Goal: Task Accomplishment & Management: Complete application form

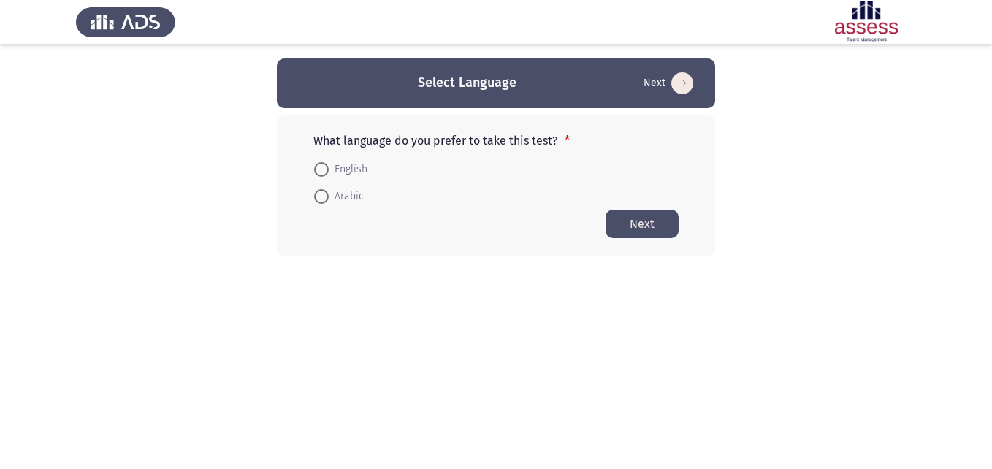
click at [316, 162] on span at bounding box center [321, 169] width 15 height 15
click at [316, 162] on input "English" at bounding box center [321, 169] width 15 height 15
radio input "true"
click at [660, 229] on button "Next" at bounding box center [641, 223] width 73 height 28
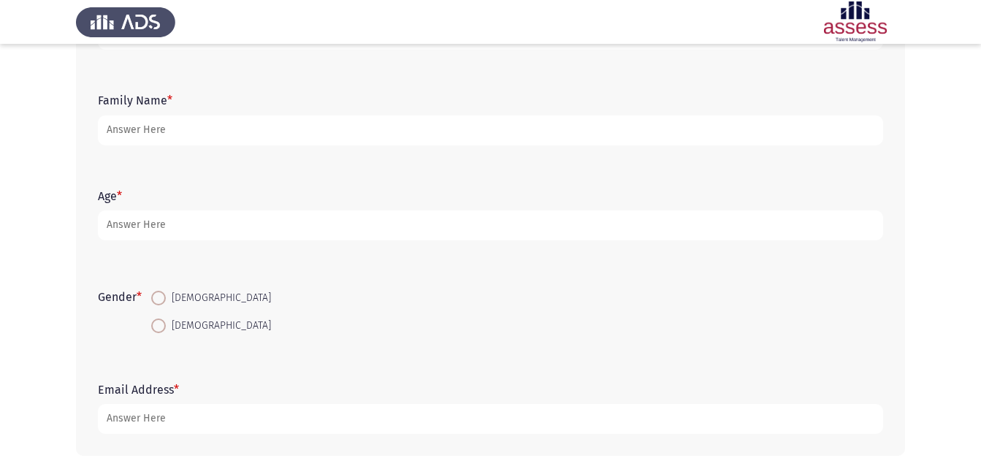
scroll to position [73, 0]
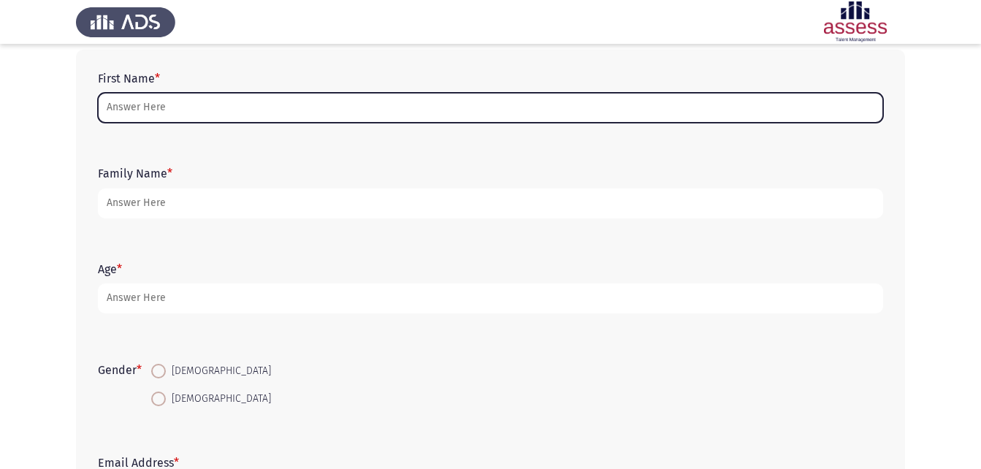
click at [617, 106] on input "First Name *" at bounding box center [490, 108] width 785 height 30
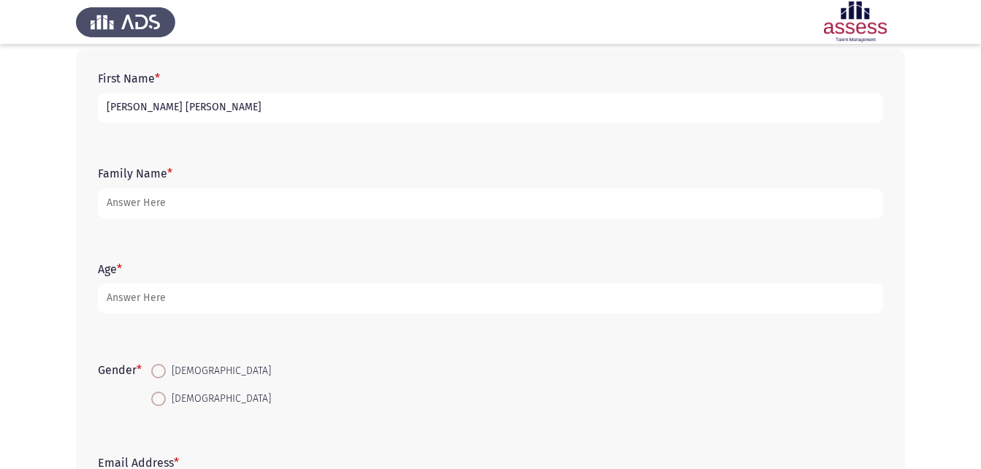
type input "[PERSON_NAME] [PERSON_NAME]"
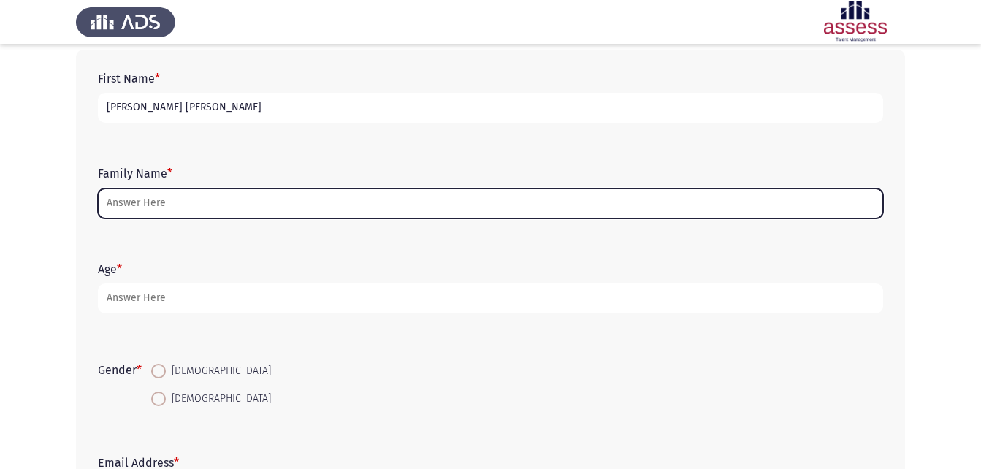
click at [422, 201] on input "Family Name *" at bounding box center [490, 203] width 785 height 30
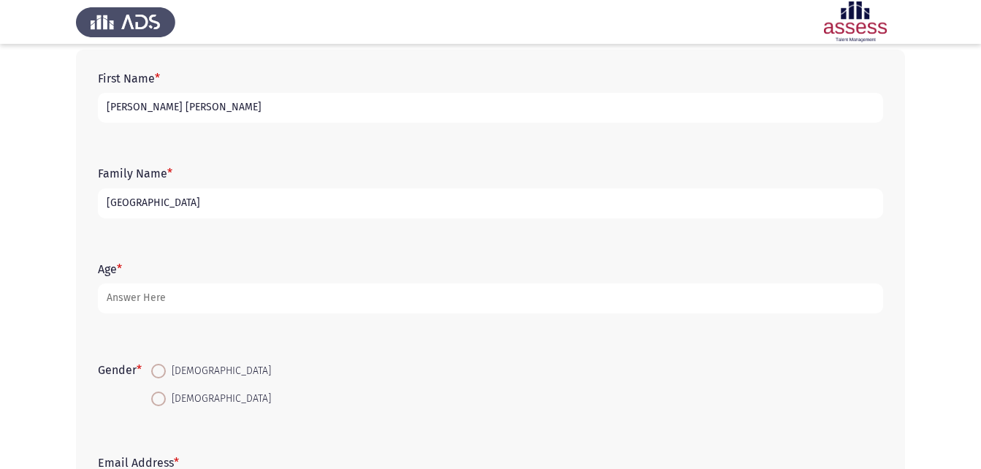
type input "[GEOGRAPHIC_DATA]"
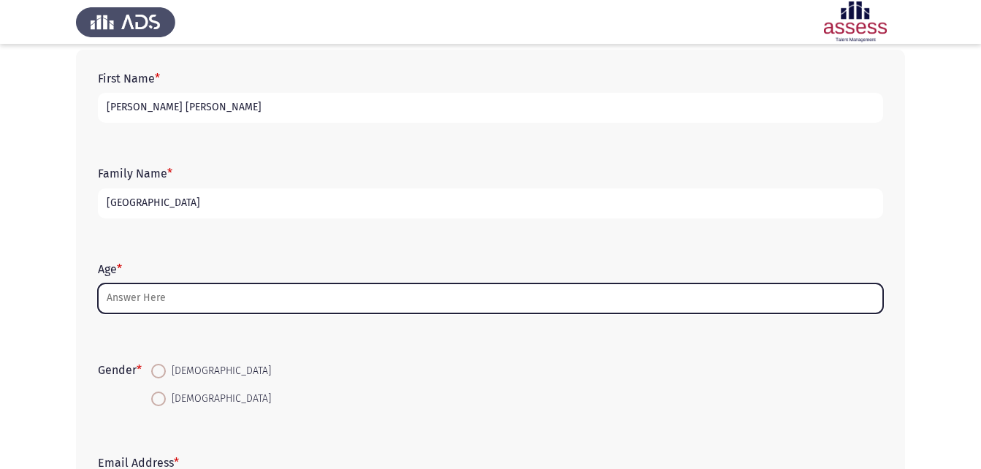
click at [301, 297] on input "Age *" at bounding box center [490, 298] width 785 height 30
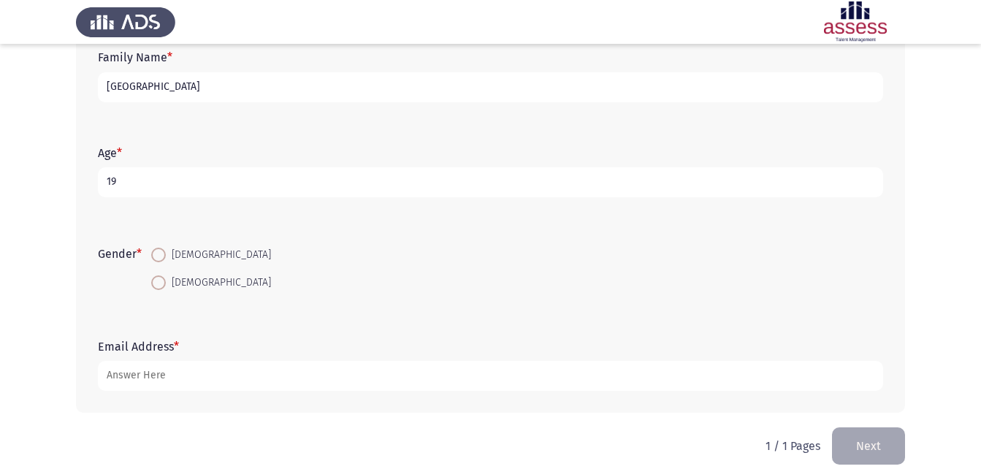
scroll to position [206, 0]
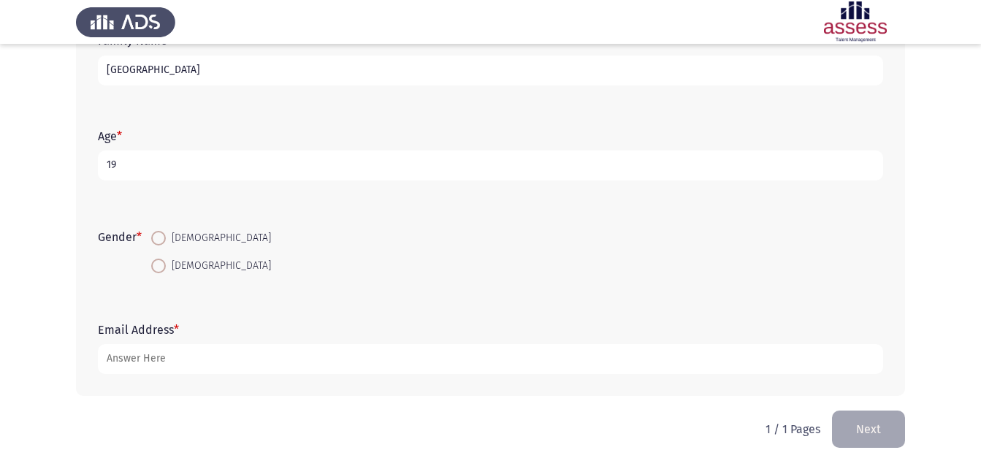
type input "19"
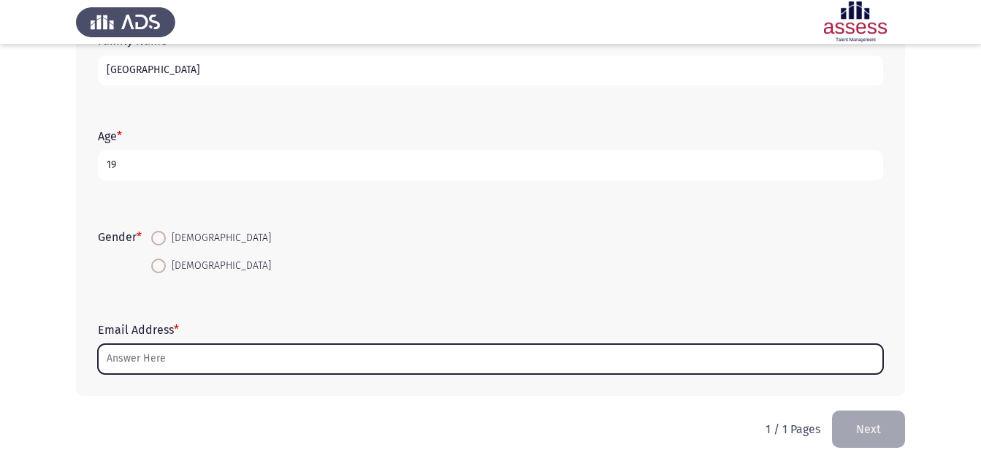
click at [202, 349] on input "Email Address *" at bounding box center [490, 359] width 785 height 30
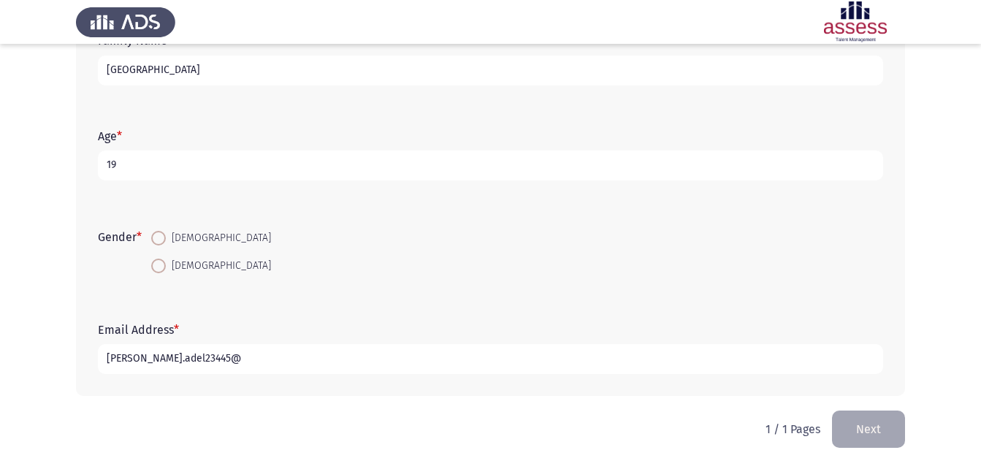
click at [194, 359] on input "[PERSON_NAME].adel23445@" at bounding box center [490, 359] width 785 height 30
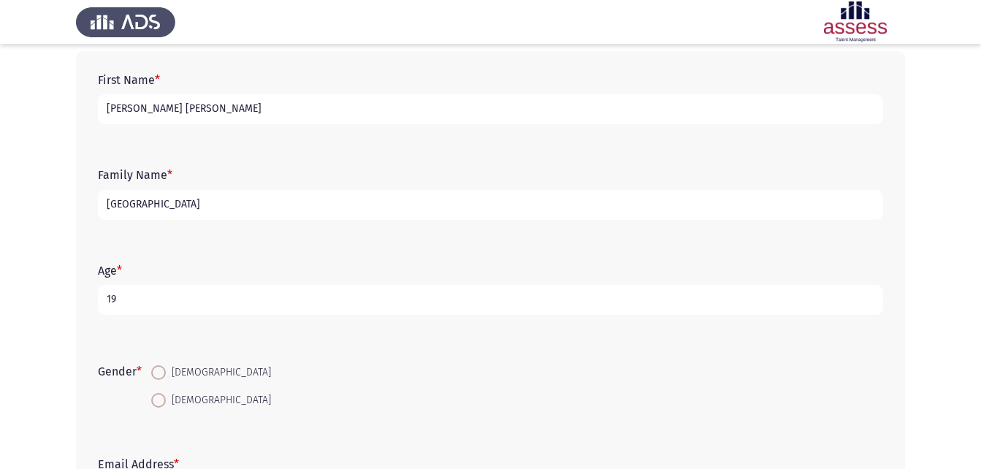
scroll to position [60, 0]
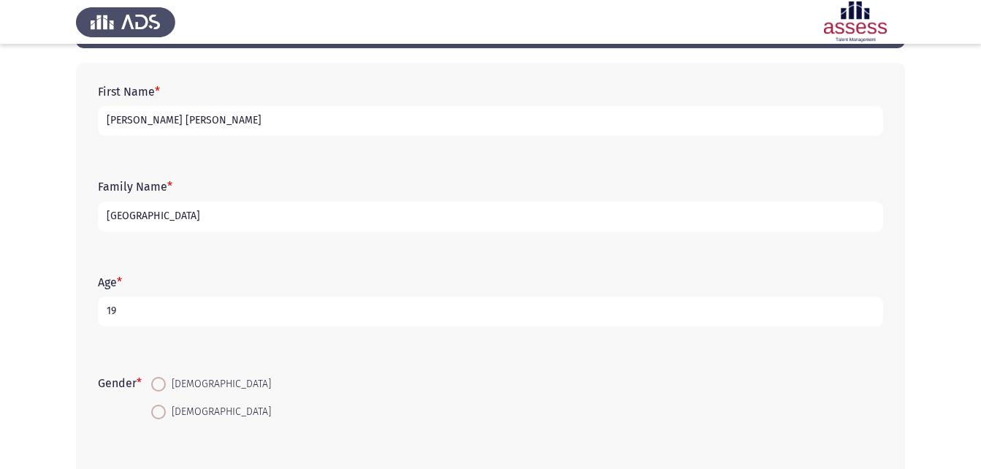
type input "[PERSON_NAME][EMAIL_ADDRESS][DOMAIN_NAME]"
click at [350, 215] on input "[GEOGRAPHIC_DATA]" at bounding box center [490, 217] width 785 height 30
type input "h"
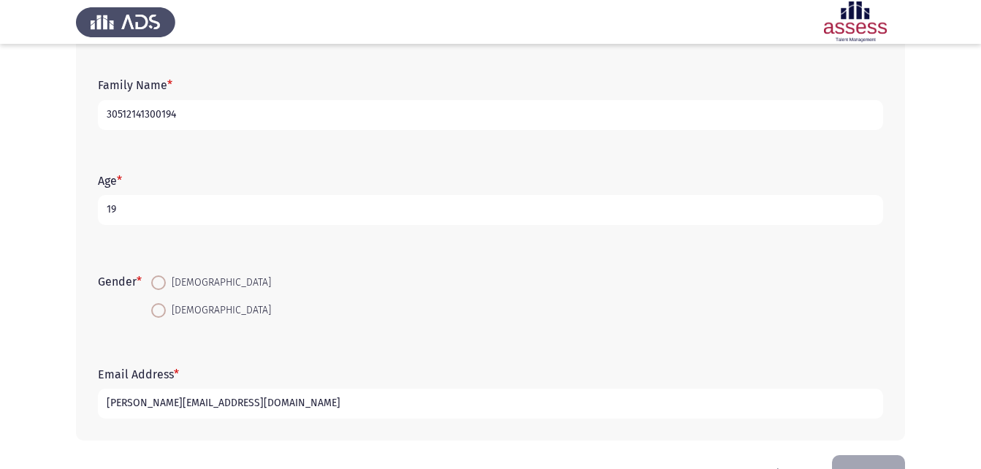
scroll to position [206, 0]
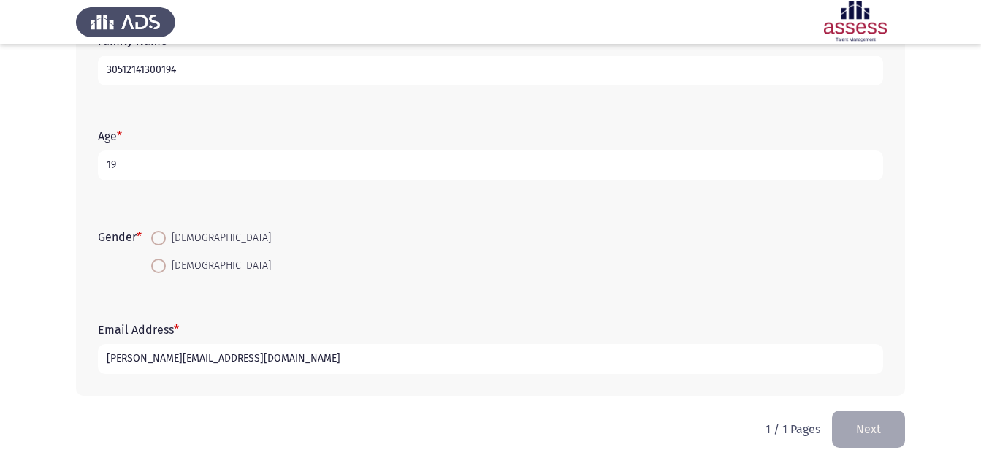
type input "30512141300194"
click at [166, 231] on span at bounding box center [158, 238] width 15 height 15
click at [166, 231] on input "[DEMOGRAPHIC_DATA]" at bounding box center [158, 238] width 15 height 15
radio input "true"
click at [849, 427] on button "Next" at bounding box center [868, 428] width 73 height 37
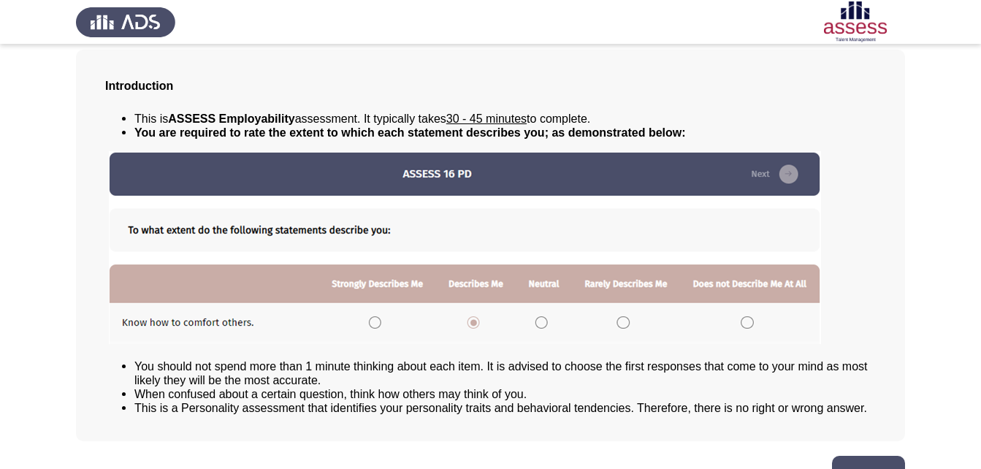
scroll to position [112, 0]
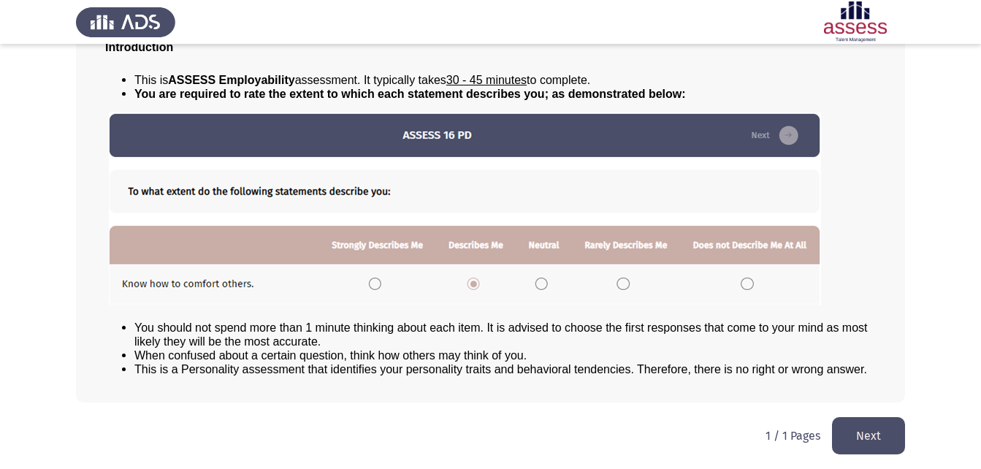
click at [884, 427] on button "Next" at bounding box center [868, 435] width 73 height 37
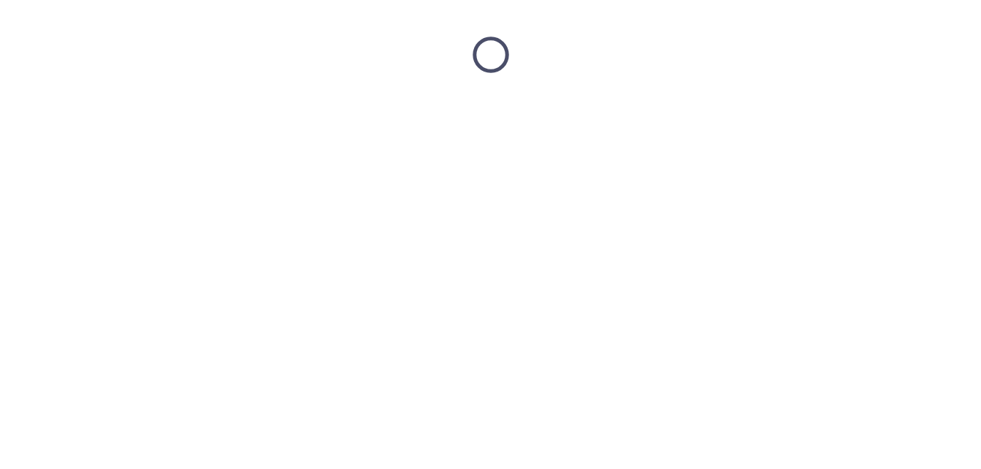
scroll to position [0, 0]
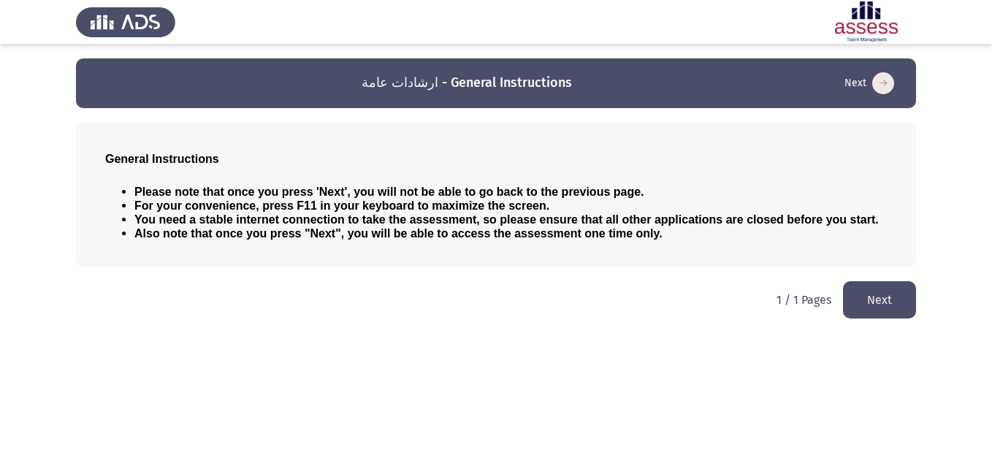
click at [884, 292] on button "Next" at bounding box center [879, 299] width 73 height 37
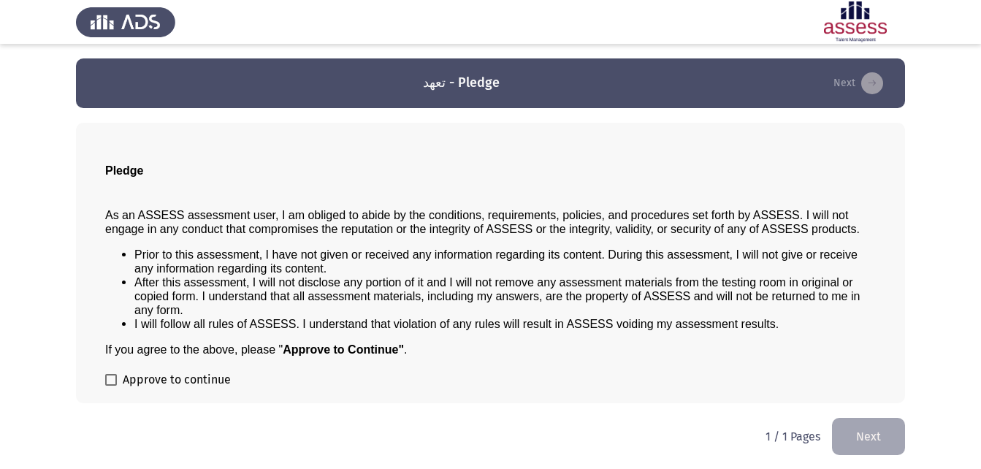
scroll to position [1, 0]
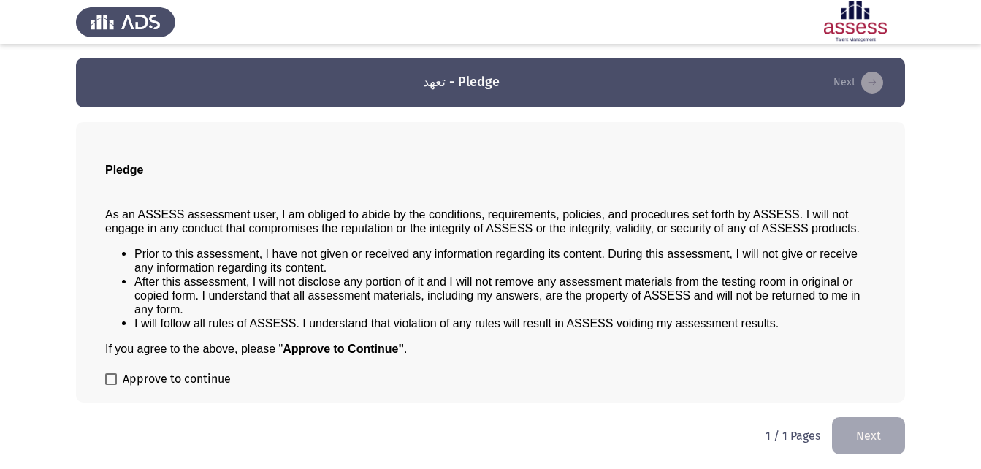
click at [115, 378] on span at bounding box center [111, 379] width 12 height 12
click at [111, 385] on input "Approve to continue" at bounding box center [110, 385] width 1 height 1
checkbox input "true"
click at [855, 426] on button "Next" at bounding box center [868, 435] width 73 height 37
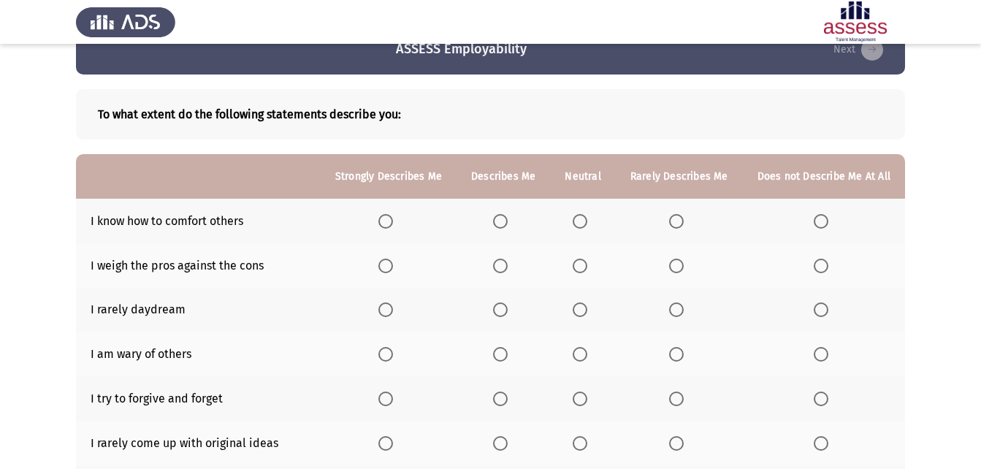
scroll to position [30, 0]
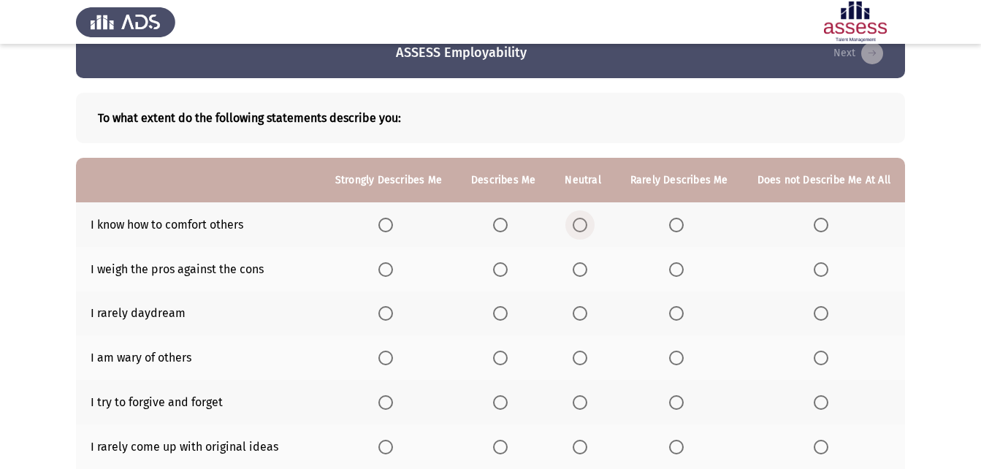
click at [586, 219] on span "Select an option" at bounding box center [580, 225] width 15 height 15
click at [586, 219] on input "Select an option" at bounding box center [580, 225] width 15 height 15
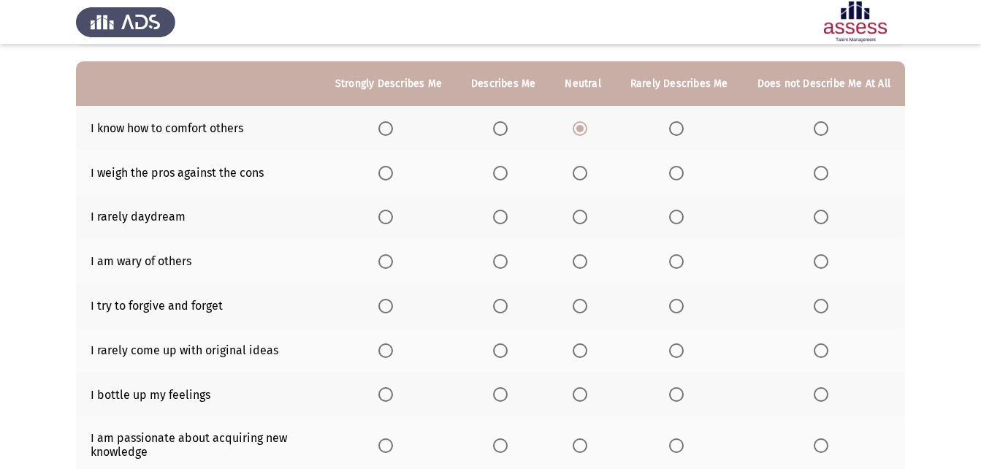
scroll to position [103, 0]
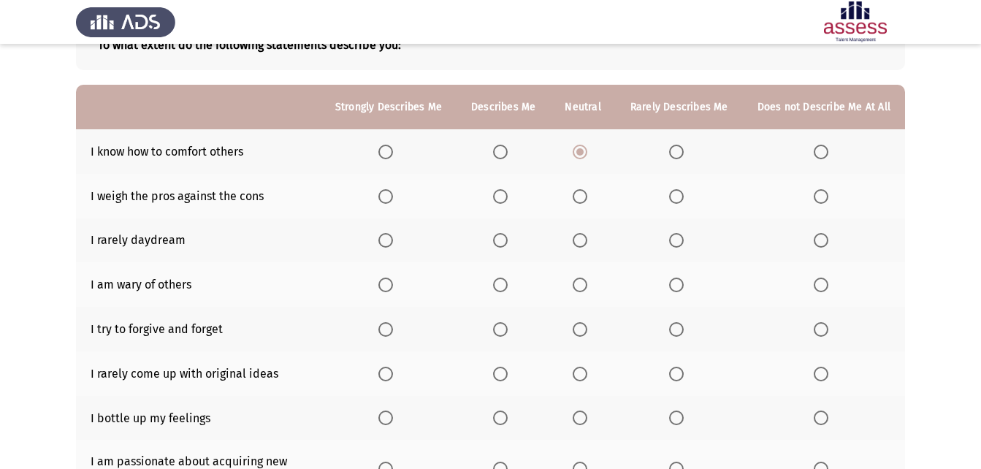
click at [508, 198] on span "Select an option" at bounding box center [500, 196] width 15 height 15
click at [508, 198] on input "Select an option" at bounding box center [500, 196] width 15 height 15
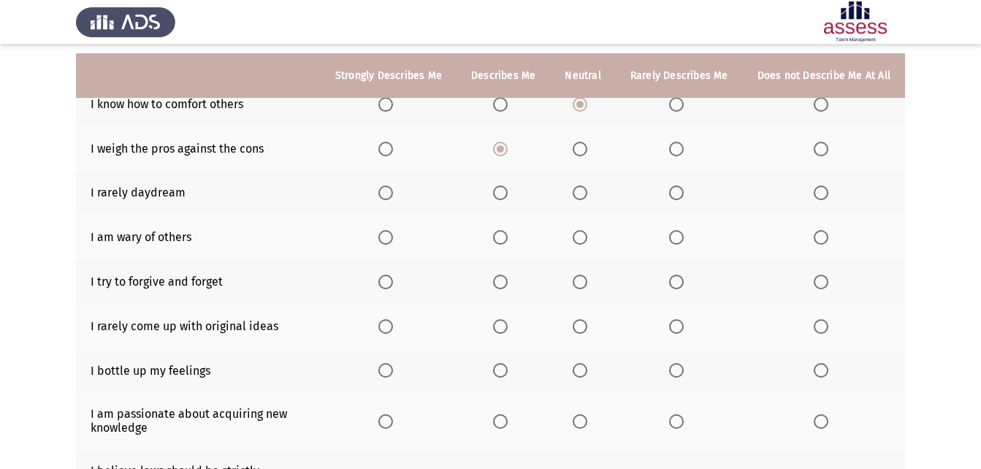
scroll to position [176, 0]
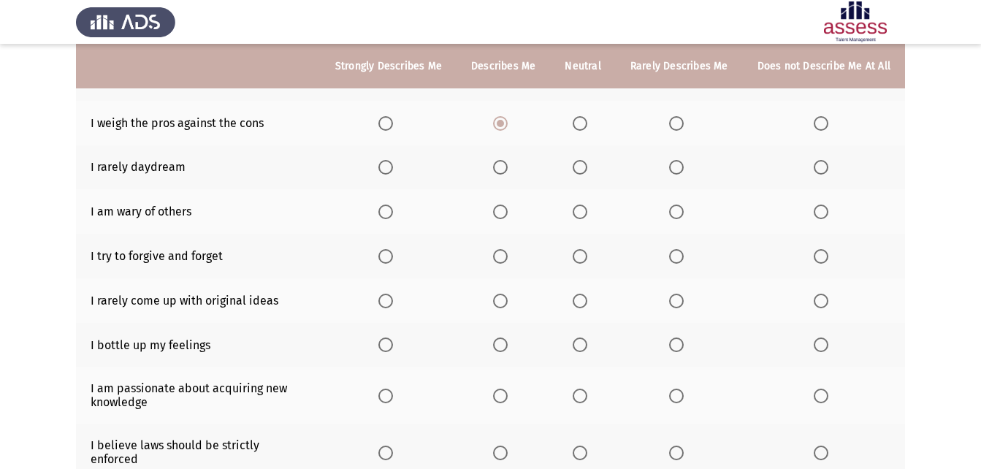
click at [573, 210] on th at bounding box center [582, 211] width 65 height 45
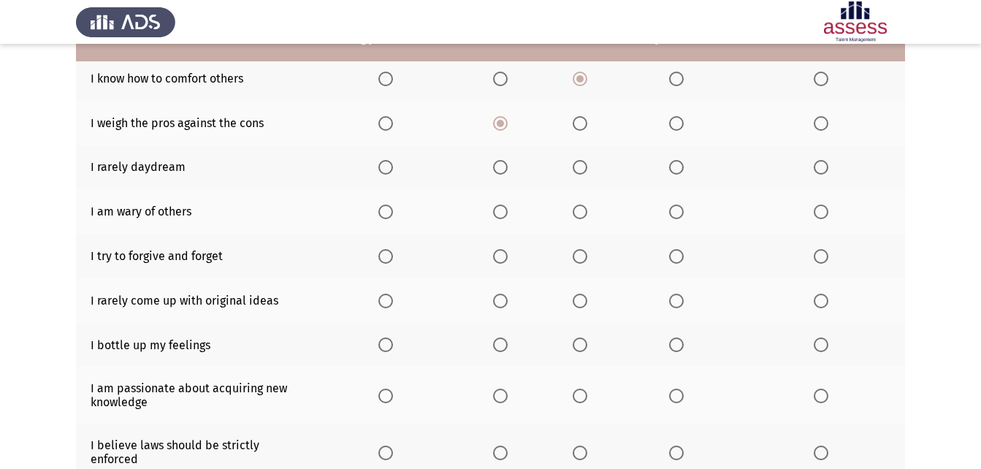
scroll to position [103, 0]
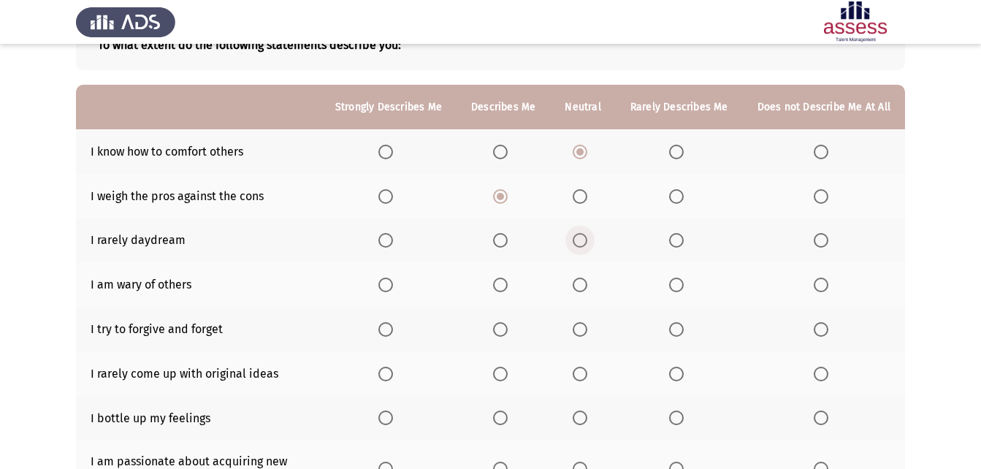
click at [581, 234] on span "Select an option" at bounding box center [580, 240] width 15 height 15
click at [581, 234] on input "Select an option" at bounding box center [580, 240] width 15 height 15
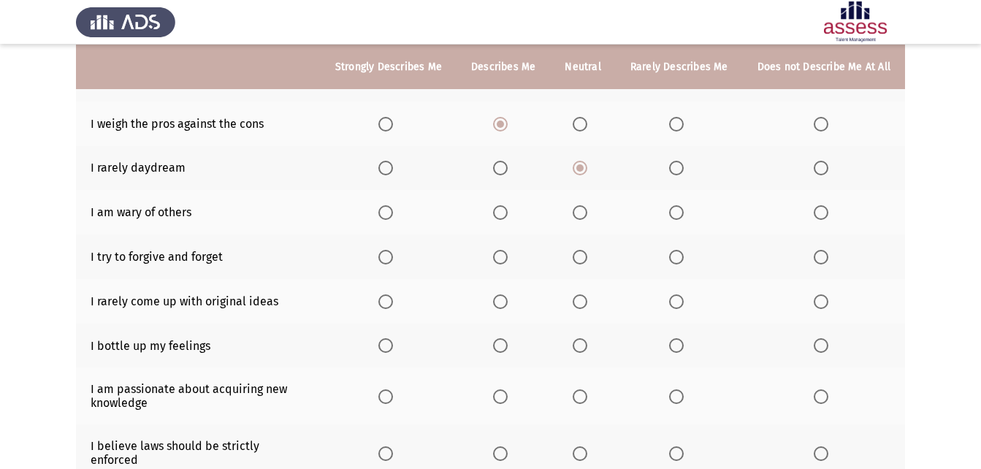
scroll to position [176, 0]
click at [508, 218] on span "Select an option" at bounding box center [500, 212] width 15 height 15
click at [508, 218] on input "Select an option" at bounding box center [500, 212] width 15 height 15
click at [587, 216] on span "Select an option" at bounding box center [580, 212] width 15 height 15
click at [587, 216] on input "Select an option" at bounding box center [580, 212] width 15 height 15
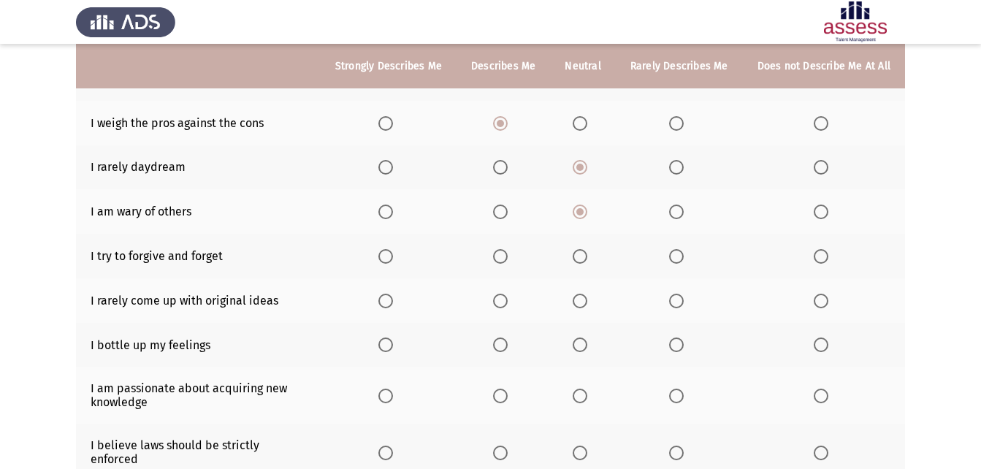
click at [499, 208] on span "Select an option" at bounding box center [500, 212] width 15 height 15
click at [499, 208] on input "Select an option" at bounding box center [500, 212] width 15 height 15
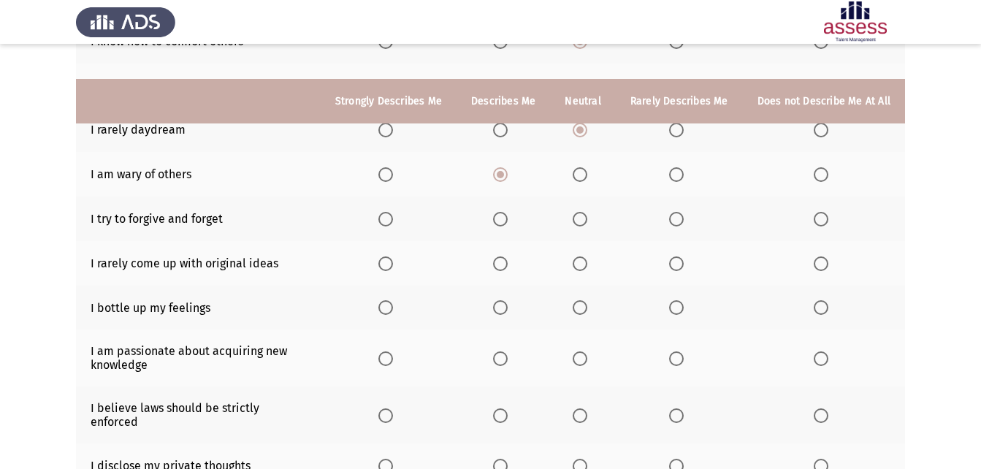
scroll to position [249, 0]
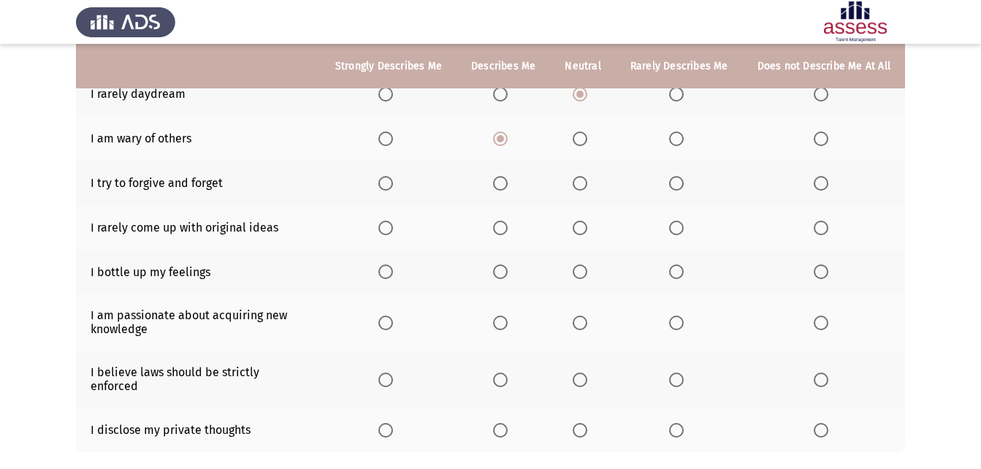
click at [386, 222] on span "Select an option" at bounding box center [385, 228] width 15 height 15
click at [386, 222] on input "Select an option" at bounding box center [385, 228] width 15 height 15
click at [582, 186] on span "Select an option" at bounding box center [580, 183] width 15 height 15
click at [582, 186] on input "Select an option" at bounding box center [580, 183] width 15 height 15
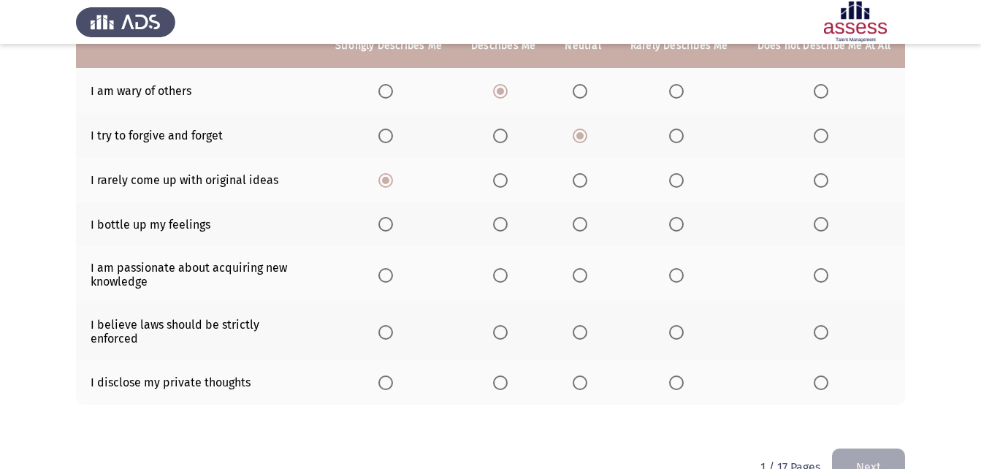
scroll to position [322, 0]
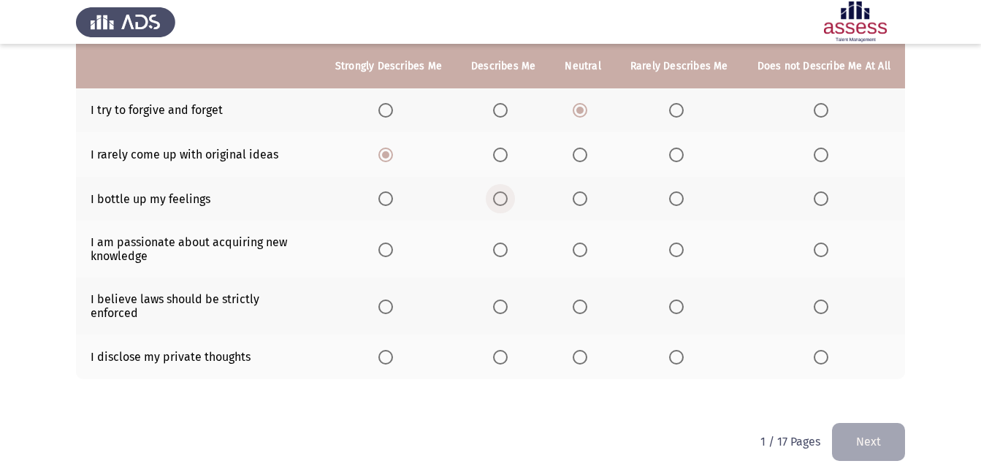
click at [513, 199] on label "Select an option" at bounding box center [503, 198] width 20 height 15
click at [508, 199] on input "Select an option" at bounding box center [500, 198] width 15 height 15
click at [593, 251] on label "Select an option" at bounding box center [583, 249] width 20 height 15
click at [587, 251] on input "Select an option" at bounding box center [580, 249] width 15 height 15
click at [678, 305] on span "Select an option" at bounding box center [676, 306] width 15 height 15
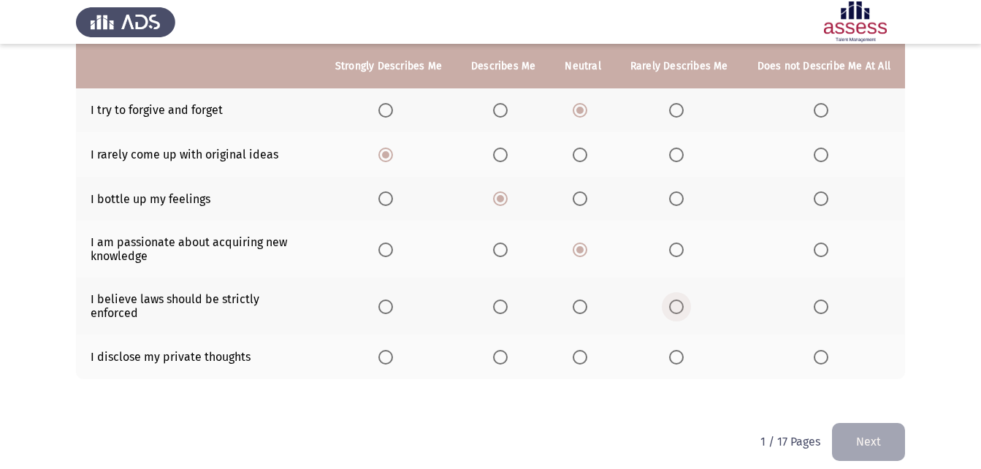
click at [678, 305] on input "Select an option" at bounding box center [676, 306] width 15 height 15
click at [503, 350] on span "Select an option" at bounding box center [500, 357] width 15 height 15
click at [503, 350] on input "Select an option" at bounding box center [500, 357] width 15 height 15
click at [895, 432] on button "Next" at bounding box center [868, 441] width 73 height 37
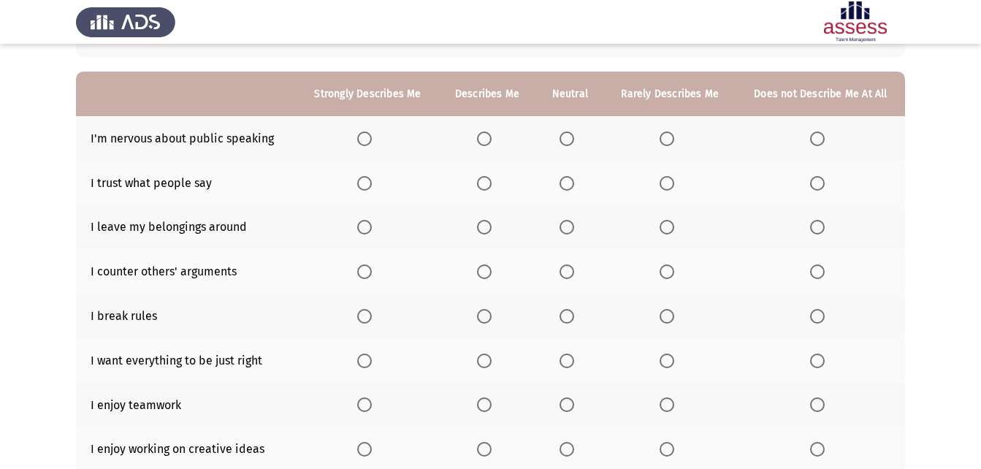
scroll to position [91, 0]
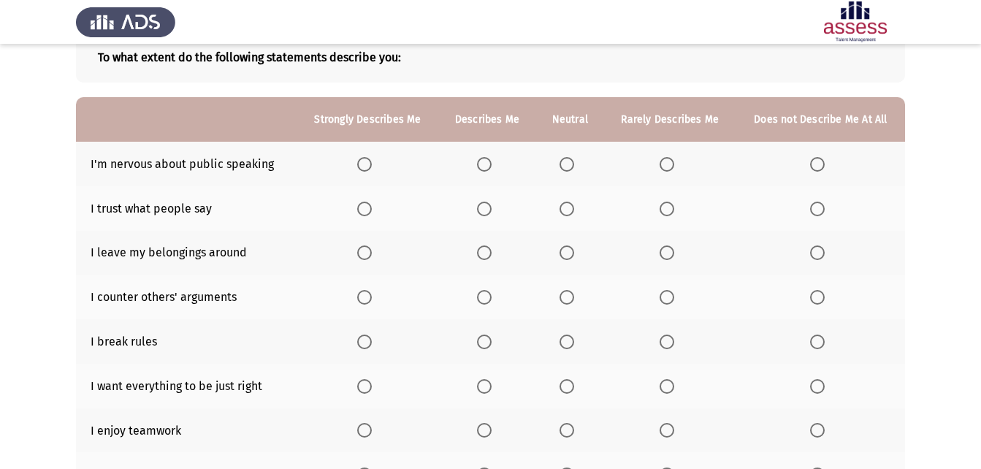
click at [562, 160] on span "Select an option" at bounding box center [566, 164] width 15 height 15
click at [562, 160] on input "Select an option" at bounding box center [566, 164] width 15 height 15
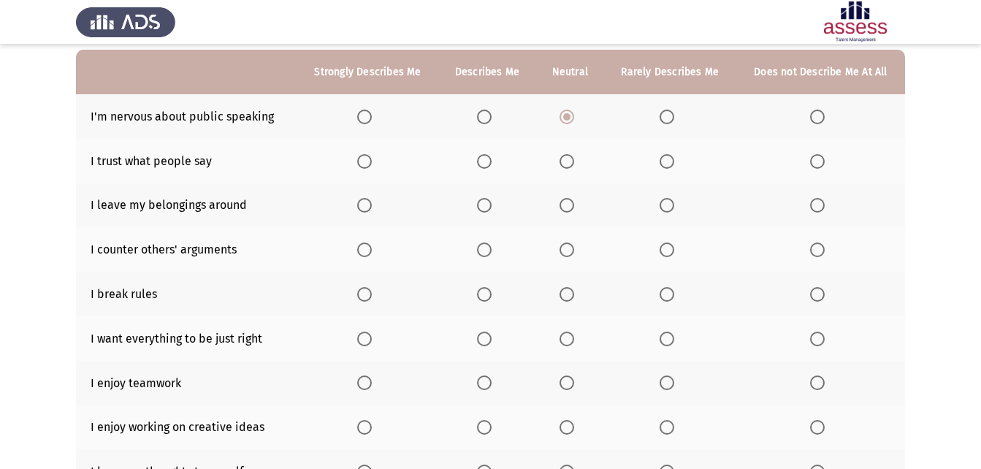
scroll to position [164, 0]
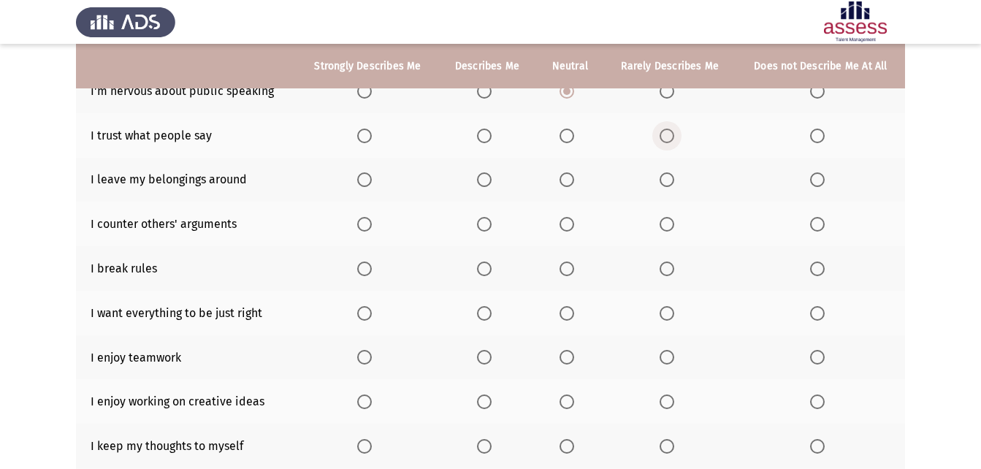
click at [671, 136] on span "Select an option" at bounding box center [667, 136] width 15 height 15
click at [671, 136] on input "Select an option" at bounding box center [667, 136] width 15 height 15
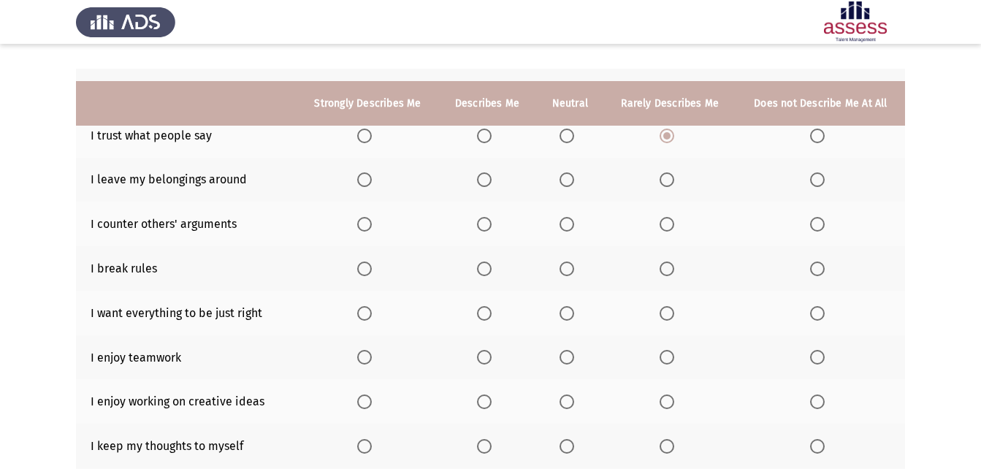
scroll to position [237, 0]
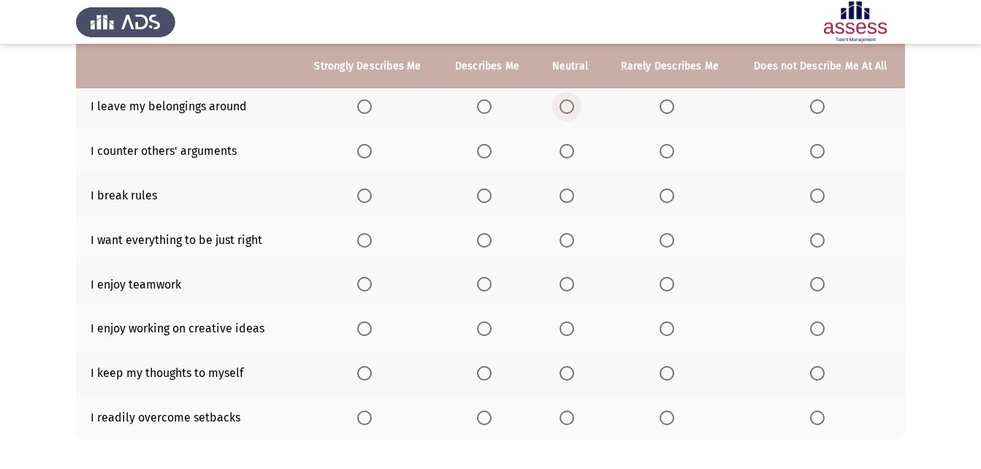
click at [567, 107] on span "Select an option" at bounding box center [567, 107] width 0 height 0
click at [567, 107] on input "Select an option" at bounding box center [566, 106] width 15 height 15
click at [820, 193] on span "Select an option" at bounding box center [817, 195] width 15 height 15
click at [820, 193] on input "Select an option" at bounding box center [817, 195] width 15 height 15
click at [666, 149] on span "Select an option" at bounding box center [667, 151] width 15 height 15
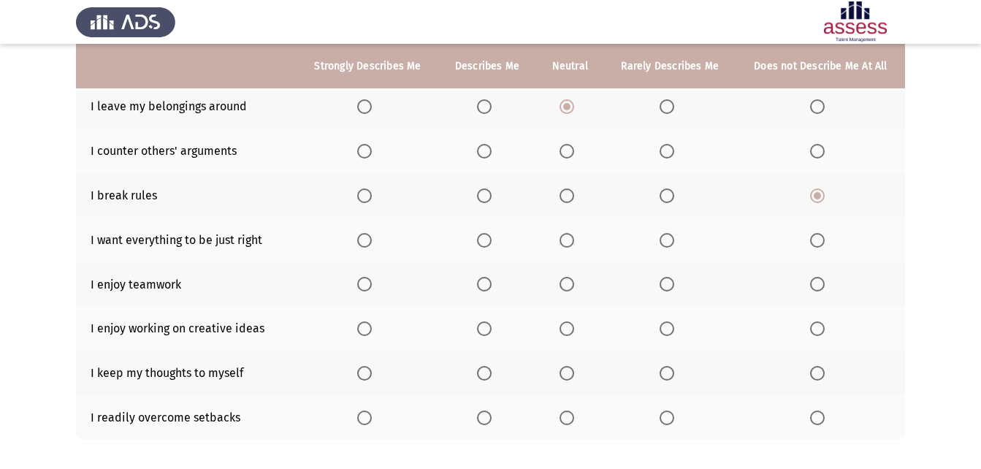
click at [666, 149] on input "Select an option" at bounding box center [667, 151] width 15 height 15
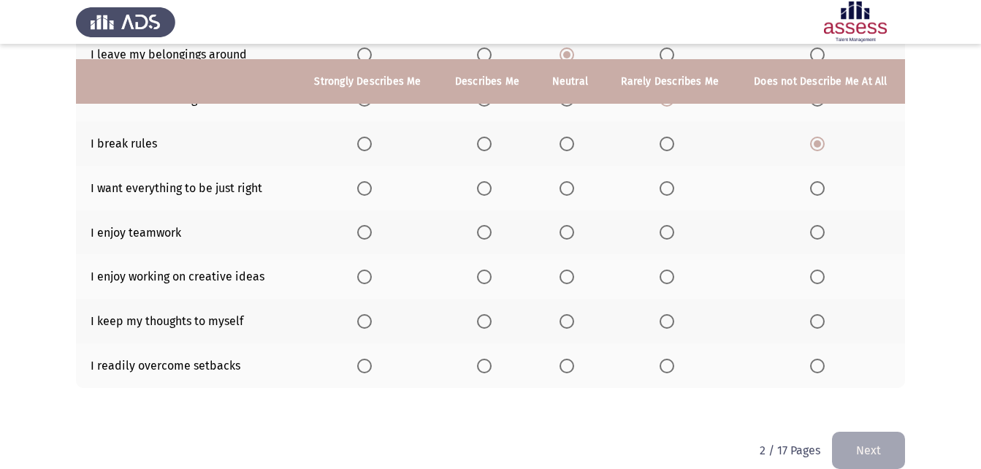
scroll to position [310, 0]
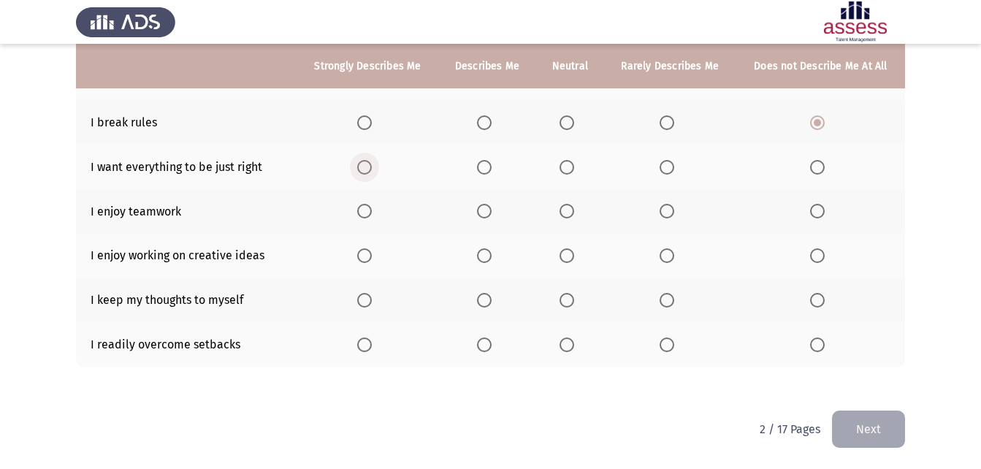
click at [364, 164] on span "Select an option" at bounding box center [364, 167] width 15 height 15
click at [364, 164] on input "Select an option" at bounding box center [364, 167] width 15 height 15
click at [360, 206] on span "Select an option" at bounding box center [364, 211] width 15 height 15
click at [360, 206] on input "Select an option" at bounding box center [364, 211] width 15 height 15
click at [366, 251] on span "Select an option" at bounding box center [364, 255] width 15 height 15
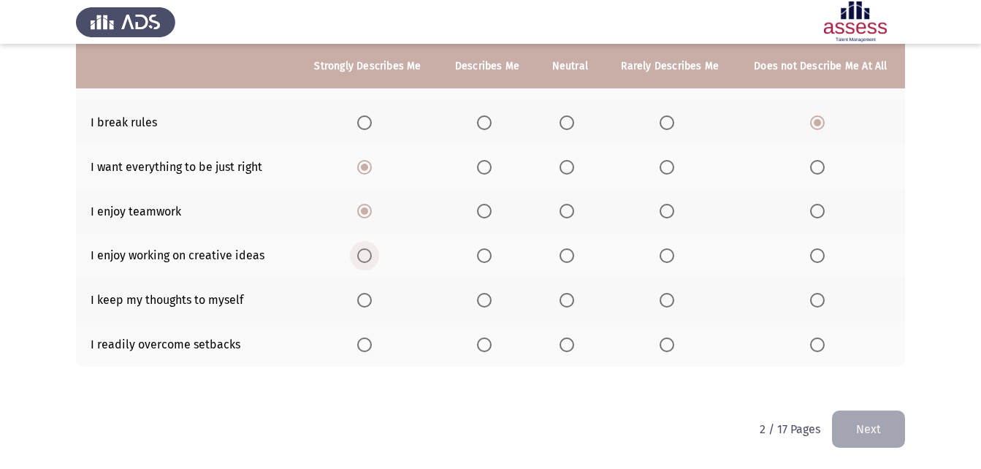
click at [366, 251] on input "Select an option" at bounding box center [364, 255] width 15 height 15
click at [485, 297] on span "Select an option" at bounding box center [484, 300] width 15 height 15
click at [485, 297] on input "Select an option" at bounding box center [484, 300] width 15 height 15
click at [569, 344] on span "Select an option" at bounding box center [566, 344] width 15 height 15
click at [569, 344] on input "Select an option" at bounding box center [566, 344] width 15 height 15
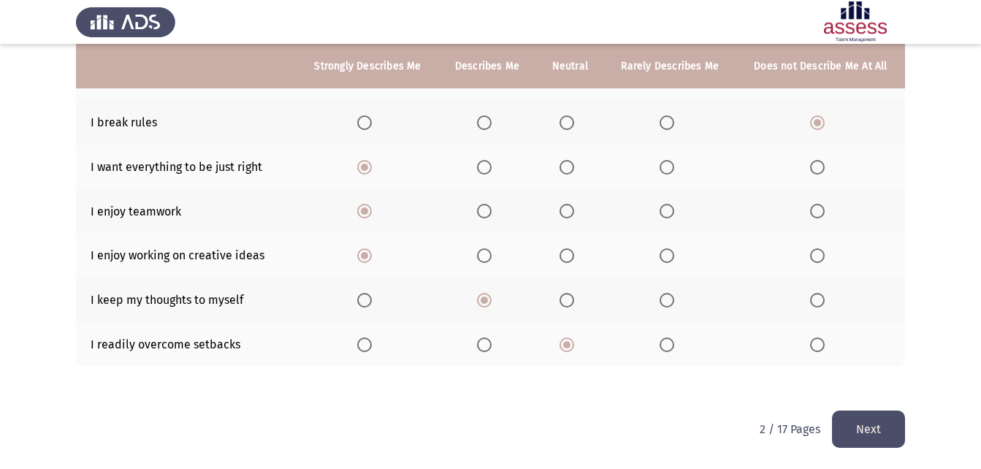
click at [851, 413] on button "Next" at bounding box center [868, 428] width 73 height 37
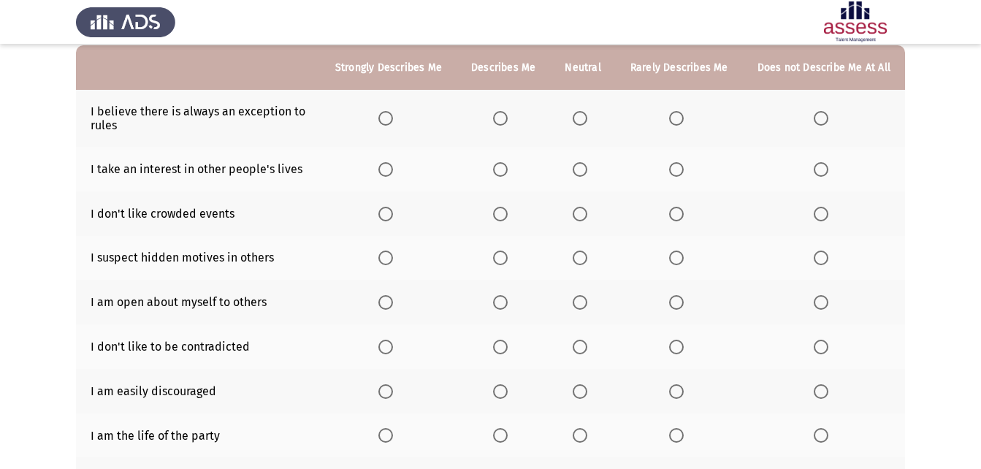
scroll to position [146, 0]
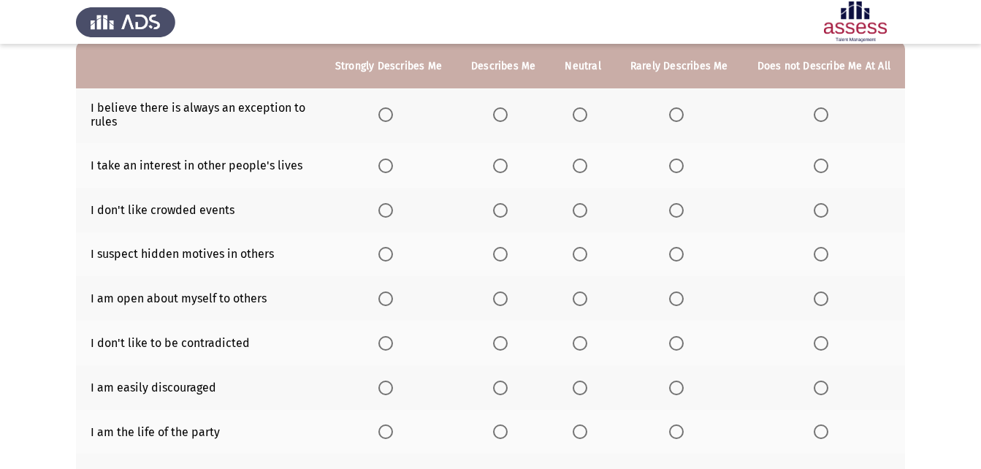
click at [585, 112] on span "Select an option" at bounding box center [580, 114] width 15 height 15
click at [585, 112] on input "Select an option" at bounding box center [580, 114] width 15 height 15
click at [498, 161] on span "Select an option" at bounding box center [500, 165] width 15 height 15
click at [498, 161] on input "Select an option" at bounding box center [500, 165] width 15 height 15
click at [825, 207] on span "Select an option" at bounding box center [821, 210] width 15 height 15
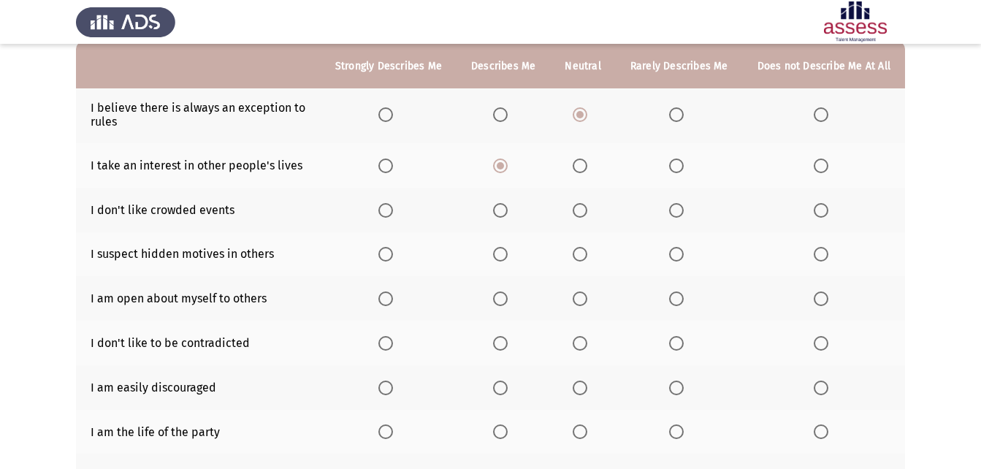
click at [825, 207] on input "Select an option" at bounding box center [821, 210] width 15 height 15
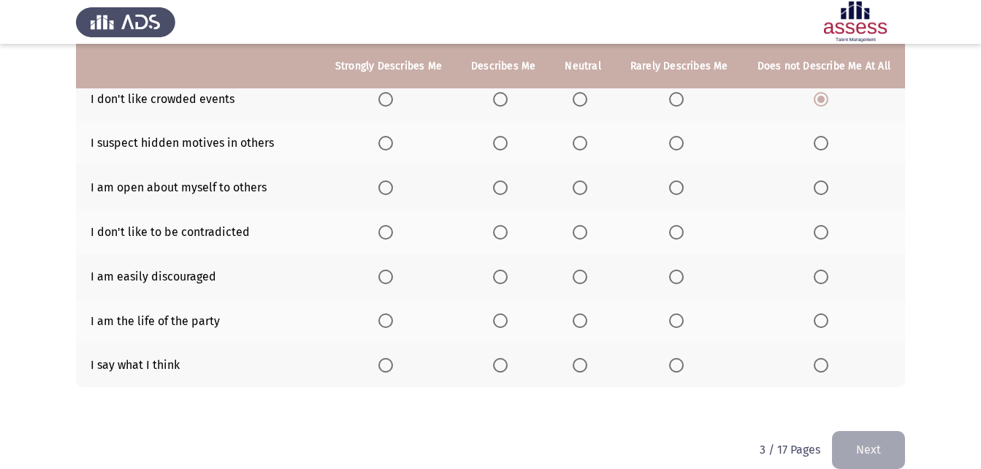
scroll to position [278, 0]
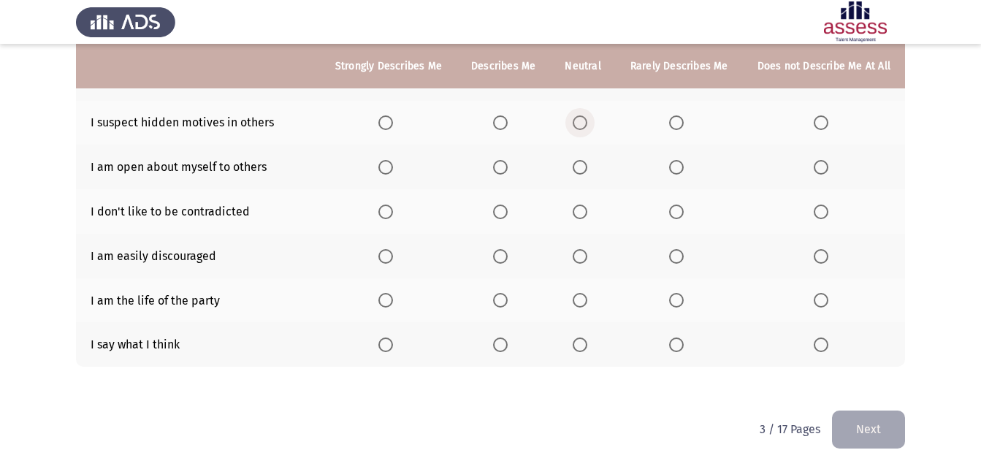
click at [587, 124] on span "Select an option" at bounding box center [580, 122] width 15 height 15
click at [587, 124] on input "Select an option" at bounding box center [580, 122] width 15 height 15
click at [587, 174] on span "Select an option" at bounding box center [580, 167] width 15 height 15
click at [587, 174] on input "Select an option" at bounding box center [580, 167] width 15 height 15
click at [681, 210] on span "Select an option" at bounding box center [676, 212] width 15 height 15
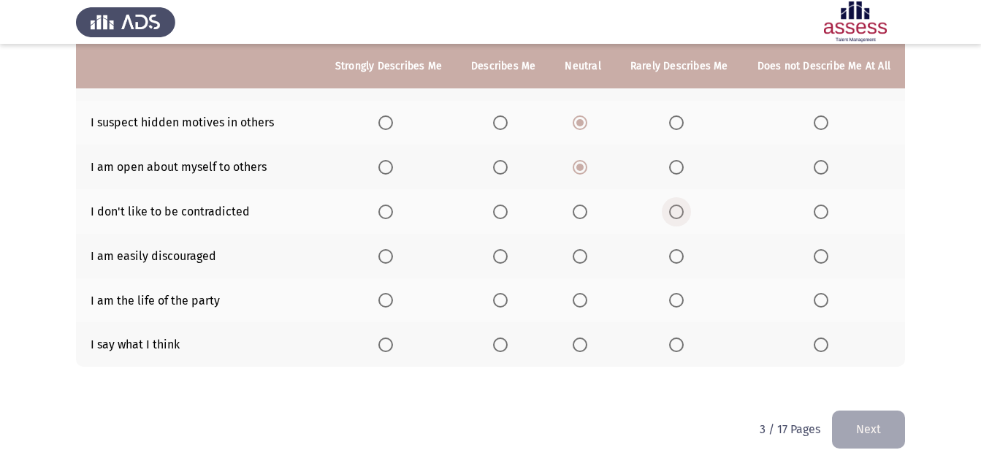
click at [681, 210] on input "Select an option" at bounding box center [676, 212] width 15 height 15
click at [595, 242] on th at bounding box center [582, 256] width 65 height 45
click at [587, 256] on span "Select an option" at bounding box center [580, 256] width 15 height 15
click at [587, 256] on input "Select an option" at bounding box center [580, 256] width 15 height 15
click at [508, 299] on span "Select an option" at bounding box center [500, 300] width 15 height 15
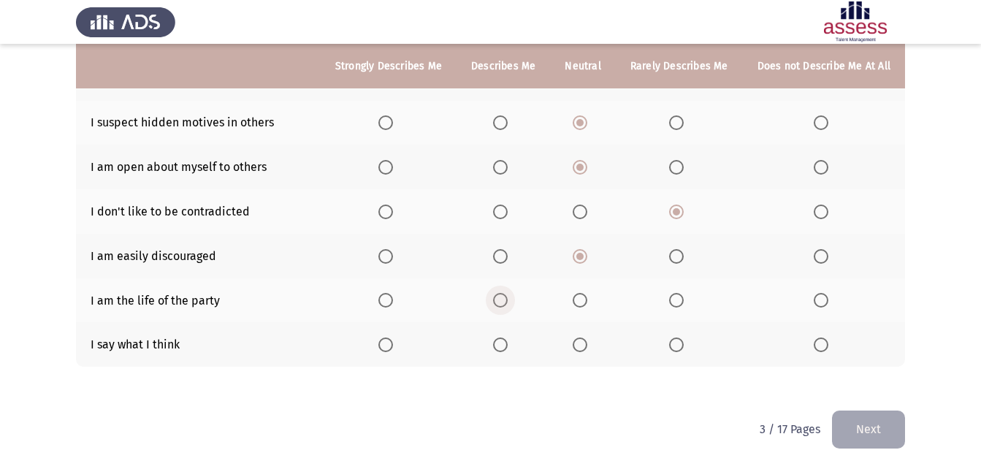
click at [508, 299] on input "Select an option" at bounding box center [500, 300] width 15 height 15
click at [587, 348] on span "Select an option" at bounding box center [580, 344] width 15 height 15
click at [587, 348] on input "Select an option" at bounding box center [580, 344] width 15 height 15
click at [876, 440] on button "Next" at bounding box center [868, 428] width 73 height 37
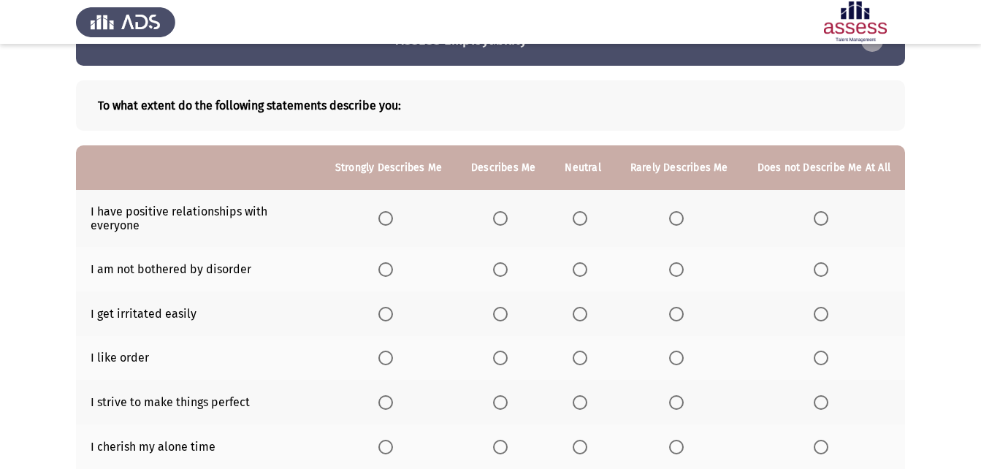
scroll to position [115, 0]
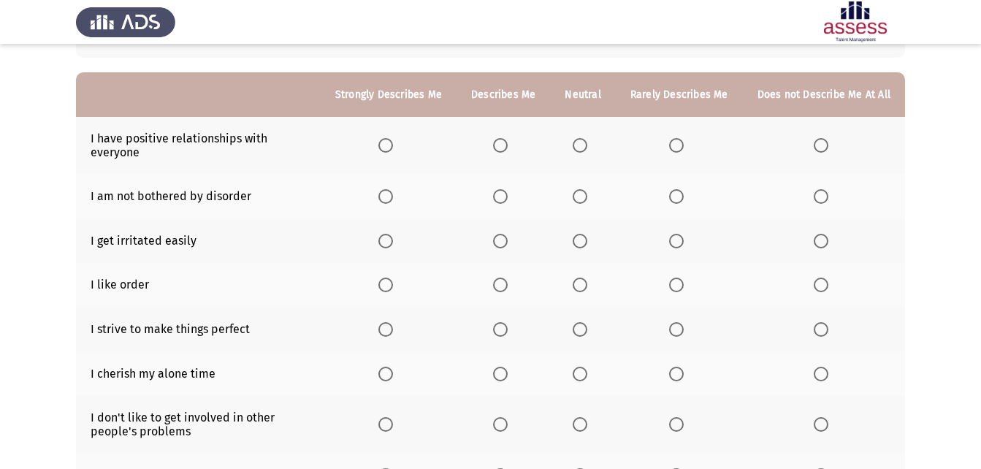
click at [689, 143] on label "Select an option" at bounding box center [679, 145] width 20 height 15
click at [684, 143] on input "Select an option" at bounding box center [676, 145] width 15 height 15
click at [683, 198] on span "Select an option" at bounding box center [676, 196] width 15 height 15
click at [683, 198] on input "Select an option" at bounding box center [676, 196] width 15 height 15
click at [580, 283] on span "Select an option" at bounding box center [580, 285] width 15 height 15
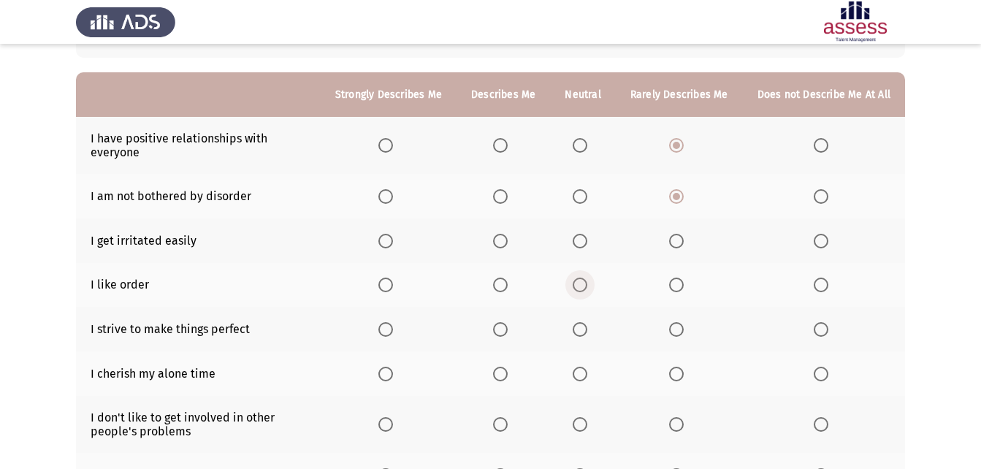
click at [580, 283] on input "Select an option" at bounding box center [580, 285] width 15 height 15
click at [587, 241] on span "Select an option" at bounding box center [580, 241] width 15 height 15
click at [587, 241] on input "Select an option" at bounding box center [580, 241] width 15 height 15
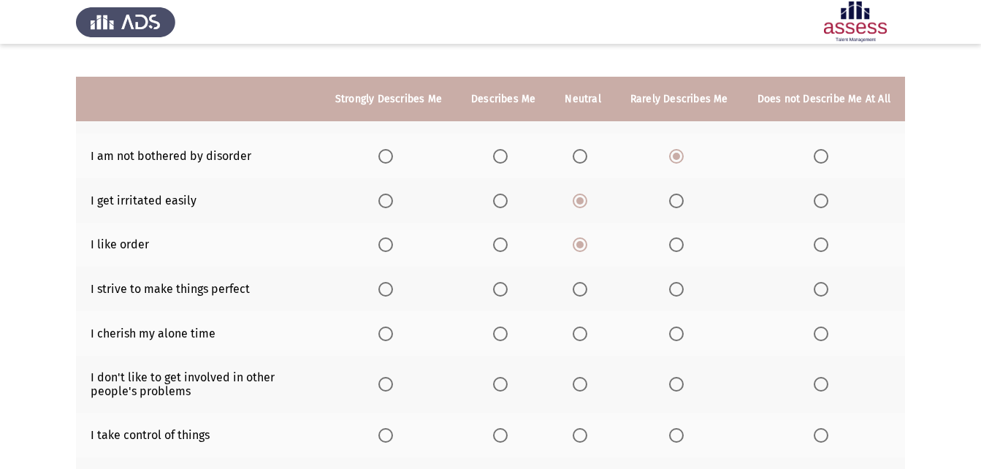
scroll to position [188, 0]
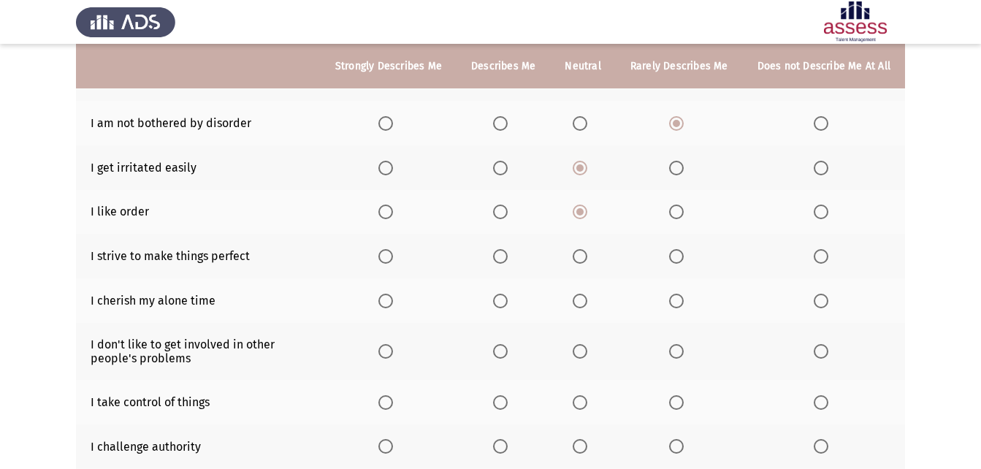
click at [500, 251] on span "Select an option" at bounding box center [500, 256] width 15 height 15
click at [500, 251] on input "Select an option" at bounding box center [500, 256] width 15 height 15
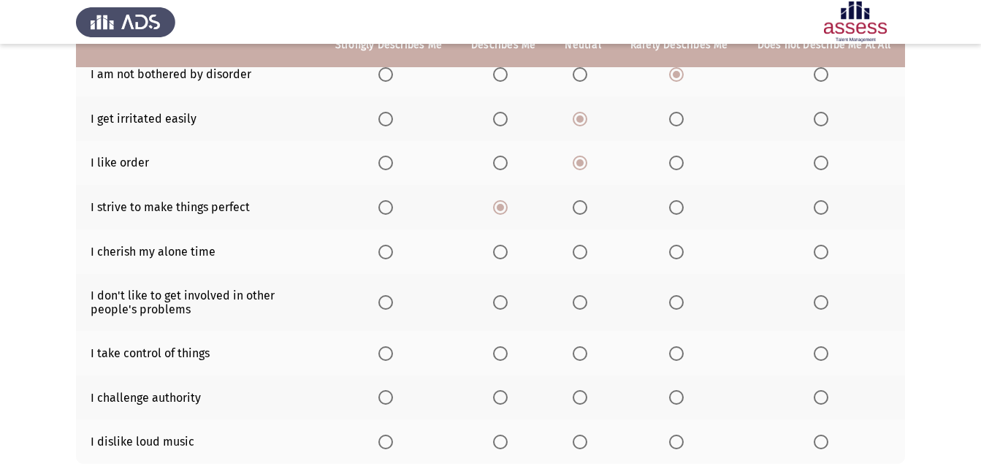
scroll to position [261, 0]
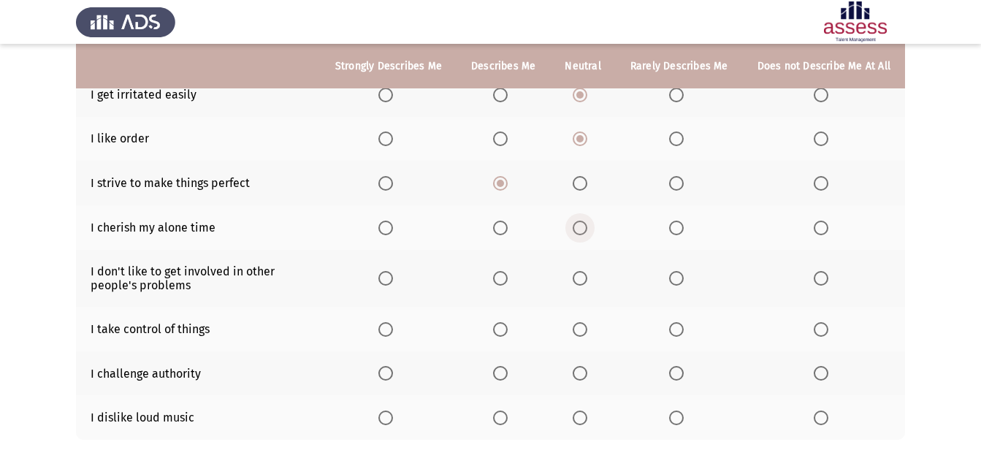
click at [580, 221] on span "Select an option" at bounding box center [580, 228] width 15 height 15
click at [580, 221] on input "Select an option" at bounding box center [580, 228] width 15 height 15
click at [487, 282] on th at bounding box center [502, 278] width 93 height 57
click at [501, 278] on span "Select an option" at bounding box center [500, 278] width 15 height 15
click at [501, 278] on input "Select an option" at bounding box center [500, 278] width 15 height 15
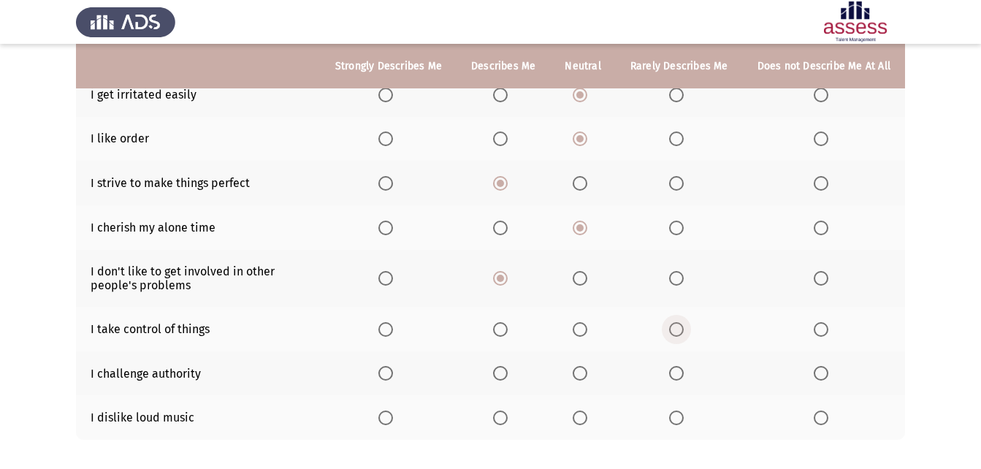
click at [681, 329] on span "Select an option" at bounding box center [676, 329] width 15 height 15
click at [681, 329] on input "Select an option" at bounding box center [676, 329] width 15 height 15
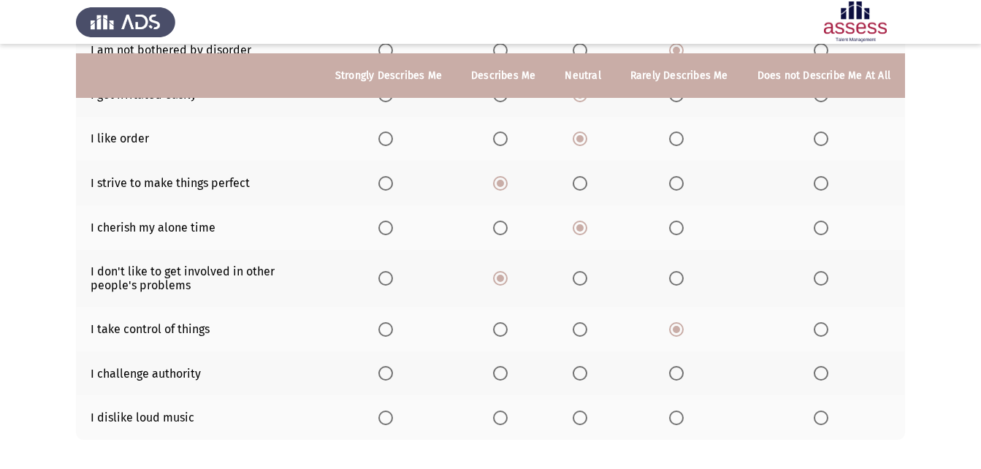
scroll to position [335, 0]
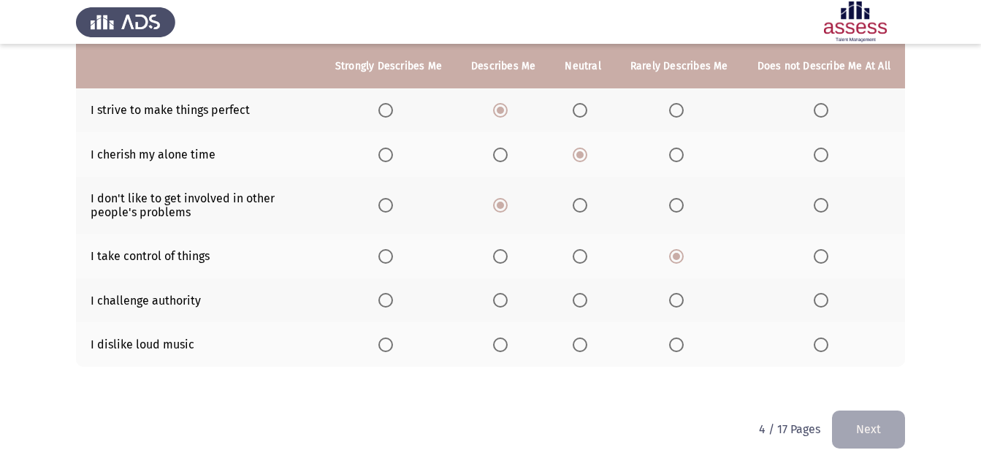
click at [493, 299] on th at bounding box center [502, 300] width 93 height 45
click at [678, 340] on span "Select an option" at bounding box center [676, 344] width 15 height 15
click at [678, 340] on input "Select an option" at bounding box center [676, 344] width 15 height 15
click at [587, 301] on span "Select an option" at bounding box center [580, 300] width 15 height 15
click at [587, 301] on input "Select an option" at bounding box center [580, 300] width 15 height 15
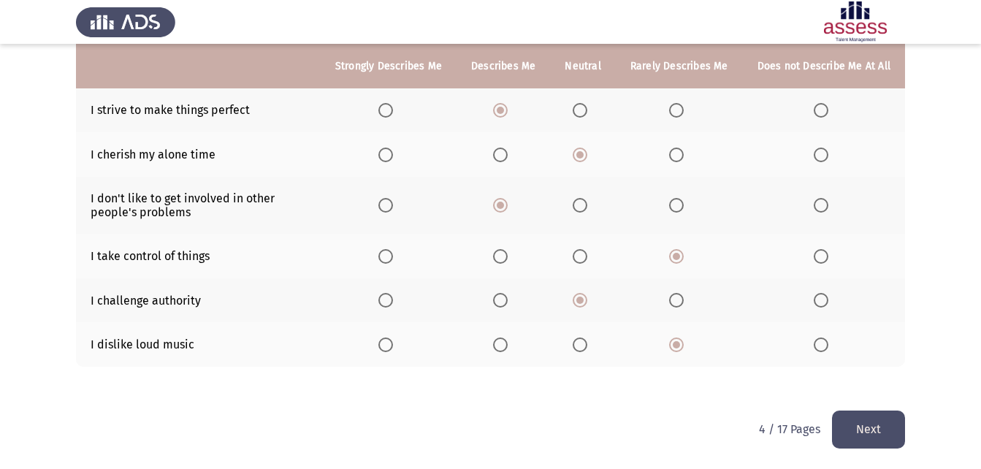
click at [910, 425] on html "ASSESS Employability Next To what extent do the following statements describe y…" at bounding box center [490, 66] width 981 height 803
click at [877, 432] on button "Next" at bounding box center [868, 428] width 73 height 37
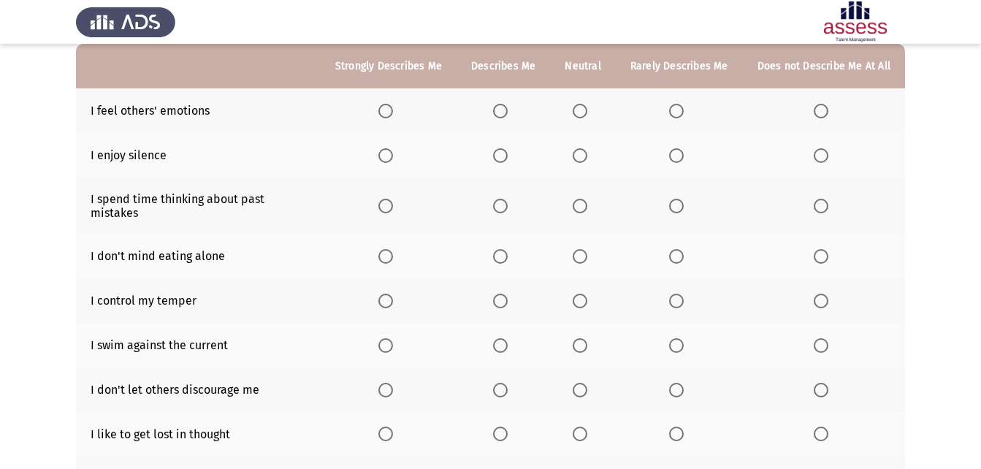
scroll to position [146, 0]
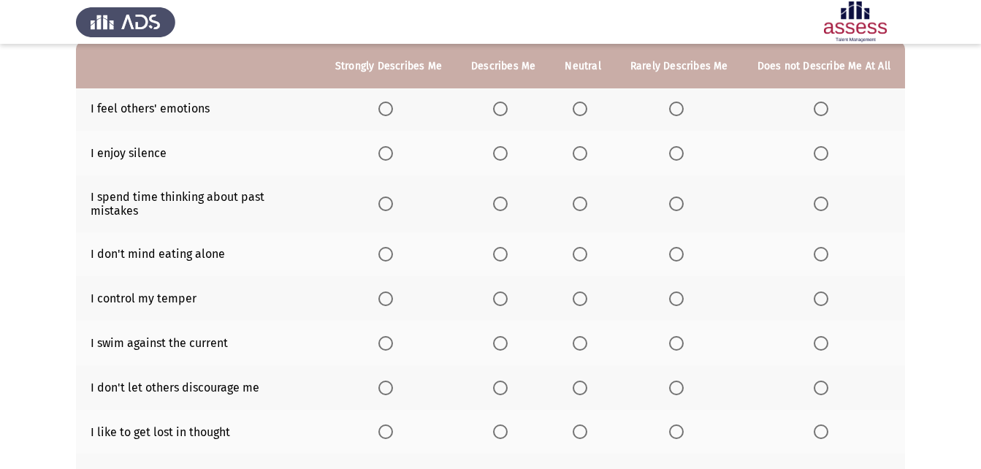
click at [508, 104] on span "Select an option" at bounding box center [500, 109] width 15 height 15
click at [508, 104] on input "Select an option" at bounding box center [500, 109] width 15 height 15
click at [593, 148] on label "Select an option" at bounding box center [583, 153] width 20 height 15
click at [587, 148] on input "Select an option" at bounding box center [580, 153] width 15 height 15
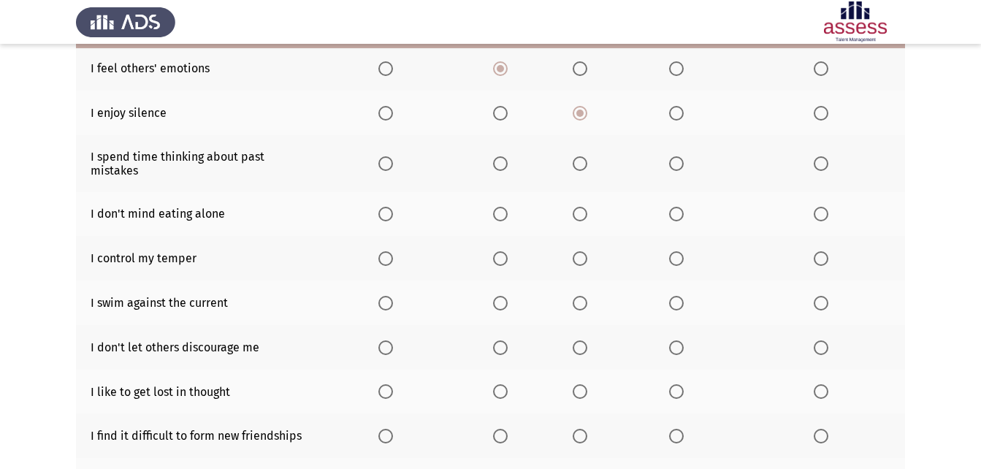
scroll to position [219, 0]
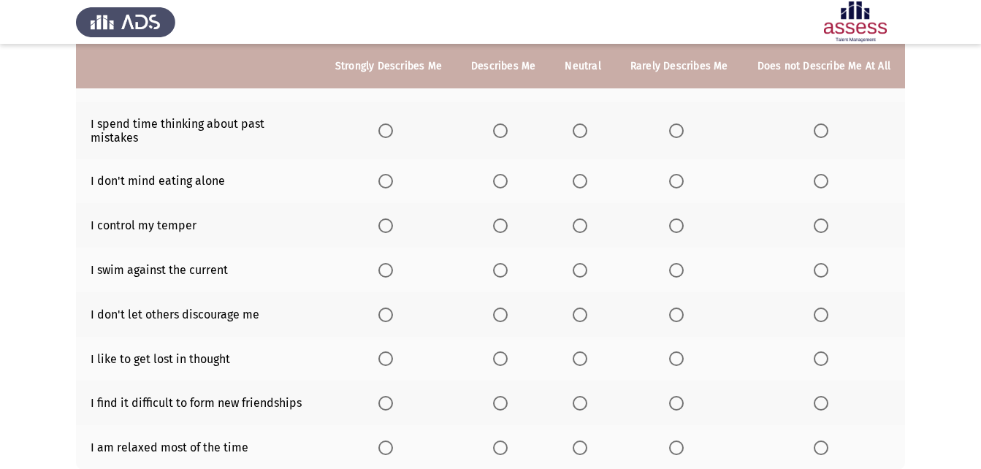
click at [678, 123] on span "Select an option" at bounding box center [676, 130] width 15 height 15
click at [678, 123] on input "Select an option" at bounding box center [676, 130] width 15 height 15
click at [507, 174] on span "Select an option" at bounding box center [500, 181] width 15 height 15
click at [507, 174] on input "Select an option" at bounding box center [500, 181] width 15 height 15
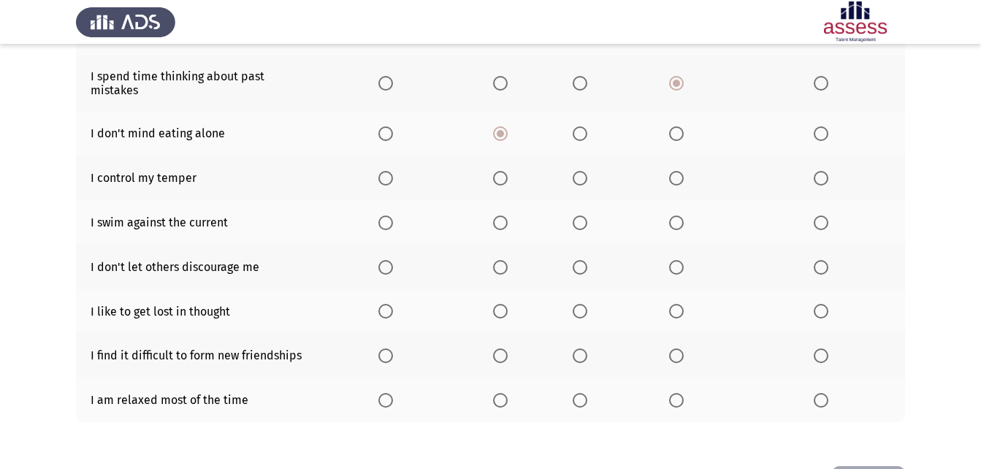
scroll to position [292, 0]
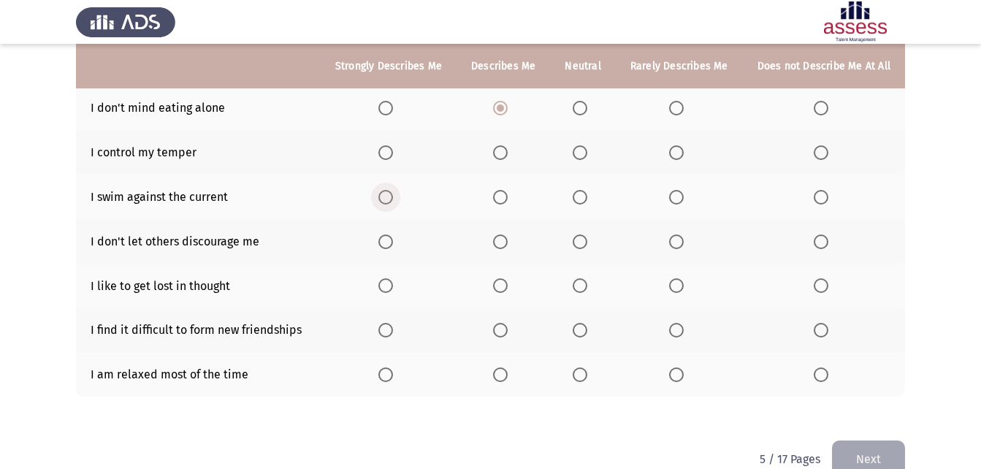
click at [388, 190] on span "Select an option" at bounding box center [385, 197] width 15 height 15
click at [388, 190] on input "Select an option" at bounding box center [385, 197] width 15 height 15
click at [393, 145] on span "Select an option" at bounding box center [385, 152] width 15 height 15
click at [393, 145] on input "Select an option" at bounding box center [385, 152] width 15 height 15
click at [508, 190] on span "Select an option" at bounding box center [500, 197] width 15 height 15
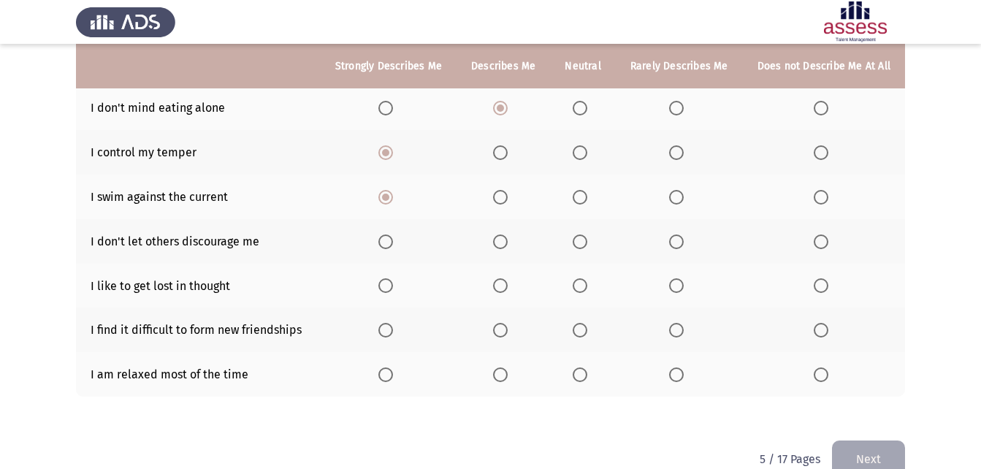
click at [508, 190] on input "Select an option" at bounding box center [500, 197] width 15 height 15
click at [586, 234] on span "Select an option" at bounding box center [580, 241] width 15 height 15
click at [586, 234] on input "Select an option" at bounding box center [580, 241] width 15 height 15
click at [513, 264] on th at bounding box center [502, 286] width 93 height 45
click at [508, 278] on span "Select an option" at bounding box center [500, 285] width 15 height 15
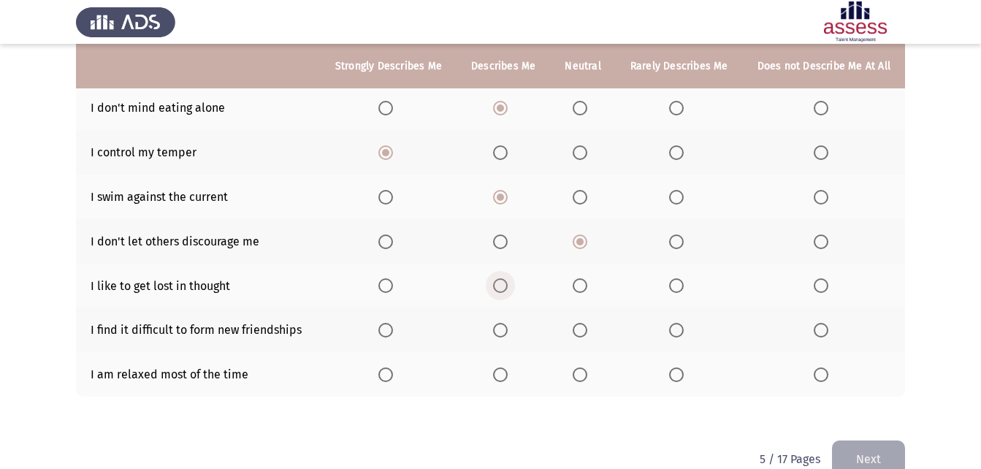
click at [508, 278] on input "Select an option" at bounding box center [500, 285] width 15 height 15
click at [681, 278] on span "Select an option" at bounding box center [676, 285] width 15 height 15
click at [681, 278] on input "Select an option" at bounding box center [676, 285] width 15 height 15
click at [508, 324] on span "Select an option" at bounding box center [500, 330] width 15 height 15
click at [508, 324] on input "Select an option" at bounding box center [500, 330] width 15 height 15
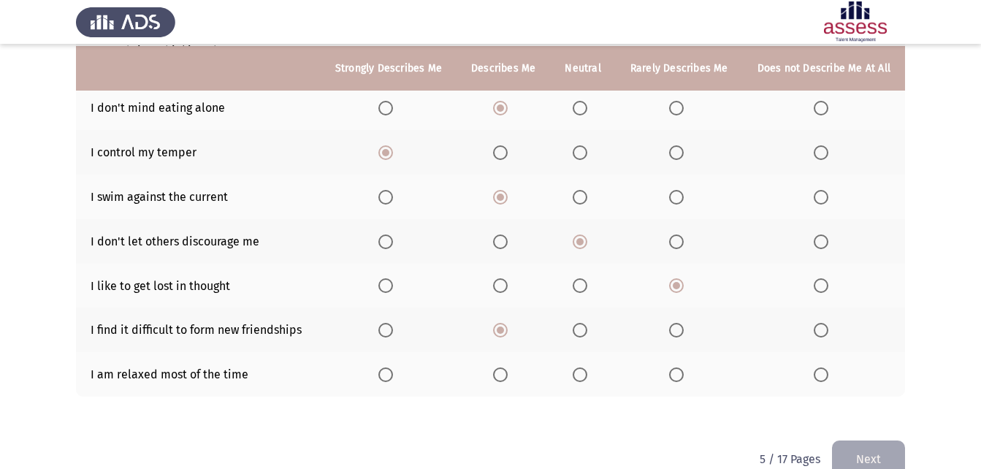
scroll to position [310, 0]
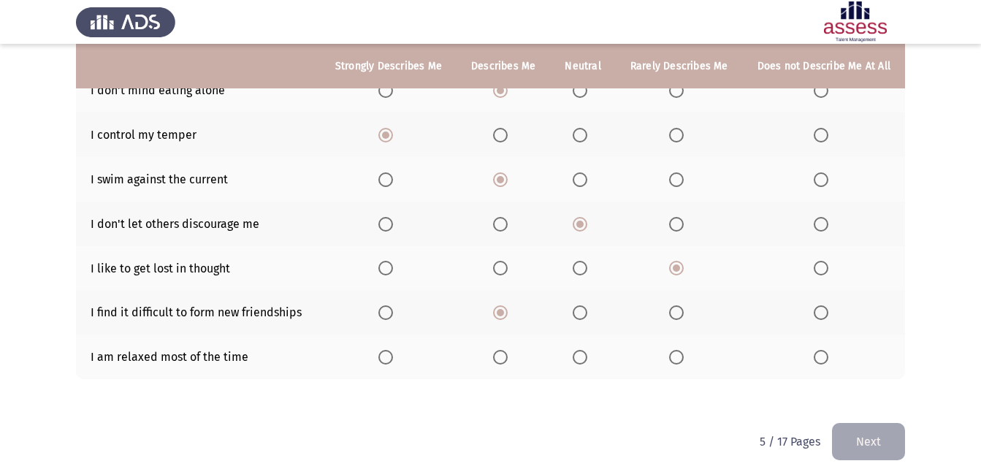
click at [386, 343] on th at bounding box center [389, 357] width 136 height 45
click at [393, 350] on span "Select an option" at bounding box center [385, 357] width 15 height 15
click at [393, 350] on input "Select an option" at bounding box center [385, 357] width 15 height 15
click at [853, 434] on button "Next" at bounding box center [868, 441] width 73 height 37
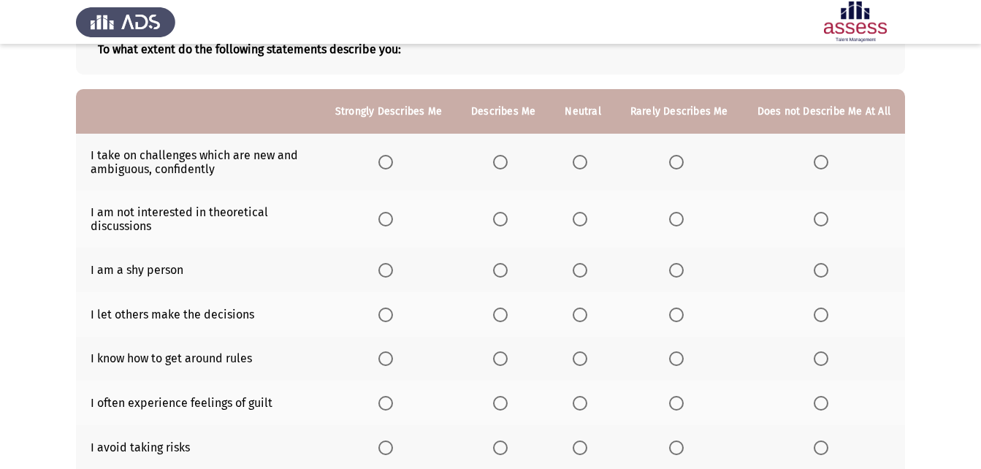
scroll to position [73, 0]
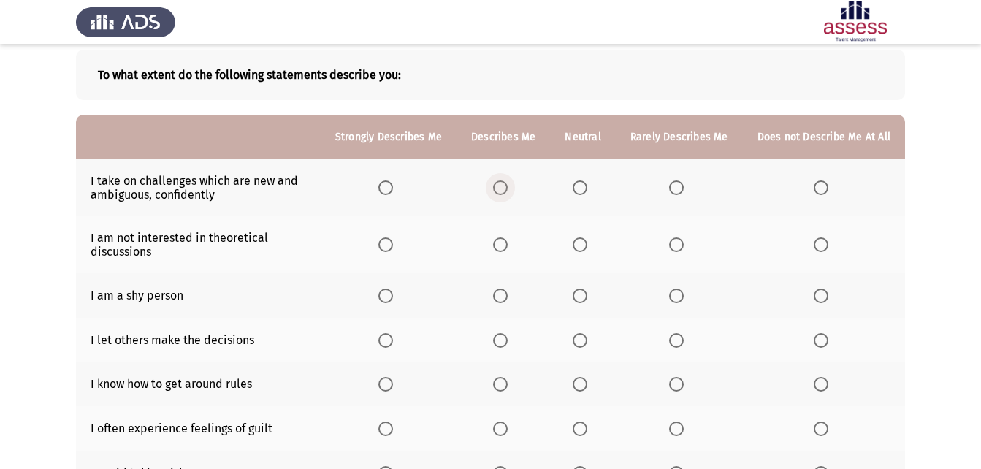
click at [508, 183] on span "Select an option" at bounding box center [500, 187] width 15 height 15
click at [508, 183] on input "Select an option" at bounding box center [500, 187] width 15 height 15
click at [578, 240] on span "Select an option" at bounding box center [580, 244] width 15 height 15
click at [578, 240] on input "Select an option" at bounding box center [580, 244] width 15 height 15
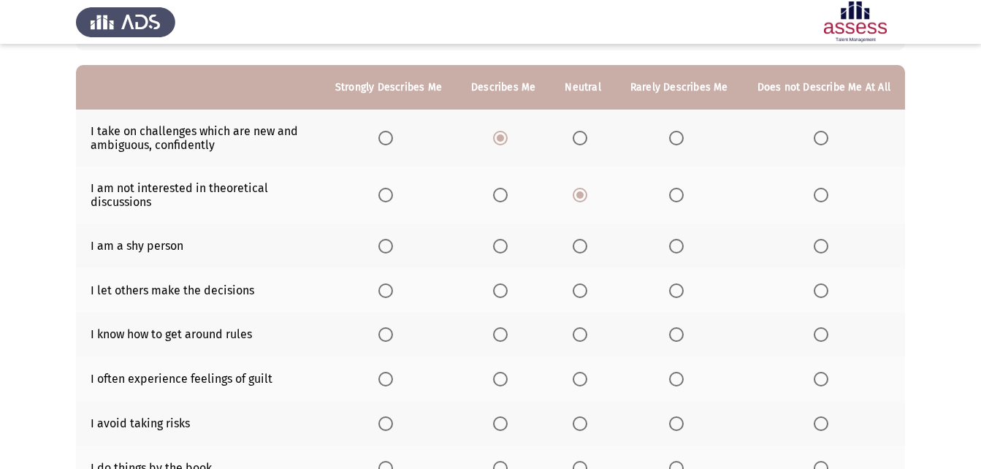
scroll to position [146, 0]
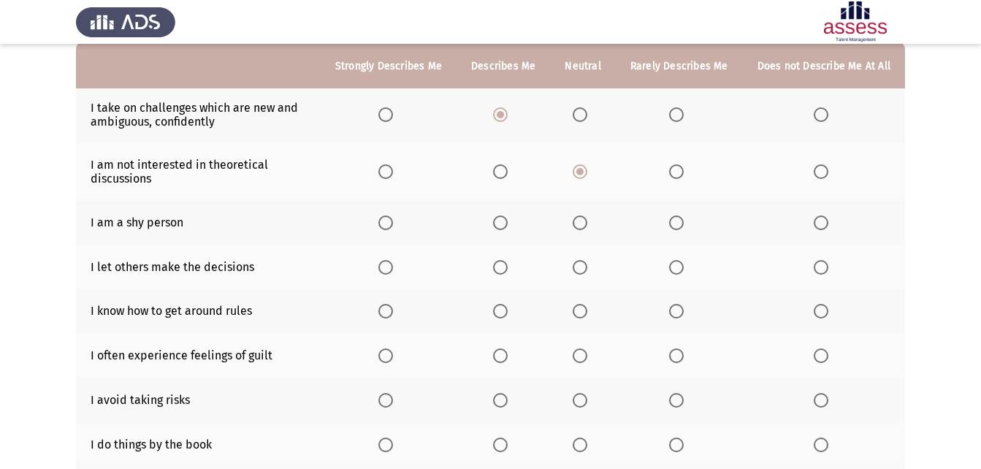
click at [582, 216] on span "Select an option" at bounding box center [580, 222] width 15 height 15
click at [582, 216] on input "Select an option" at bounding box center [580, 222] width 15 height 15
click at [508, 264] on span "Select an option" at bounding box center [500, 267] width 15 height 15
click at [508, 264] on input "Select an option" at bounding box center [500, 267] width 15 height 15
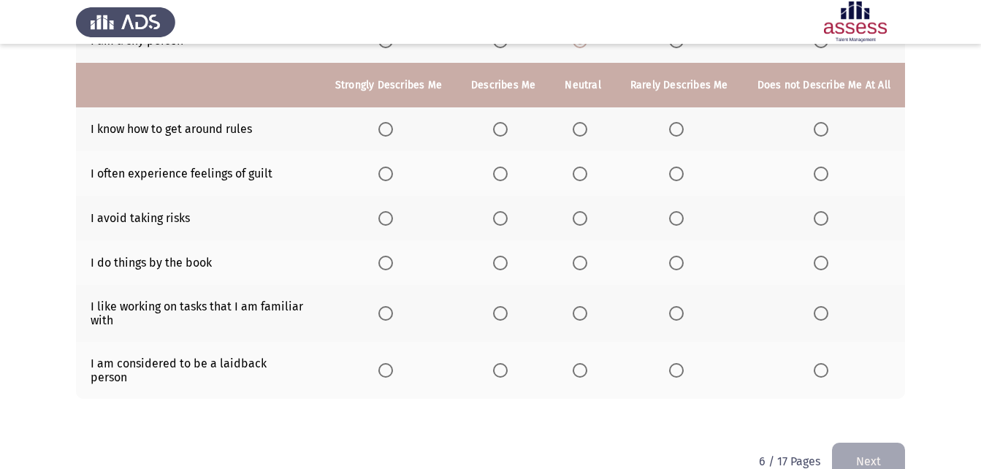
scroll to position [347, 0]
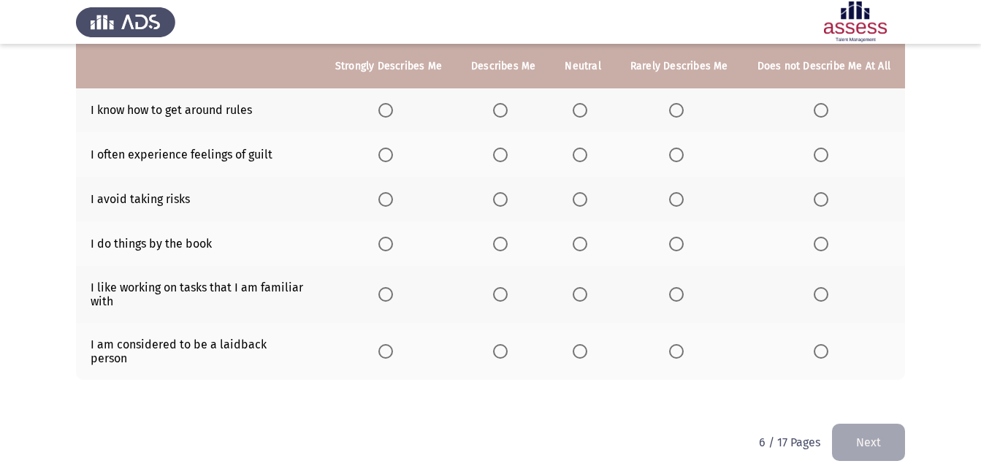
click at [383, 103] on th at bounding box center [389, 110] width 136 height 45
click at [388, 104] on span "Select an option" at bounding box center [385, 110] width 15 height 15
click at [388, 104] on input "Select an option" at bounding box center [385, 110] width 15 height 15
click at [681, 156] on span "Select an option" at bounding box center [676, 155] width 15 height 15
click at [681, 156] on input "Select an option" at bounding box center [676, 155] width 15 height 15
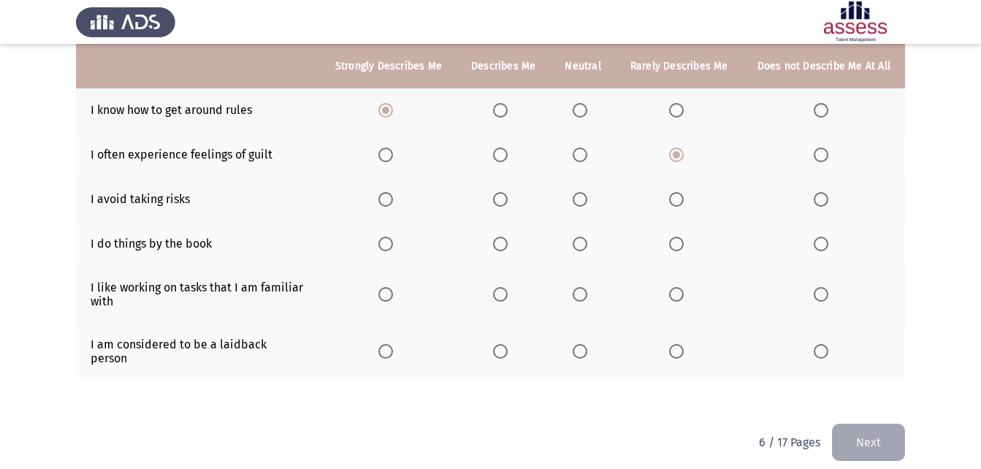
click at [500, 196] on span "Select an option" at bounding box center [500, 199] width 15 height 15
click at [500, 196] on input "Select an option" at bounding box center [500, 199] width 15 height 15
click at [508, 248] on span "Select an option" at bounding box center [500, 244] width 15 height 15
click at [508, 248] on input "Select an option" at bounding box center [500, 244] width 15 height 15
click at [583, 296] on span "Select an option" at bounding box center [580, 294] width 15 height 15
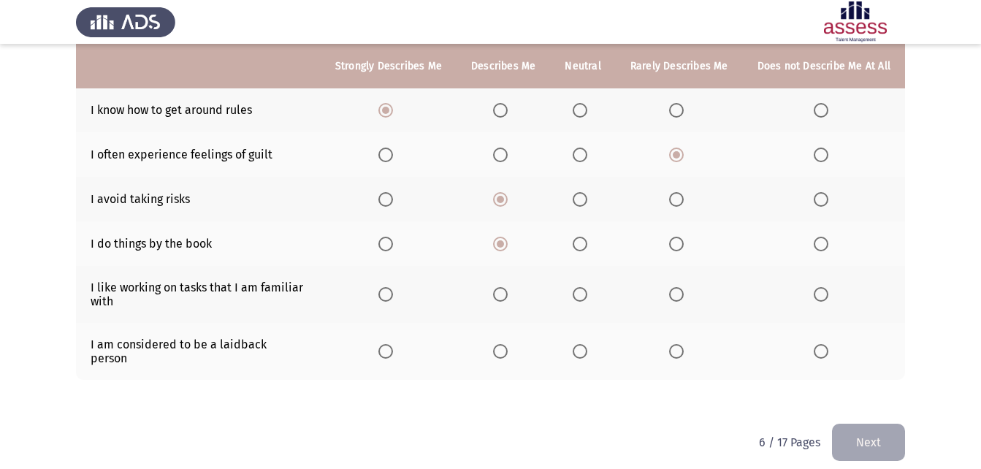
click at [583, 296] on input "Select an option" at bounding box center [580, 294] width 15 height 15
click at [581, 344] on span "Select an option" at bounding box center [580, 351] width 15 height 15
click at [581, 344] on input "Select an option" at bounding box center [580, 351] width 15 height 15
click at [895, 428] on button "Next" at bounding box center [868, 442] width 73 height 37
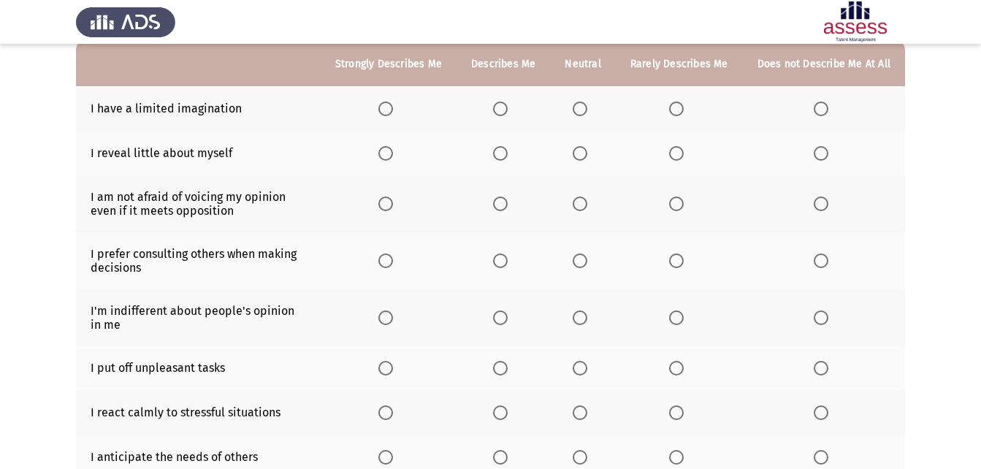
scroll to position [73, 0]
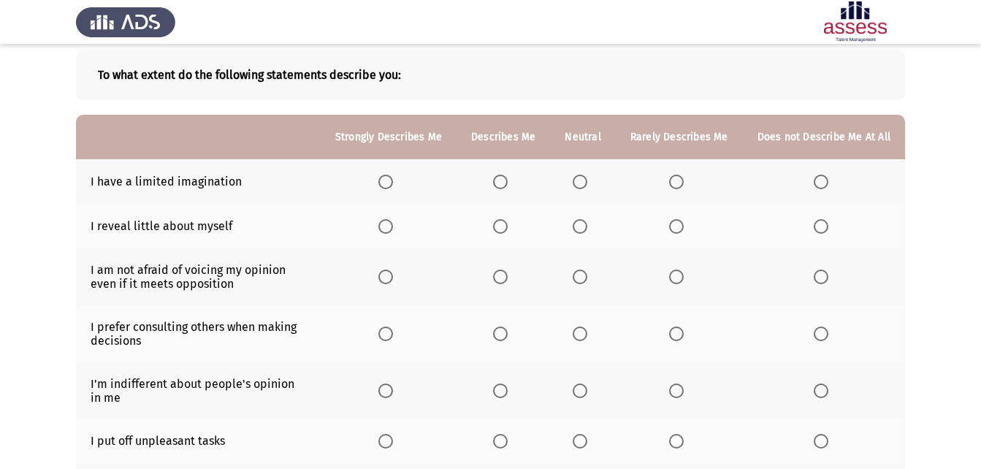
click at [513, 175] on label "Select an option" at bounding box center [503, 182] width 20 height 15
click at [508, 175] on input "Select an option" at bounding box center [500, 182] width 15 height 15
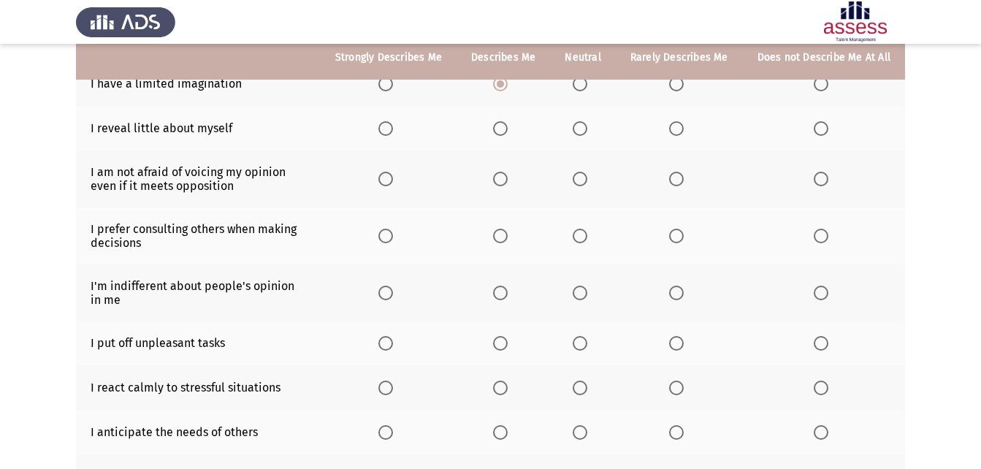
scroll to position [146, 0]
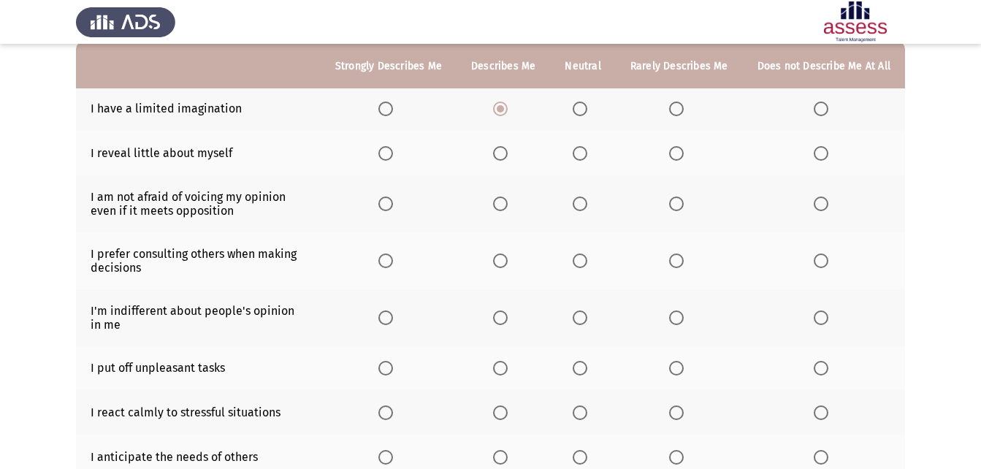
click at [579, 153] on span "Select an option" at bounding box center [580, 153] width 15 height 15
click at [579, 153] on input "Select an option" at bounding box center [580, 153] width 15 height 15
click at [684, 203] on span "Select an option" at bounding box center [676, 203] width 15 height 15
click at [684, 203] on input "Select an option" at bounding box center [676, 203] width 15 height 15
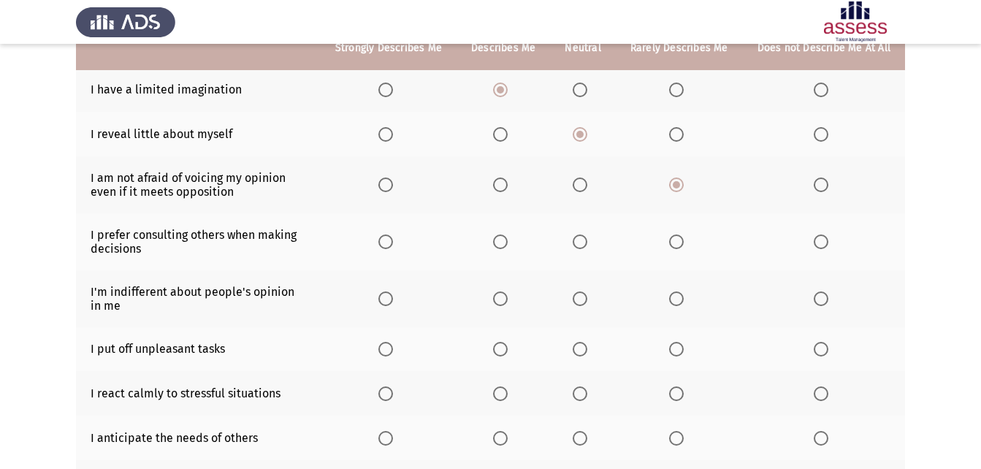
scroll to position [219, 0]
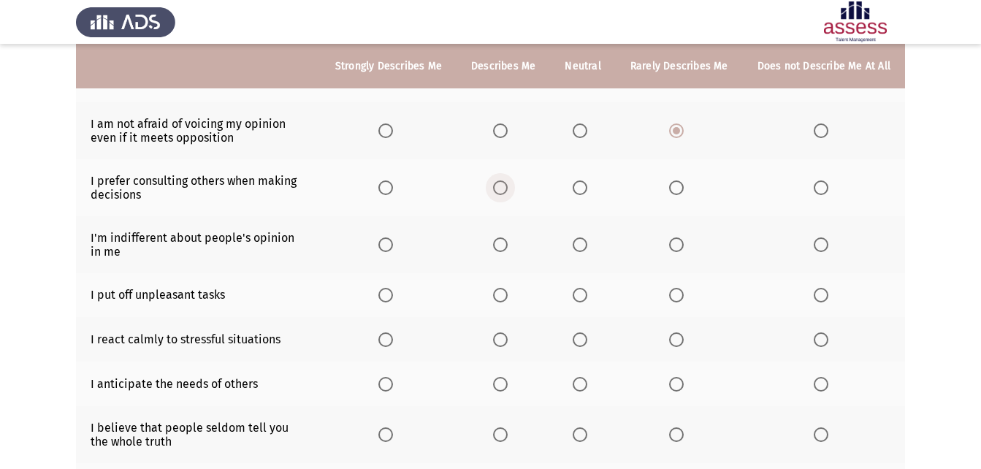
click at [507, 191] on span "Select an option" at bounding box center [500, 187] width 15 height 15
click at [507, 191] on input "Select an option" at bounding box center [500, 187] width 15 height 15
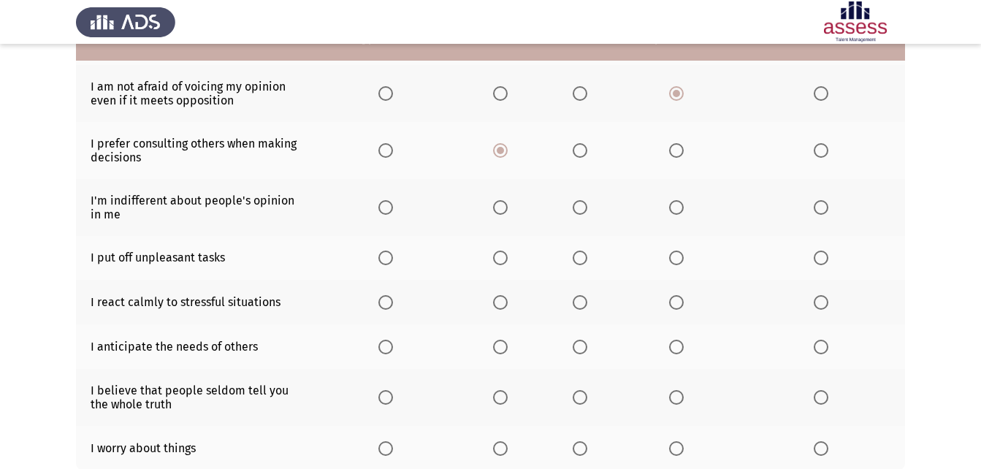
scroll to position [292, 0]
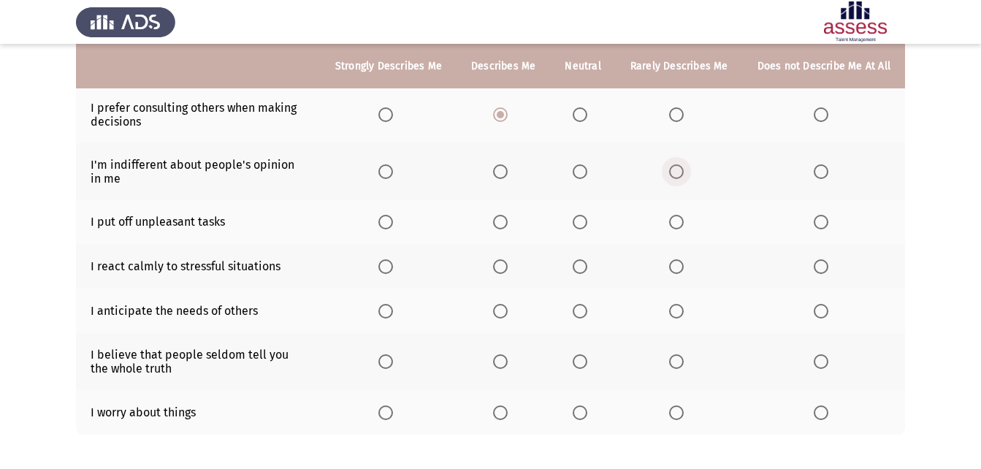
click at [687, 172] on label "Select an option" at bounding box center [679, 171] width 20 height 15
click at [684, 172] on input "Select an option" at bounding box center [676, 171] width 15 height 15
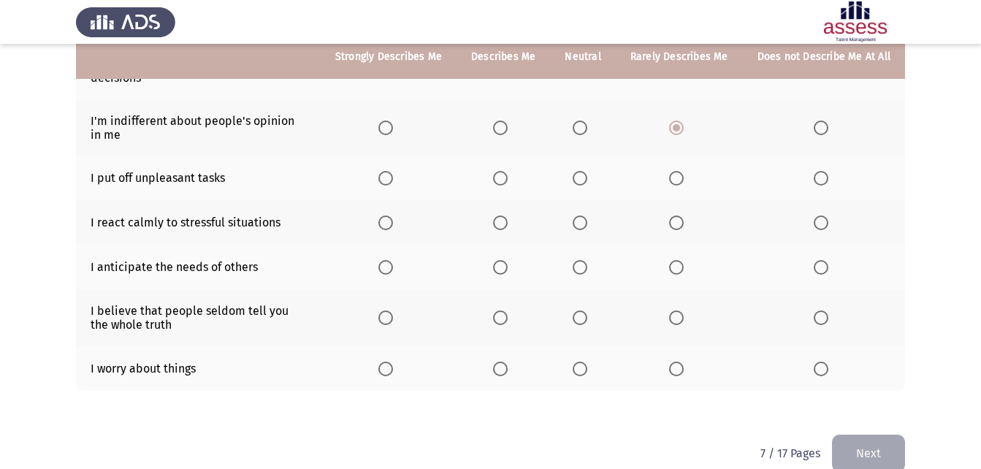
scroll to position [360, 0]
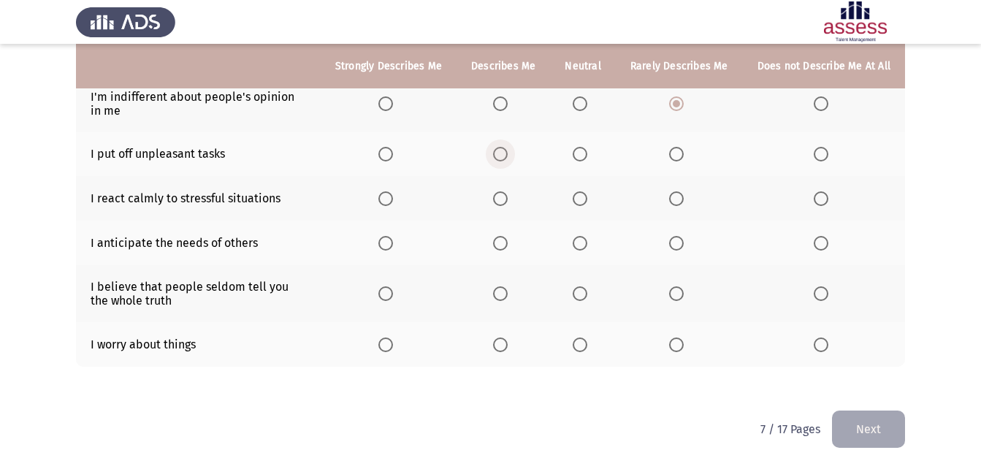
click at [502, 157] on span "Select an option" at bounding box center [500, 154] width 15 height 15
click at [502, 157] on input "Select an option" at bounding box center [500, 154] width 15 height 15
click at [682, 200] on span "Select an option" at bounding box center [676, 198] width 15 height 15
click at [682, 200] on input "Select an option" at bounding box center [676, 198] width 15 height 15
click at [502, 245] on span "Select an option" at bounding box center [500, 243] width 15 height 15
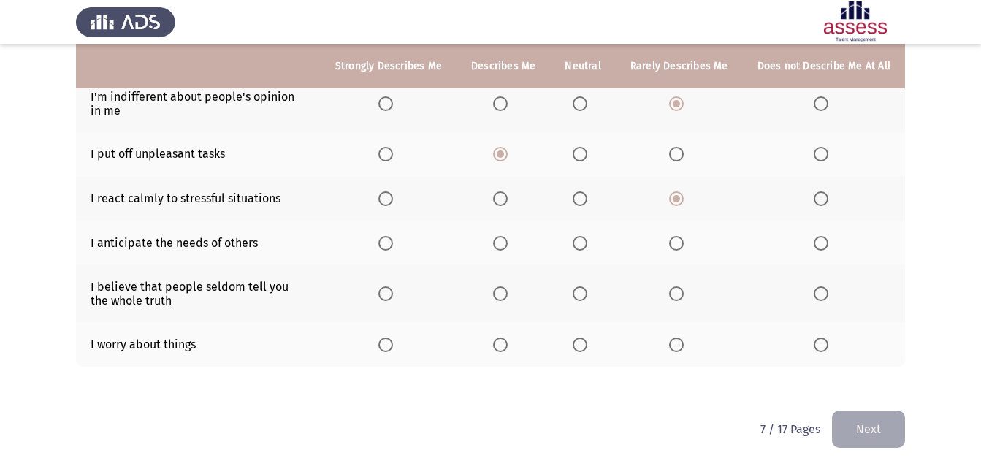
click at [502, 245] on input "Select an option" at bounding box center [500, 243] width 15 height 15
click at [582, 295] on span "Select an option" at bounding box center [580, 293] width 15 height 15
click at [582, 295] on input "Select an option" at bounding box center [580, 293] width 15 height 15
click at [606, 348] on th at bounding box center [582, 344] width 65 height 45
click at [587, 341] on span "Select an option" at bounding box center [580, 344] width 15 height 15
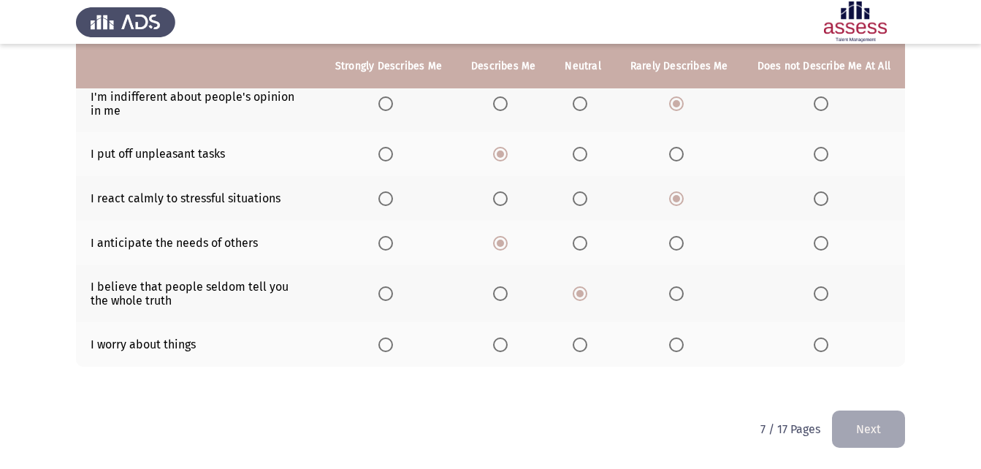
click at [587, 341] on input "Select an option" at bounding box center [580, 344] width 15 height 15
drag, startPoint x: 901, startPoint y: 429, endPoint x: 834, endPoint y: 417, distance: 67.5
click at [899, 429] on button "Next" at bounding box center [868, 428] width 73 height 37
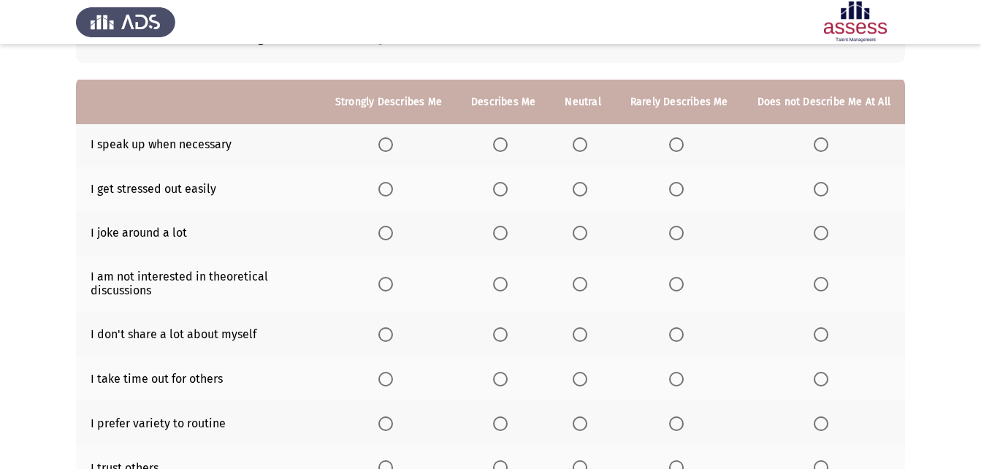
scroll to position [146, 0]
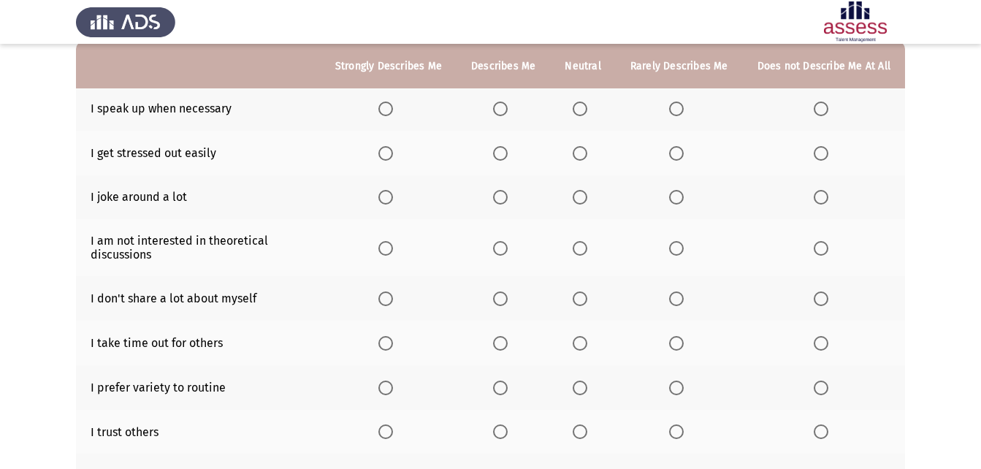
click at [676, 104] on span "Select an option" at bounding box center [676, 109] width 15 height 15
click at [676, 104] on input "Select an option" at bounding box center [676, 109] width 15 height 15
click at [581, 158] on span "Select an option" at bounding box center [580, 153] width 15 height 15
click at [581, 158] on input "Select an option" at bounding box center [580, 153] width 15 height 15
click at [582, 203] on span "Select an option" at bounding box center [580, 197] width 15 height 15
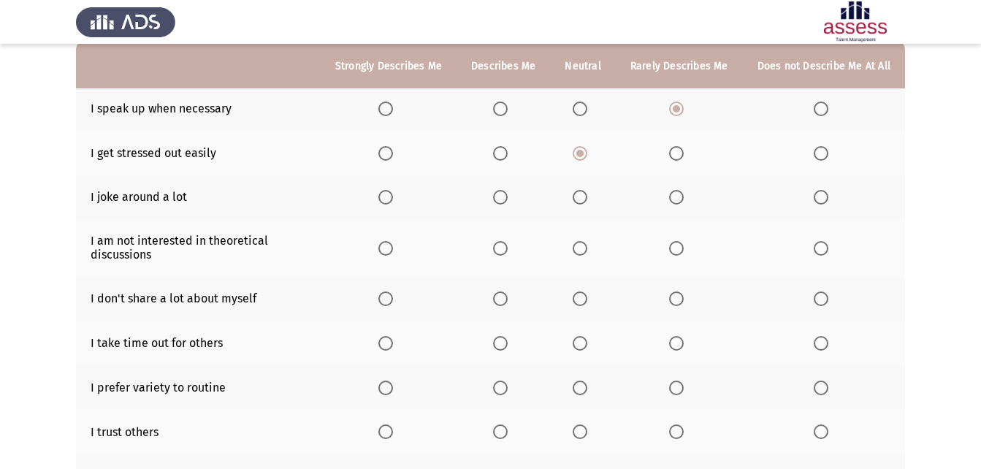
click at [582, 203] on input "Select an option" at bounding box center [580, 197] width 15 height 15
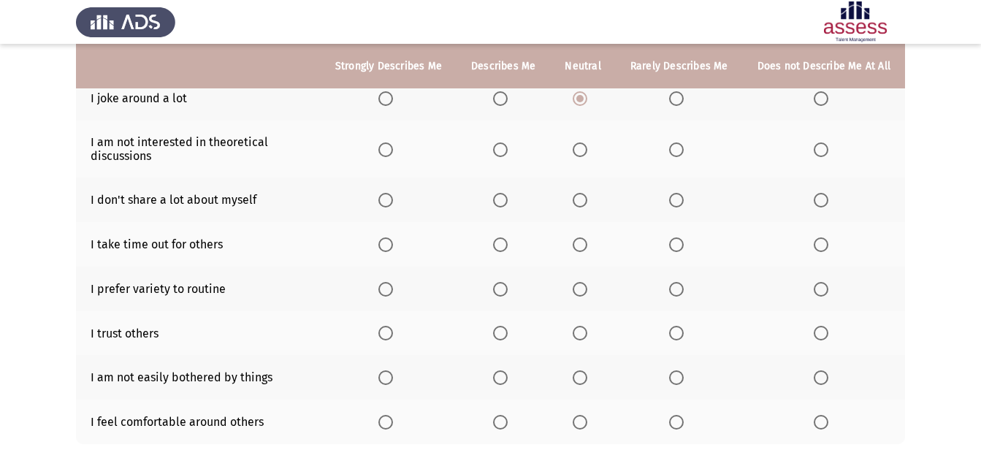
scroll to position [219, 0]
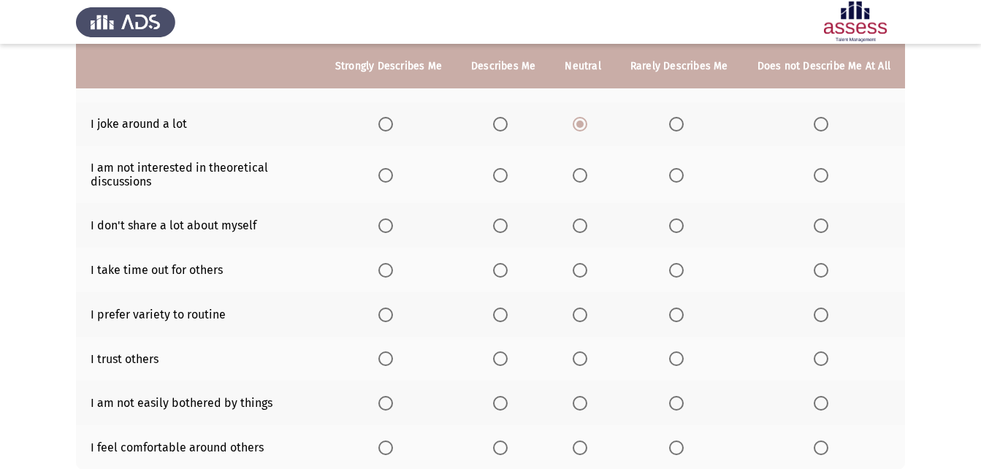
drag, startPoint x: 814, startPoint y: 177, endPoint x: 779, endPoint y: 186, distance: 36.1
click at [811, 178] on th at bounding box center [824, 174] width 162 height 57
click at [815, 177] on span "Select an option" at bounding box center [821, 175] width 15 height 15
click at [815, 177] on input "Select an option" at bounding box center [821, 175] width 15 height 15
click at [684, 227] on span "Select an option" at bounding box center [676, 225] width 15 height 15
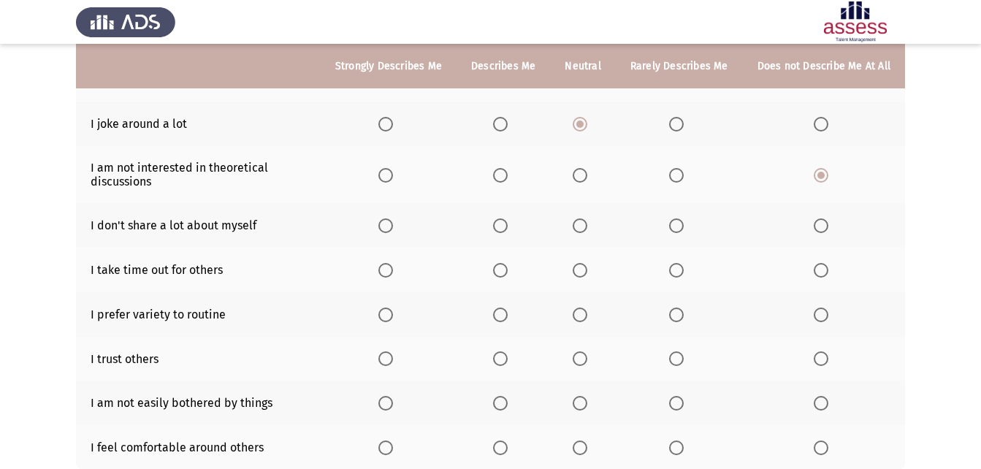
click at [684, 227] on input "Select an option" at bounding box center [676, 225] width 15 height 15
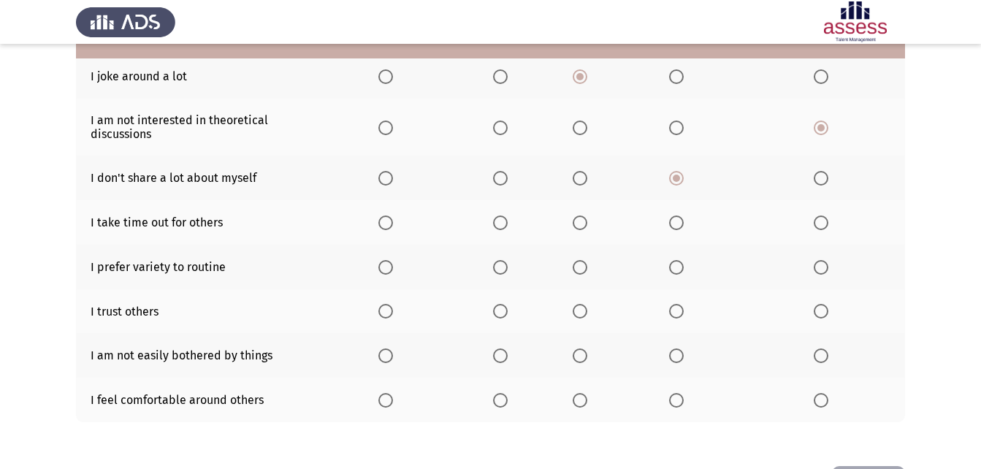
scroll to position [292, 0]
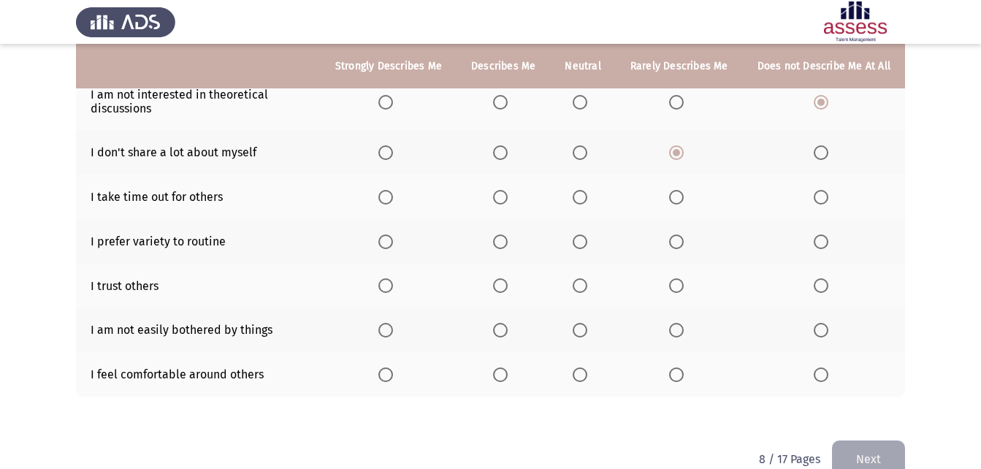
click at [585, 199] on span "Select an option" at bounding box center [580, 197] width 15 height 15
click at [585, 199] on input "Select an option" at bounding box center [580, 197] width 15 height 15
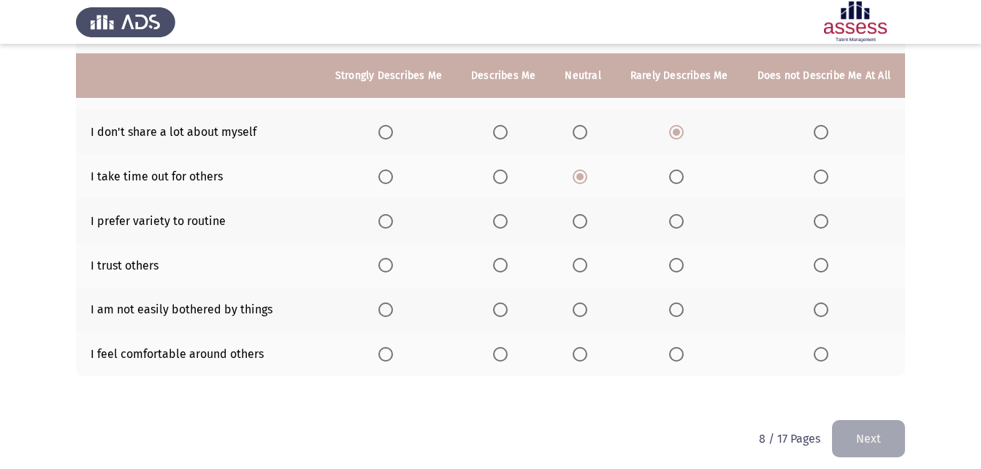
scroll to position [322, 0]
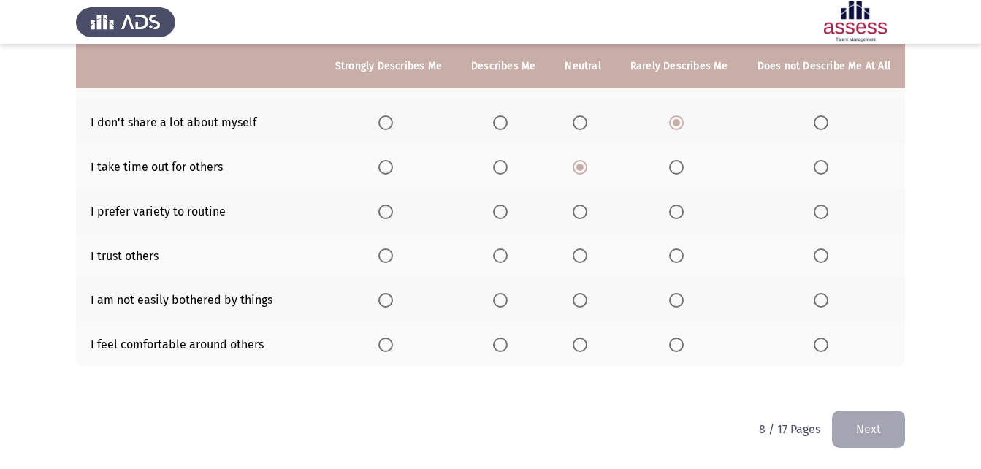
click at [679, 252] on span "Select an option" at bounding box center [676, 255] width 15 height 15
click at [679, 252] on input "Select an option" at bounding box center [676, 255] width 15 height 15
click at [581, 213] on span "Select an option" at bounding box center [580, 212] width 15 height 15
click at [581, 213] on input "Select an option" at bounding box center [580, 212] width 15 height 15
click at [586, 299] on span "Select an option" at bounding box center [580, 300] width 15 height 15
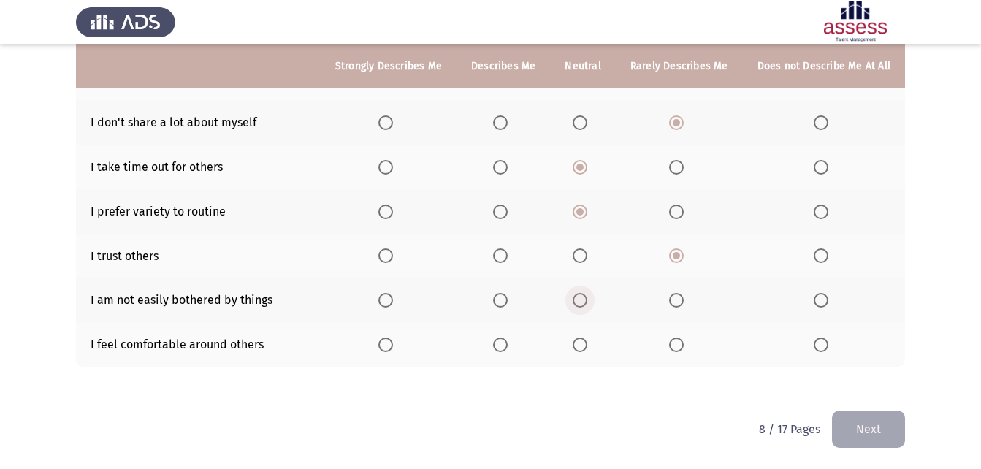
click at [586, 299] on input "Select an option" at bounding box center [580, 300] width 15 height 15
click at [508, 337] on mat-radio-button "Select an option" at bounding box center [503, 344] width 20 height 15
click at [508, 348] on span "Select an option" at bounding box center [500, 344] width 15 height 15
click at [508, 348] on input "Select an option" at bounding box center [500, 344] width 15 height 15
click at [903, 427] on button "Next" at bounding box center [868, 428] width 73 height 37
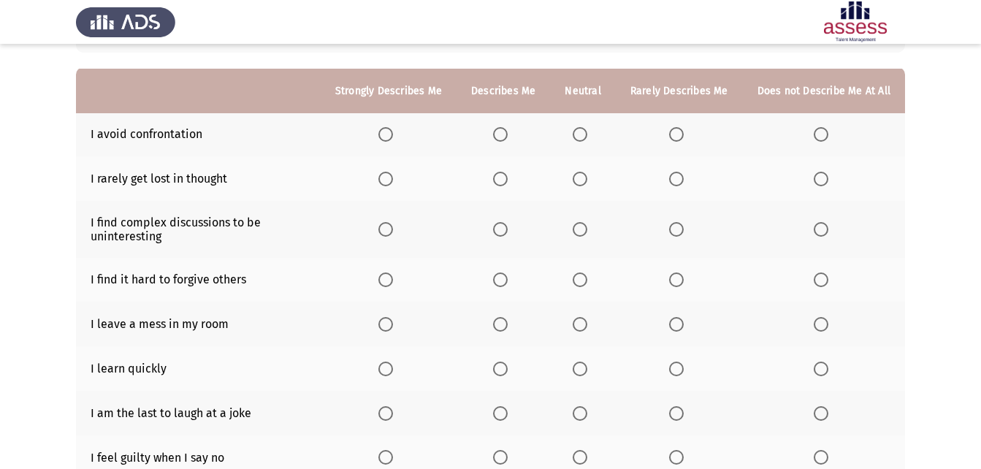
scroll to position [146, 0]
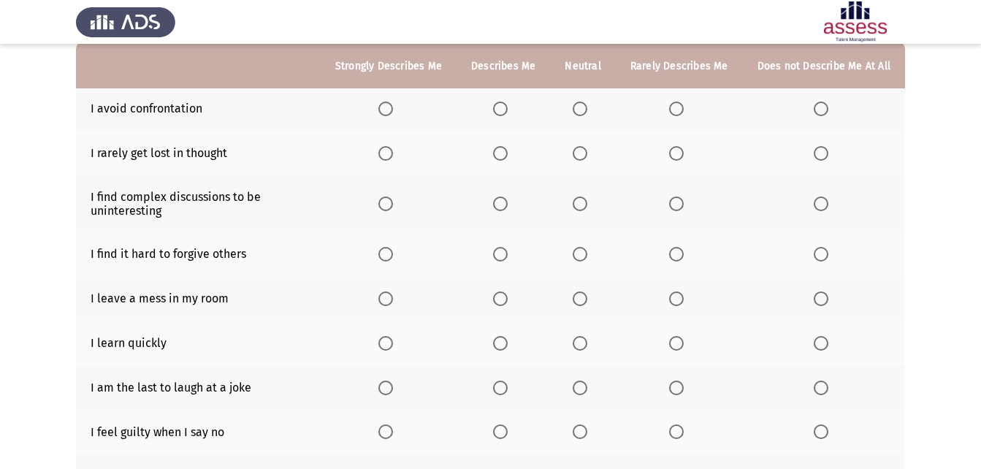
click at [582, 103] on span "Select an option" at bounding box center [580, 109] width 15 height 15
click at [582, 103] on input "Select an option" at bounding box center [580, 109] width 15 height 15
click at [502, 155] on span "Select an option" at bounding box center [500, 153] width 15 height 15
click at [502, 155] on input "Select an option" at bounding box center [500, 153] width 15 height 15
click at [393, 204] on span "Select an option" at bounding box center [385, 203] width 15 height 15
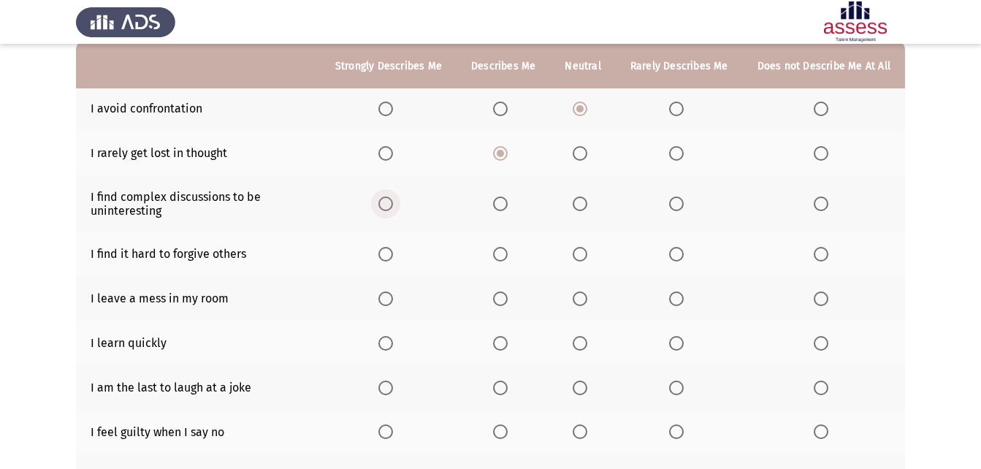
click at [393, 204] on input "Select an option" at bounding box center [385, 203] width 15 height 15
click at [389, 252] on span "Select an option" at bounding box center [385, 254] width 15 height 15
click at [389, 252] on input "Select an option" at bounding box center [385, 254] width 15 height 15
click at [388, 291] on mat-radio-button "Select an option" at bounding box center [388, 298] width 20 height 15
click at [390, 302] on span "Select an option" at bounding box center [385, 298] width 15 height 15
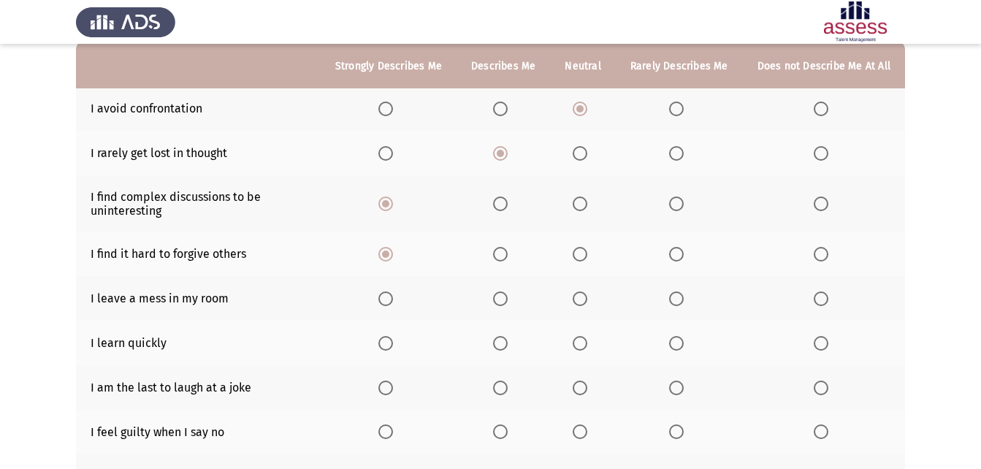
click at [390, 302] on input "Select an option" at bounding box center [385, 298] width 15 height 15
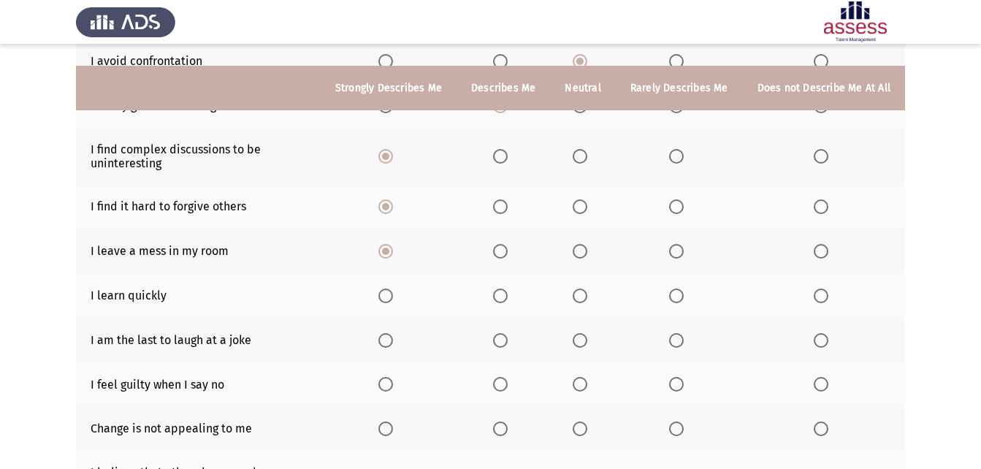
scroll to position [219, 0]
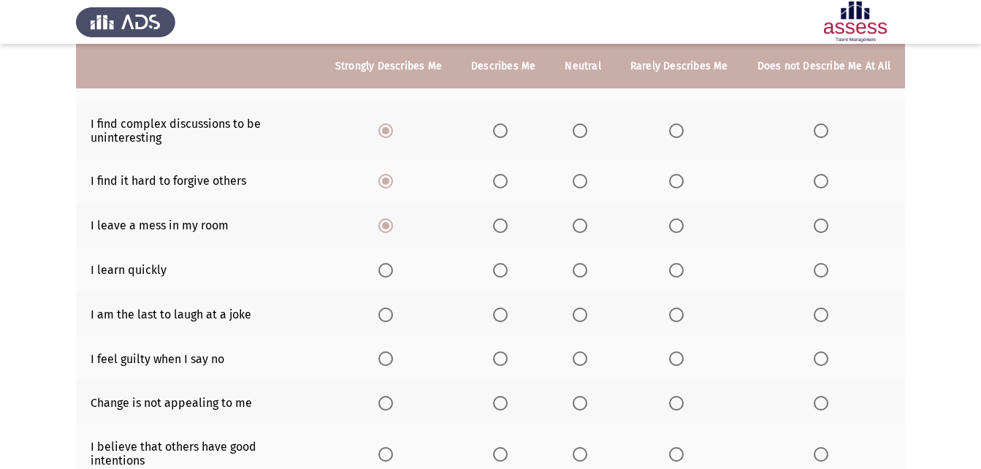
click at [499, 274] on span "Select an option" at bounding box center [500, 270] width 15 height 15
click at [499, 274] on input "Select an option" at bounding box center [500, 270] width 15 height 15
click at [578, 267] on span "Select an option" at bounding box center [580, 270] width 15 height 15
click at [578, 267] on input "Select an option" at bounding box center [580, 270] width 15 height 15
drag, startPoint x: 586, startPoint y: 226, endPoint x: 581, endPoint y: 233, distance: 7.9
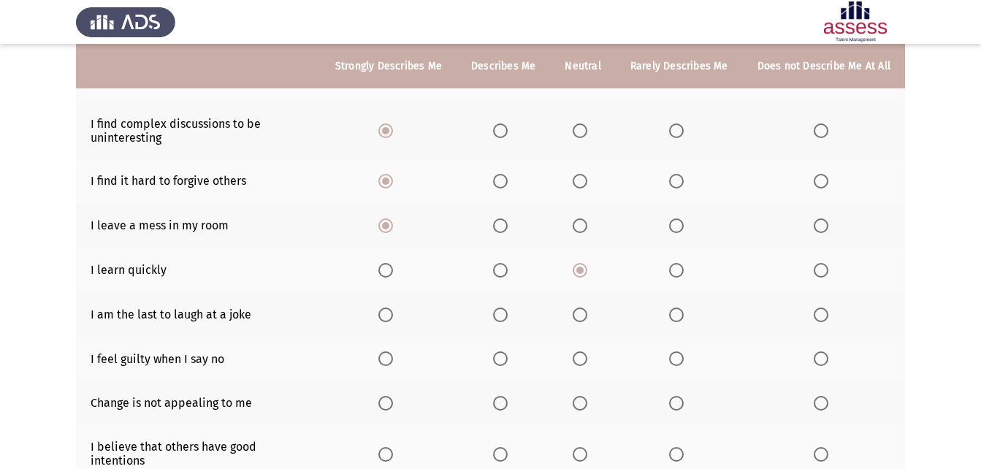
click at [581, 233] on span "Select an option" at bounding box center [580, 225] width 15 height 15
click at [581, 233] on input "Select an option" at bounding box center [580, 225] width 15 height 15
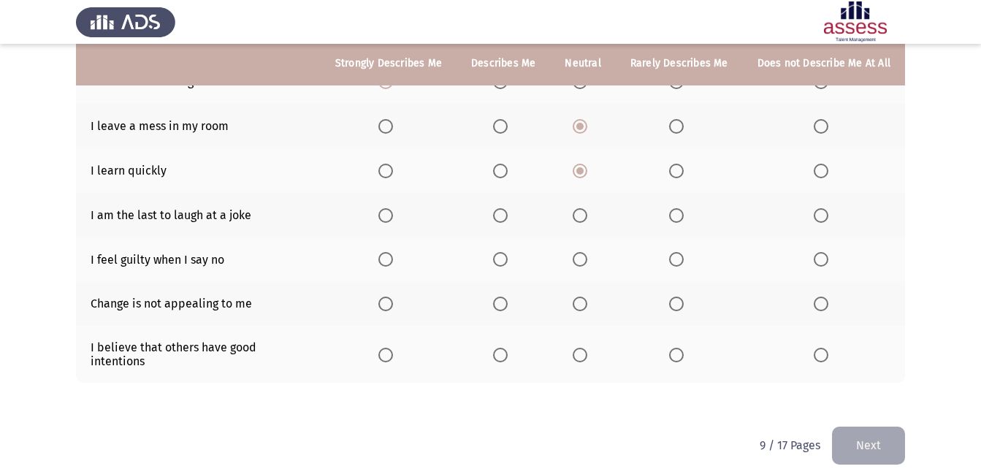
scroll to position [322, 0]
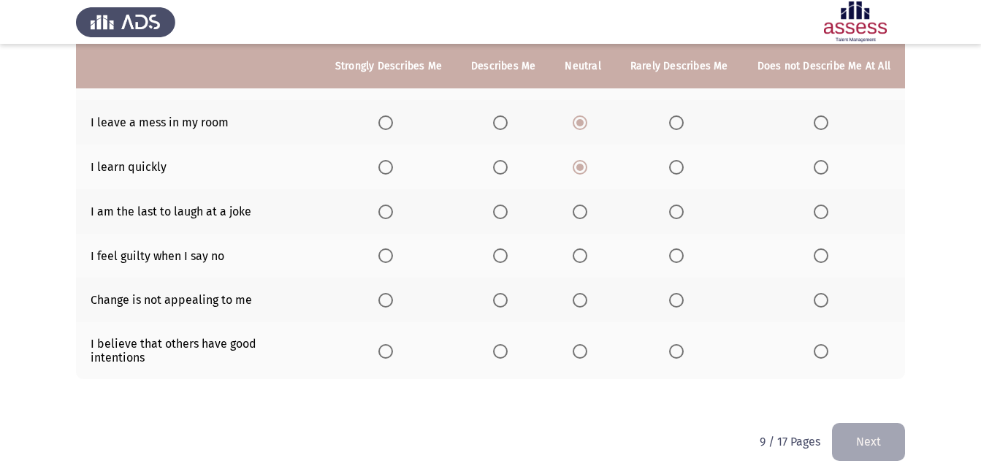
click at [584, 214] on span "Select an option" at bounding box center [580, 212] width 15 height 15
click at [584, 214] on input "Select an option" at bounding box center [580, 212] width 15 height 15
click at [505, 259] on span "Select an option" at bounding box center [500, 255] width 15 height 15
click at [505, 259] on input "Select an option" at bounding box center [500, 255] width 15 height 15
click at [681, 298] on span "Select an option" at bounding box center [676, 300] width 15 height 15
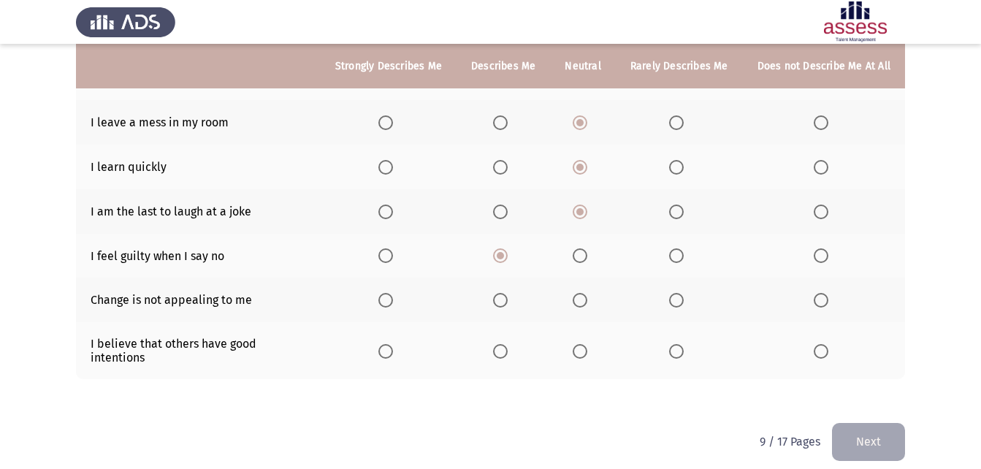
click at [681, 298] on input "Select an option" at bounding box center [676, 300] width 15 height 15
click at [496, 340] on th at bounding box center [502, 350] width 93 height 57
click at [503, 344] on span "Select an option" at bounding box center [500, 351] width 15 height 15
click at [503, 344] on input "Select an option" at bounding box center [500, 351] width 15 height 15
click at [871, 423] on button "Next" at bounding box center [868, 441] width 73 height 37
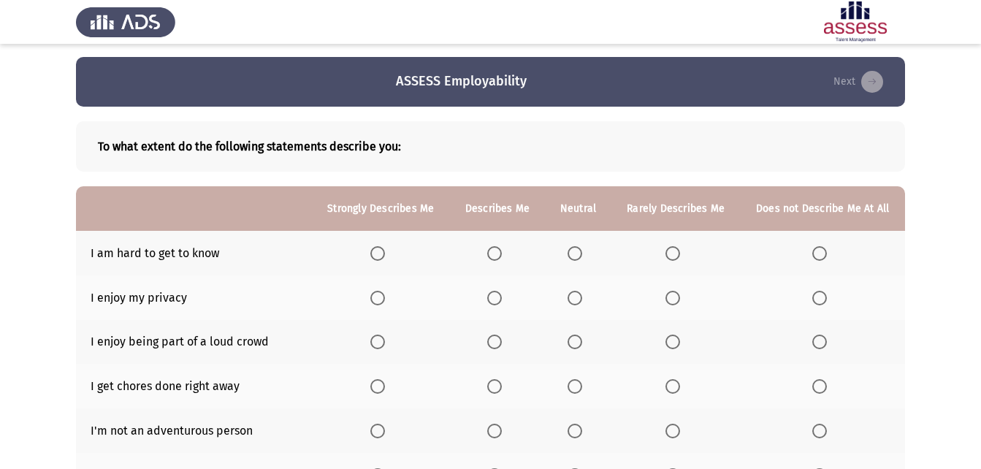
scroll to position [0, 0]
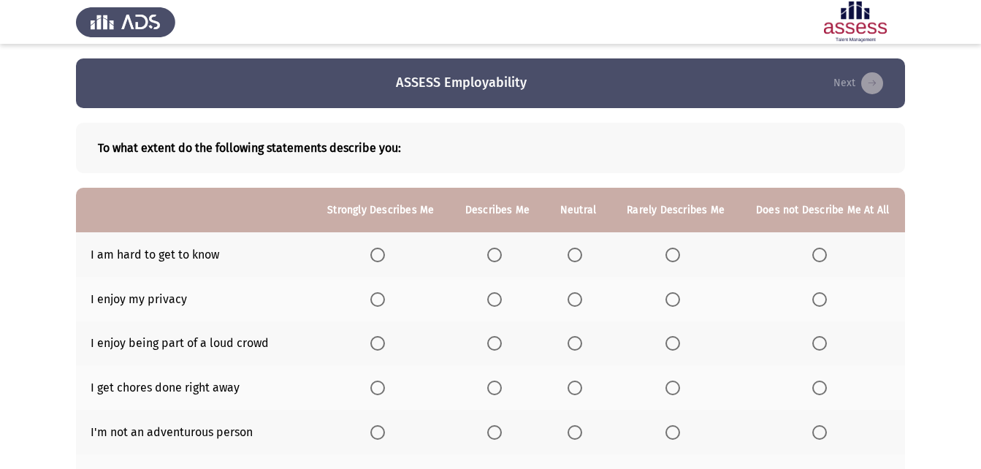
click at [575, 262] on th at bounding box center [578, 254] width 66 height 45
click at [578, 256] on span "Select an option" at bounding box center [574, 255] width 15 height 15
click at [578, 256] on input "Select an option" at bounding box center [574, 255] width 15 height 15
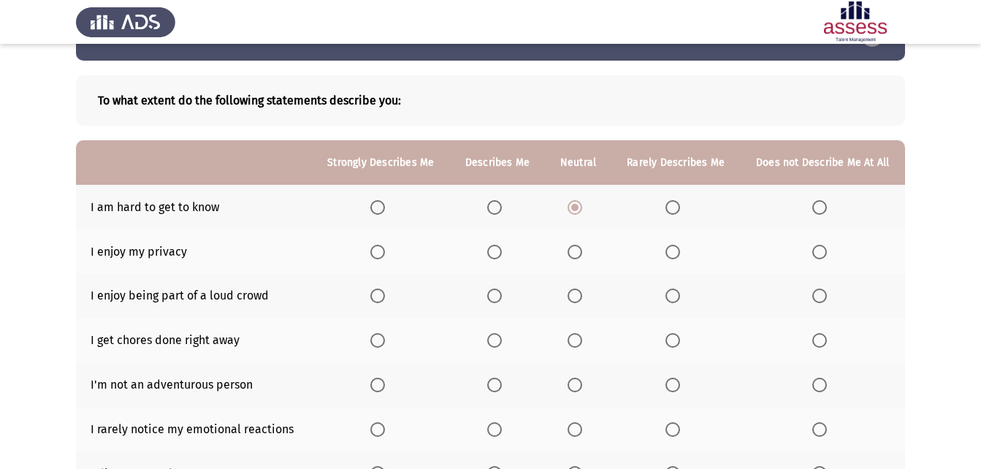
scroll to position [73, 0]
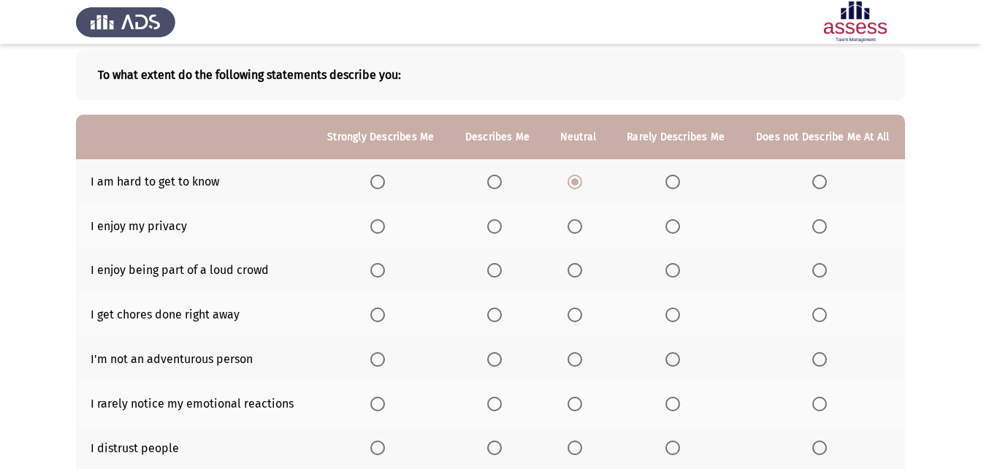
click at [574, 226] on span "Select an option" at bounding box center [574, 226] width 15 height 15
click at [574, 226] on input "Select an option" at bounding box center [574, 226] width 15 height 15
click at [575, 274] on span "Select an option" at bounding box center [574, 270] width 15 height 15
click at [575, 274] on input "Select an option" at bounding box center [574, 270] width 15 height 15
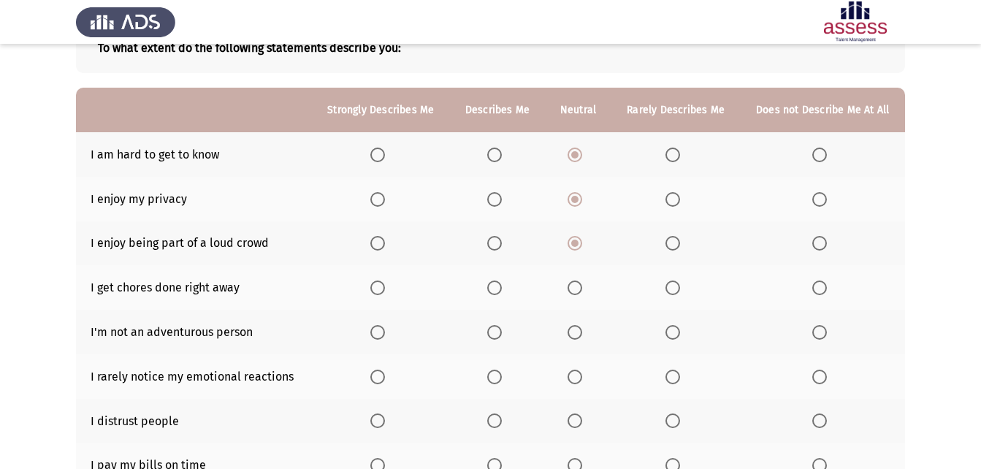
scroll to position [146, 0]
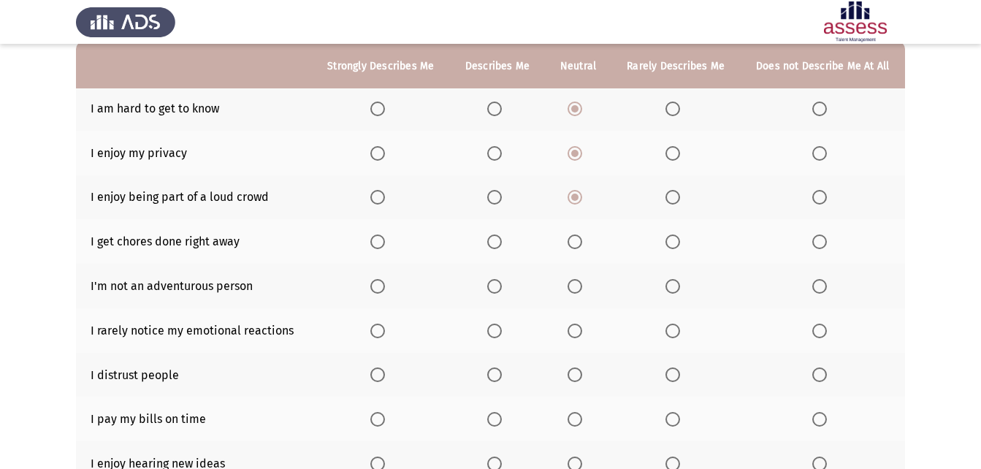
click at [494, 239] on span "Select an option" at bounding box center [494, 241] width 15 height 15
click at [494, 239] on input "Select an option" at bounding box center [494, 241] width 15 height 15
click at [499, 154] on span "Select an option" at bounding box center [494, 153] width 15 height 15
click at [499, 154] on input "Select an option" at bounding box center [494, 153] width 15 height 15
click at [679, 280] on span "Select an option" at bounding box center [672, 286] width 15 height 15
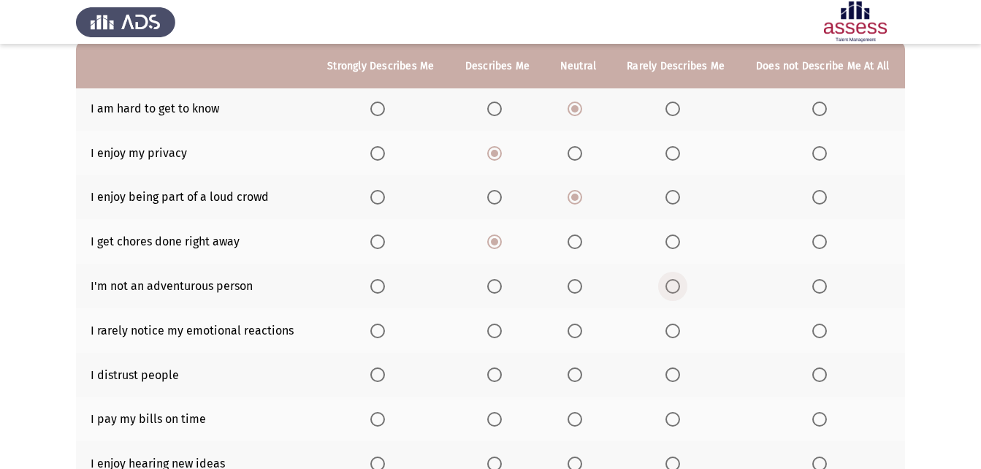
click at [679, 280] on input "Select an option" at bounding box center [672, 286] width 15 height 15
click at [576, 332] on span "Select an option" at bounding box center [574, 331] width 15 height 15
click at [576, 332] on input "Select an option" at bounding box center [574, 331] width 15 height 15
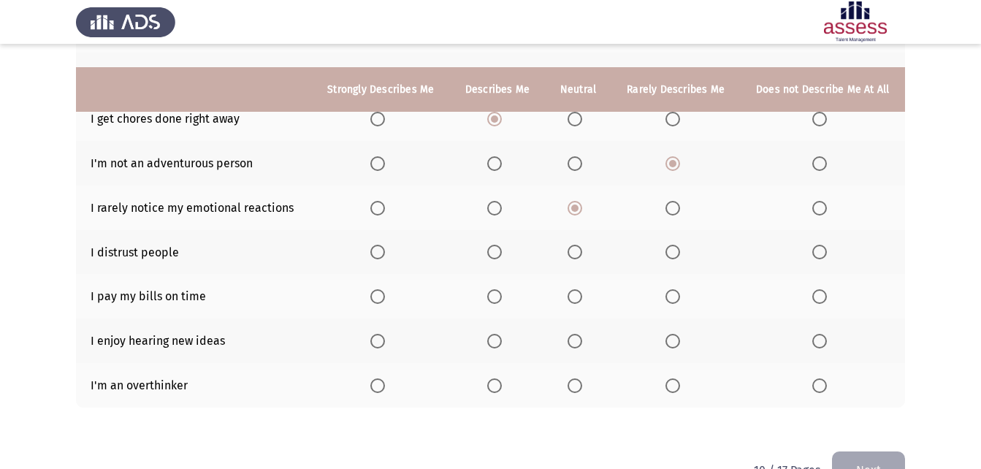
scroll to position [292, 0]
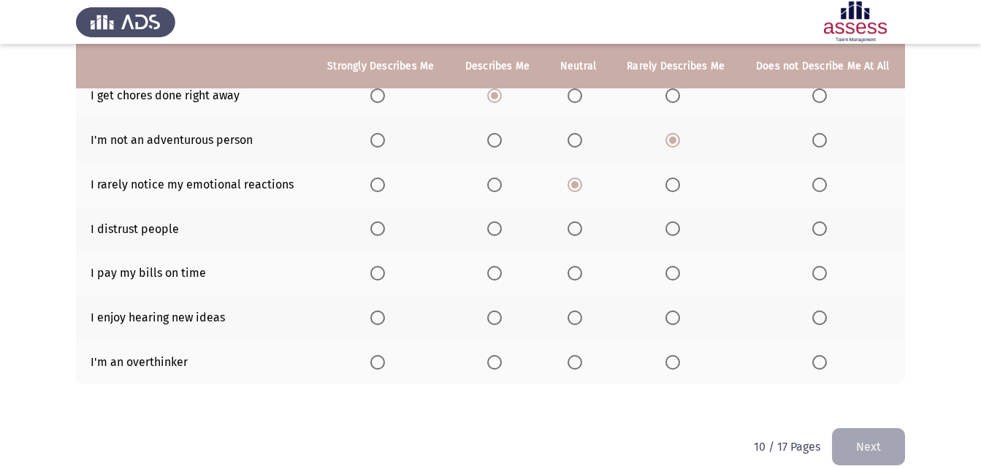
click at [677, 230] on span "Select an option" at bounding box center [672, 228] width 15 height 15
click at [677, 230] on input "Select an option" at bounding box center [672, 228] width 15 height 15
click at [580, 278] on span "Select an option" at bounding box center [574, 273] width 15 height 15
click at [580, 278] on input "Select an option" at bounding box center [574, 273] width 15 height 15
click at [492, 310] on span "Select an option" at bounding box center [494, 317] width 15 height 15
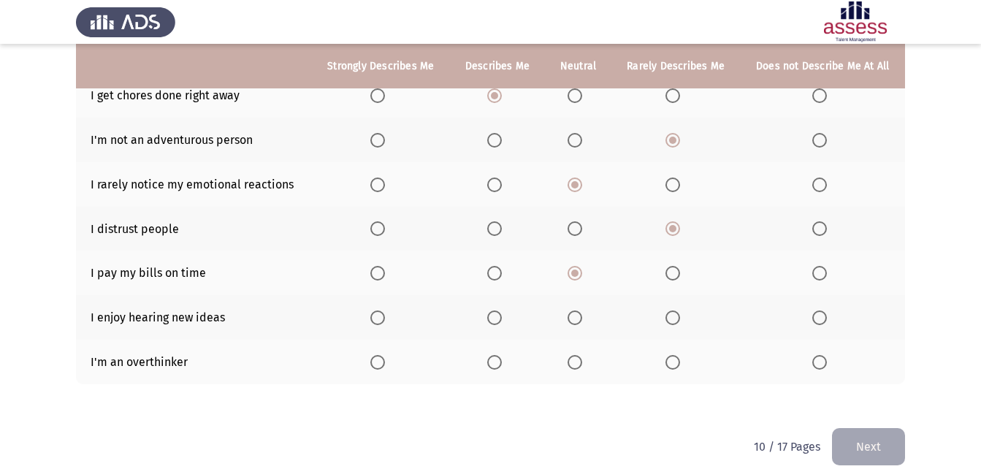
click at [492, 310] on input "Select an option" at bounding box center [494, 317] width 15 height 15
click at [562, 362] on th at bounding box center [578, 362] width 66 height 45
click at [568, 362] on span "Select an option" at bounding box center [574, 362] width 15 height 15
click at [568, 362] on input "Select an option" at bounding box center [574, 362] width 15 height 15
click at [853, 436] on button "Next" at bounding box center [868, 446] width 73 height 37
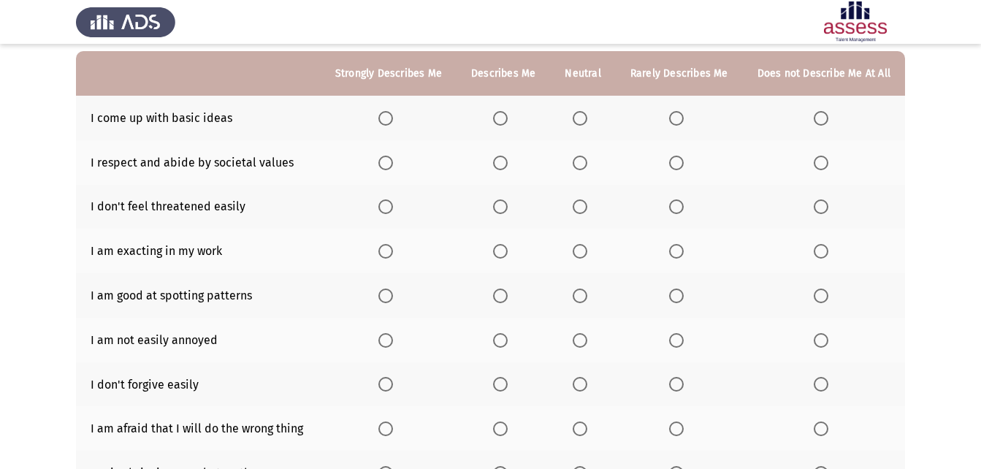
scroll to position [146, 0]
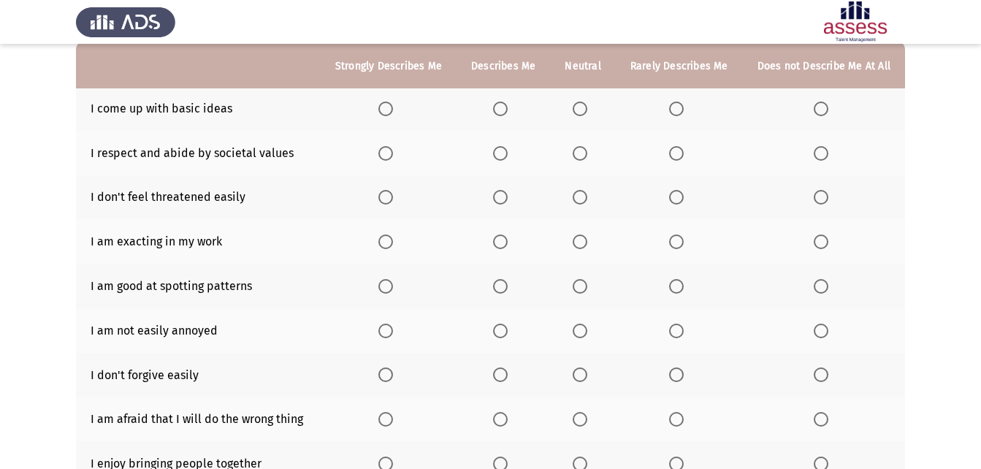
click at [503, 111] on span "Select an option" at bounding box center [500, 109] width 15 height 15
click at [503, 111] on input "Select an option" at bounding box center [500, 109] width 15 height 15
click at [582, 150] on span "Select an option" at bounding box center [580, 153] width 15 height 15
click at [582, 150] on input "Select an option" at bounding box center [580, 153] width 15 height 15
click at [681, 199] on span "Select an option" at bounding box center [676, 197] width 15 height 15
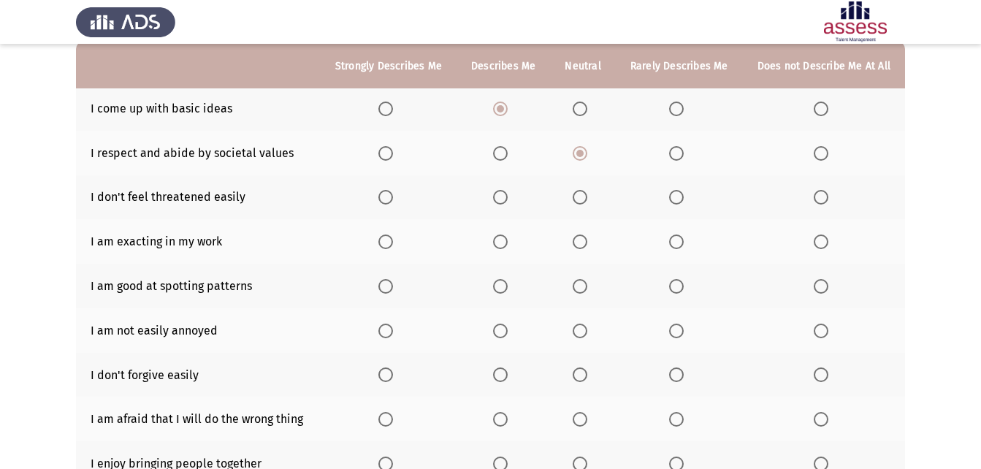
click at [681, 199] on input "Select an option" at bounding box center [676, 197] width 15 height 15
click at [585, 243] on span "Select an option" at bounding box center [580, 241] width 15 height 15
click at [585, 243] on input "Select an option" at bounding box center [580, 241] width 15 height 15
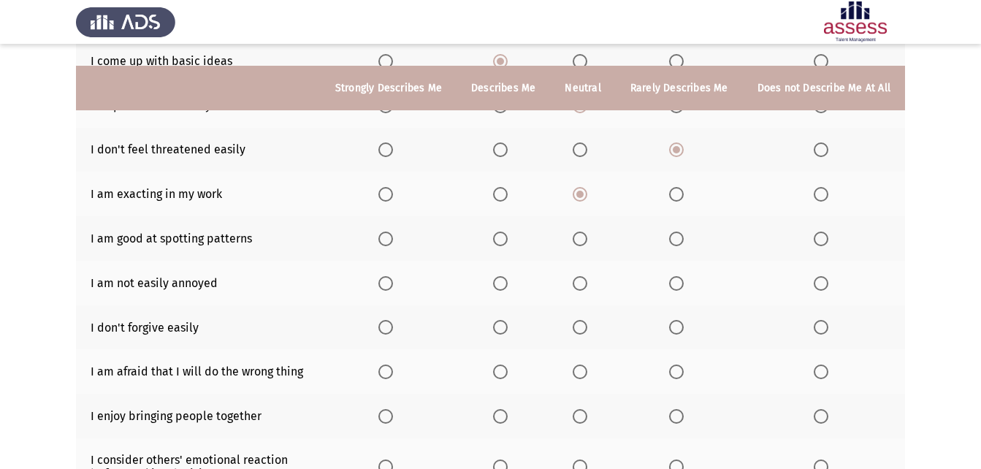
scroll to position [219, 0]
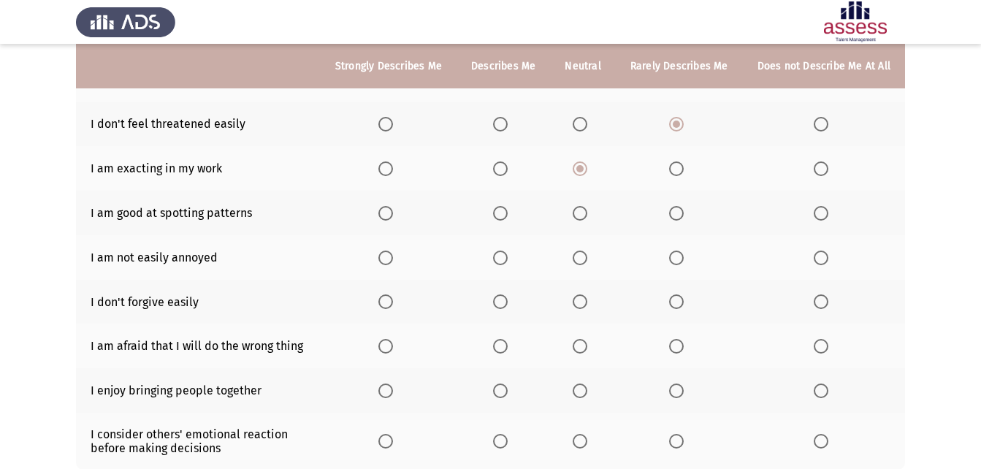
click at [508, 215] on span "Select an option" at bounding box center [500, 213] width 15 height 15
click at [508, 215] on input "Select an option" at bounding box center [500, 213] width 15 height 15
click at [684, 258] on span "Select an option" at bounding box center [676, 258] width 15 height 15
click at [684, 258] on input "Select an option" at bounding box center [676, 258] width 15 height 15
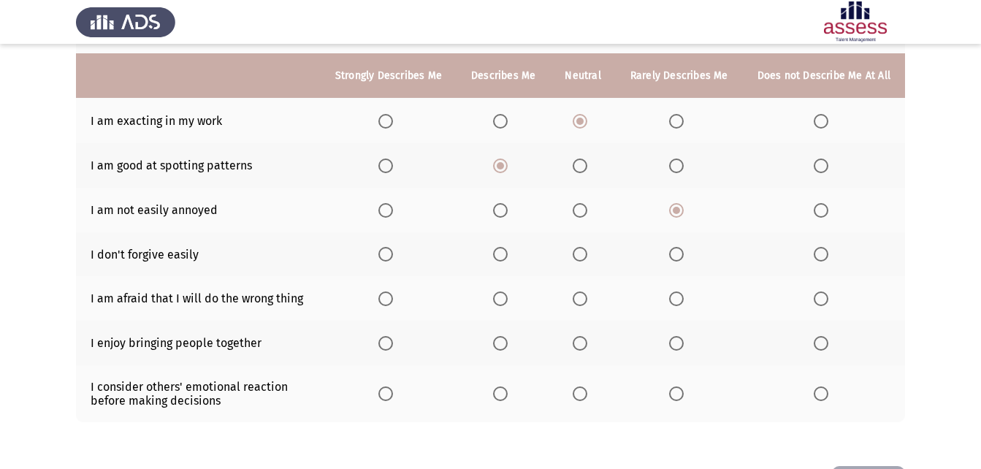
scroll to position [292, 0]
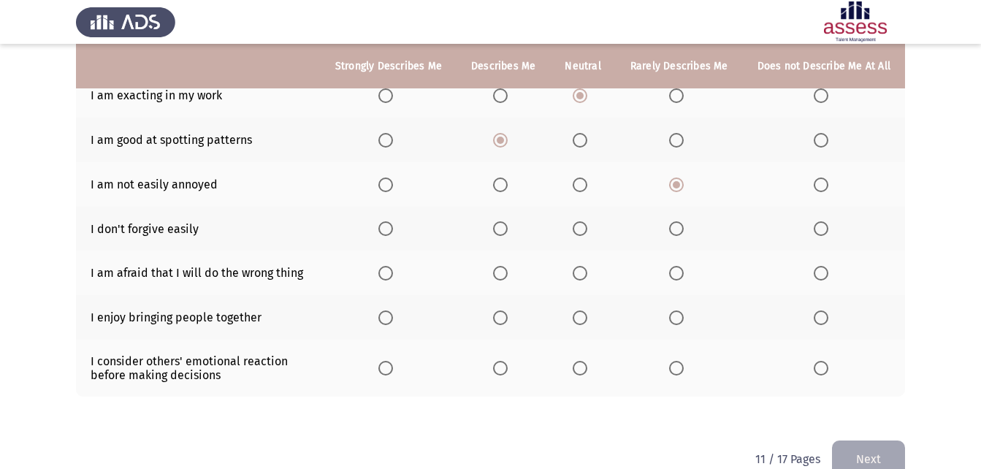
click at [507, 229] on span "Select an option" at bounding box center [500, 228] width 15 height 15
click at [507, 229] on input "Select an option" at bounding box center [500, 228] width 15 height 15
click at [688, 271] on label "Select an option" at bounding box center [679, 273] width 20 height 15
click at [684, 271] on input "Select an option" at bounding box center [676, 273] width 15 height 15
click at [505, 310] on span "Select an option" at bounding box center [500, 317] width 15 height 15
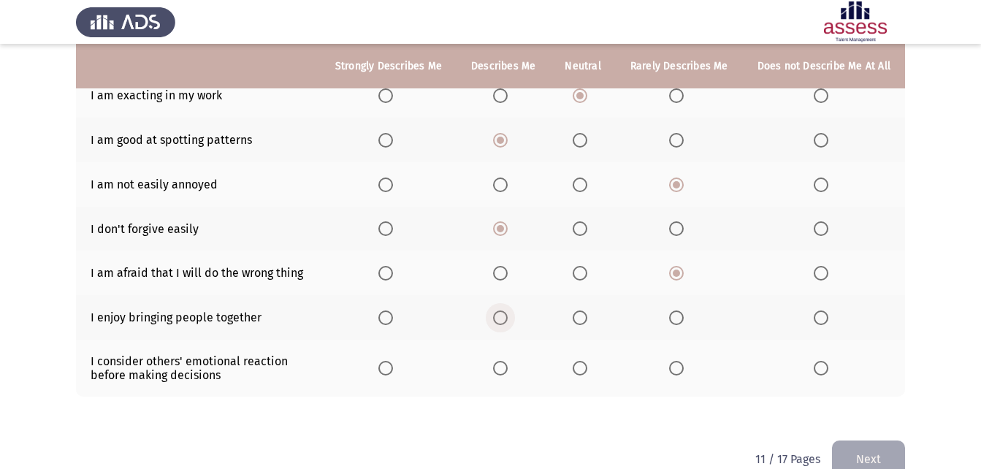
click at [505, 310] on input "Select an option" at bounding box center [500, 317] width 15 height 15
click at [676, 372] on span "Select an option" at bounding box center [676, 368] width 15 height 15
click at [676, 372] on input "Select an option" at bounding box center [676, 368] width 15 height 15
drag, startPoint x: 888, startPoint y: 445, endPoint x: 866, endPoint y: 446, distance: 21.9
click at [889, 446] on button "Next" at bounding box center [868, 458] width 73 height 37
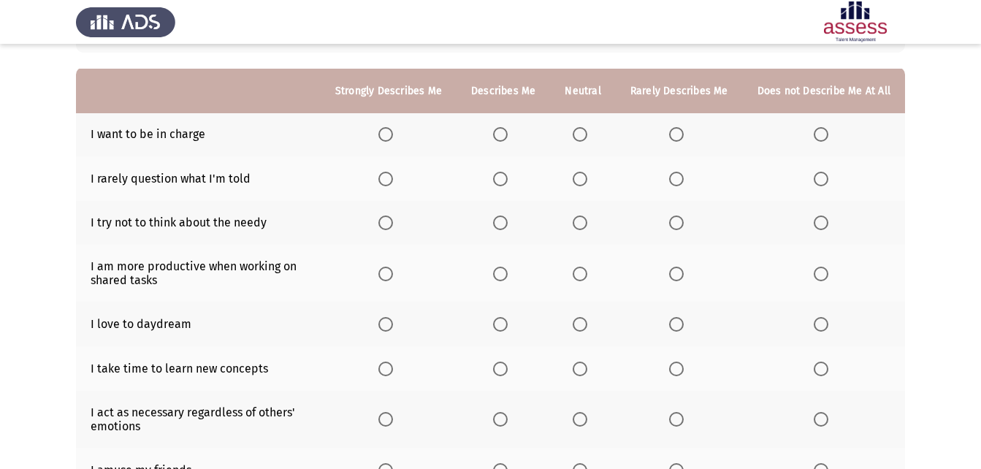
scroll to position [146, 0]
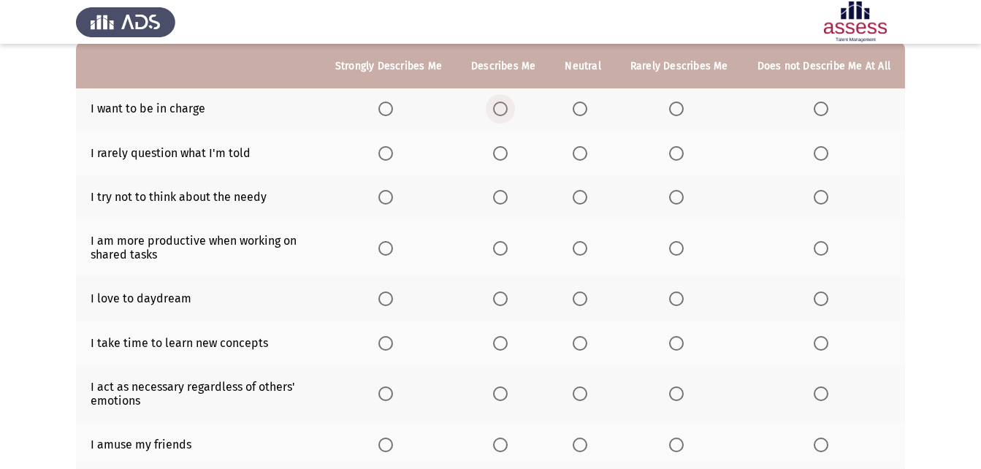
click at [513, 104] on label "Select an option" at bounding box center [503, 109] width 20 height 15
click at [508, 104] on input "Select an option" at bounding box center [500, 109] width 15 height 15
click at [587, 154] on span "Select an option" at bounding box center [580, 153] width 15 height 15
click at [587, 154] on input "Select an option" at bounding box center [580, 153] width 15 height 15
click at [503, 196] on span "Select an option" at bounding box center [500, 197] width 15 height 15
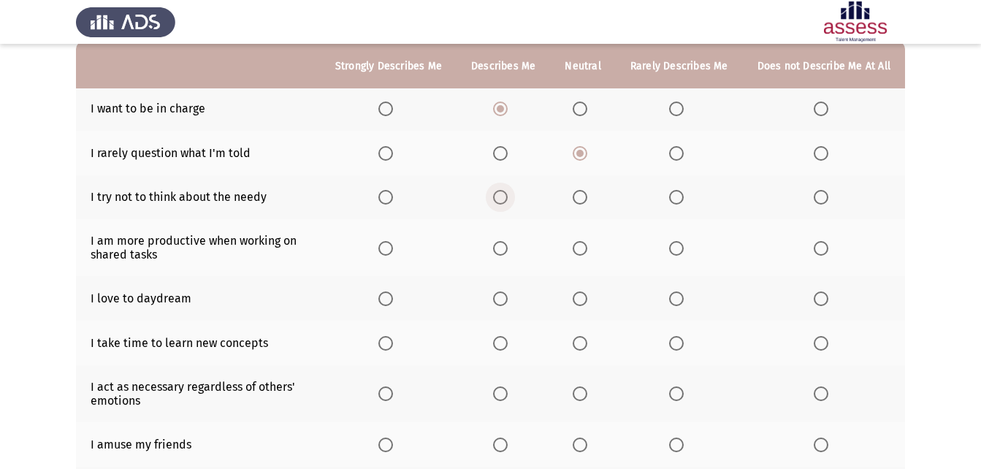
click at [503, 196] on input "Select an option" at bounding box center [500, 197] width 15 height 15
click at [500, 248] on span "Select an option" at bounding box center [500, 248] width 0 height 0
click at [506, 248] on input "Select an option" at bounding box center [500, 248] width 15 height 15
click at [581, 266] on th at bounding box center [582, 247] width 65 height 57
click at [586, 250] on span "Select an option" at bounding box center [580, 248] width 15 height 15
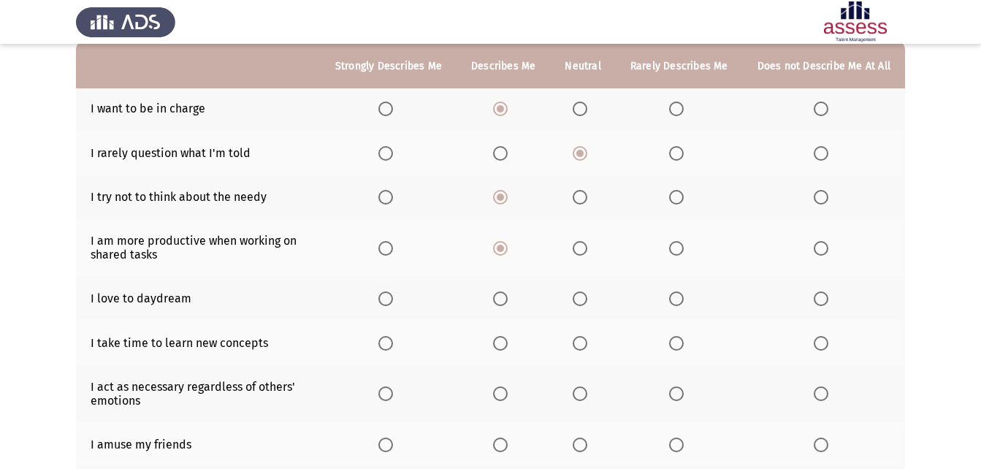
click at [586, 250] on input "Select an option" at bounding box center [580, 248] width 15 height 15
click at [684, 300] on span "Select an option" at bounding box center [676, 298] width 15 height 15
click at [684, 300] on input "Select an option" at bounding box center [676, 298] width 15 height 15
drag, startPoint x: 584, startPoint y: 302, endPoint x: 494, endPoint y: 303, distance: 89.8
click at [570, 303] on th at bounding box center [582, 298] width 65 height 45
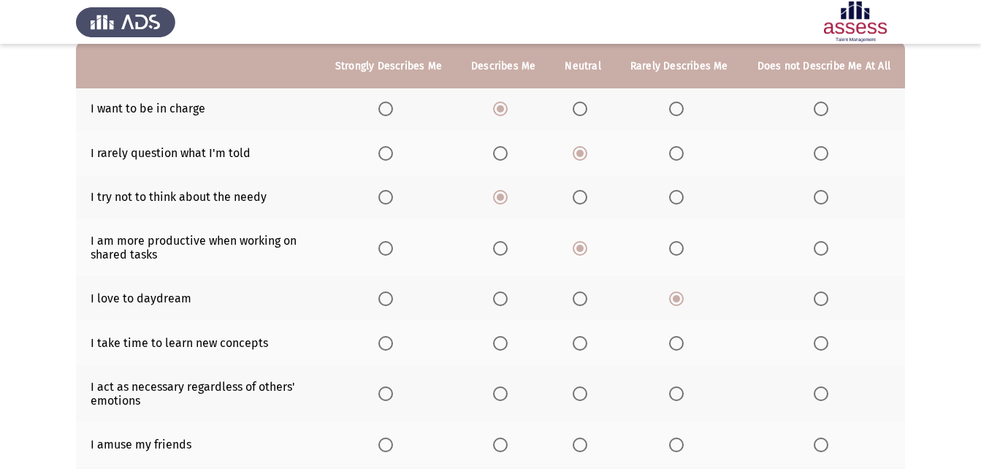
click at [679, 205] on th at bounding box center [679, 197] width 127 height 45
click at [684, 192] on span "Select an option" at bounding box center [676, 197] width 15 height 15
click at [684, 192] on input "Select an option" at bounding box center [676, 197] width 15 height 15
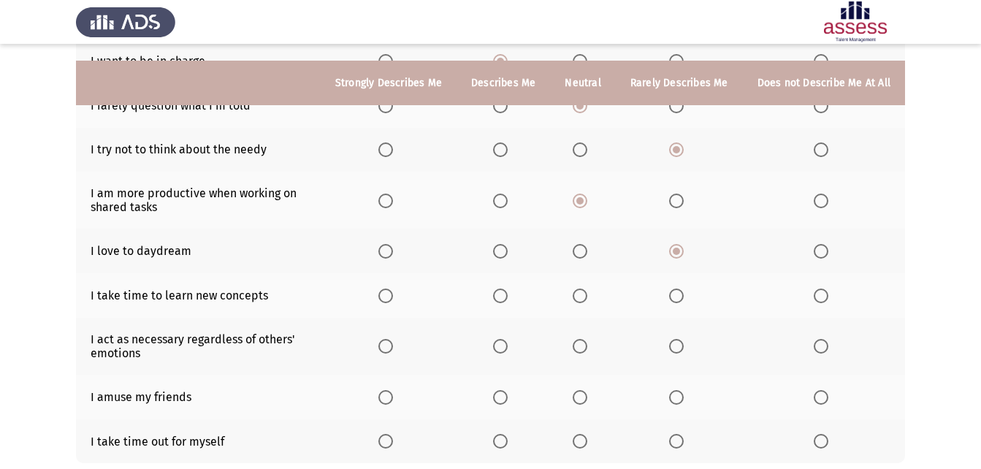
scroll to position [219, 0]
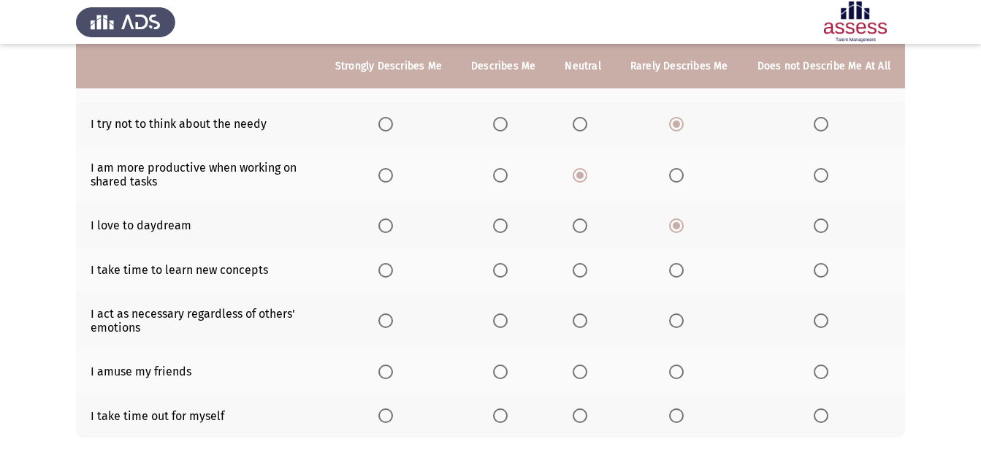
click at [592, 221] on label "Select an option" at bounding box center [583, 225] width 20 height 15
click at [587, 221] on input "Select an option" at bounding box center [580, 225] width 15 height 15
click at [503, 271] on span "Select an option" at bounding box center [500, 270] width 15 height 15
click at [503, 271] on input "Select an option" at bounding box center [500, 270] width 15 height 15
click at [593, 318] on label "Select an option" at bounding box center [583, 320] width 20 height 15
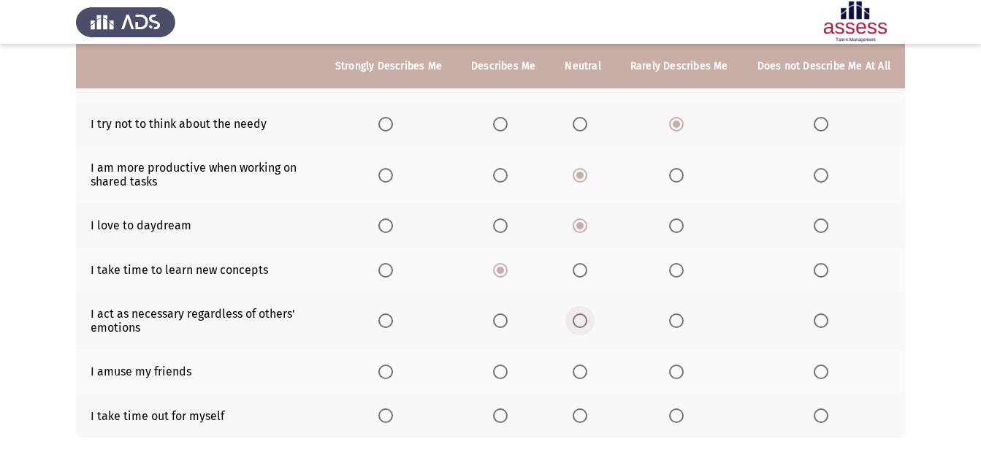
click at [587, 318] on input "Select an option" at bounding box center [580, 320] width 15 height 15
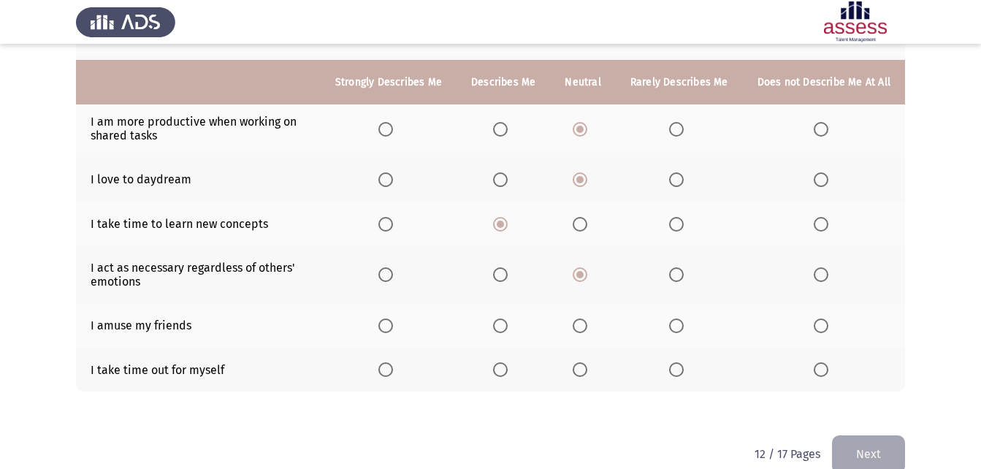
scroll to position [290, 0]
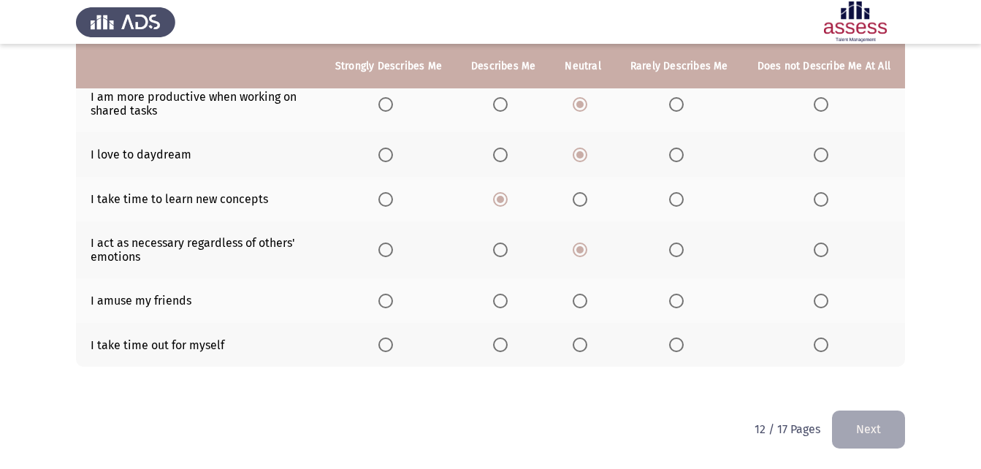
click at [682, 345] on span "Select an option" at bounding box center [676, 344] width 15 height 15
click at [682, 345] on input "Select an option" at bounding box center [676, 344] width 15 height 15
click at [583, 303] on span "Select an option" at bounding box center [580, 301] width 15 height 15
click at [583, 303] on input "Select an option" at bounding box center [580, 301] width 15 height 15
click at [892, 425] on button "Next" at bounding box center [868, 428] width 73 height 37
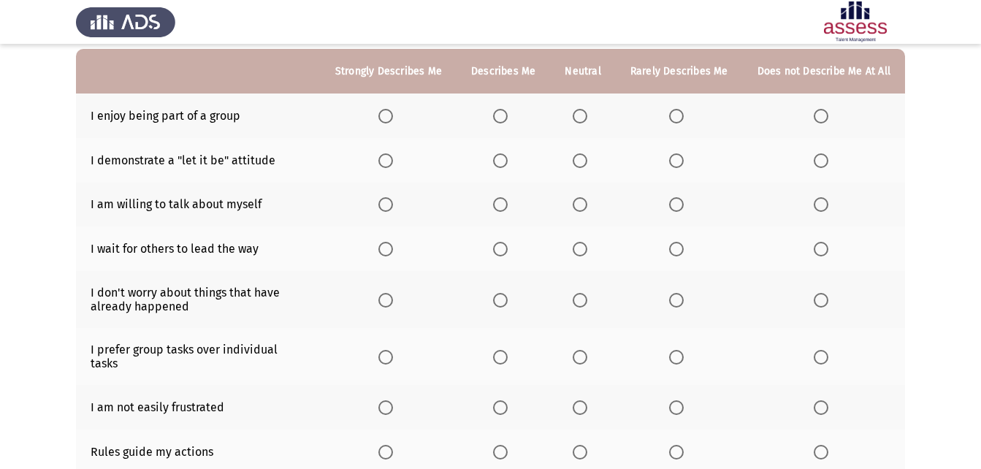
scroll to position [73, 0]
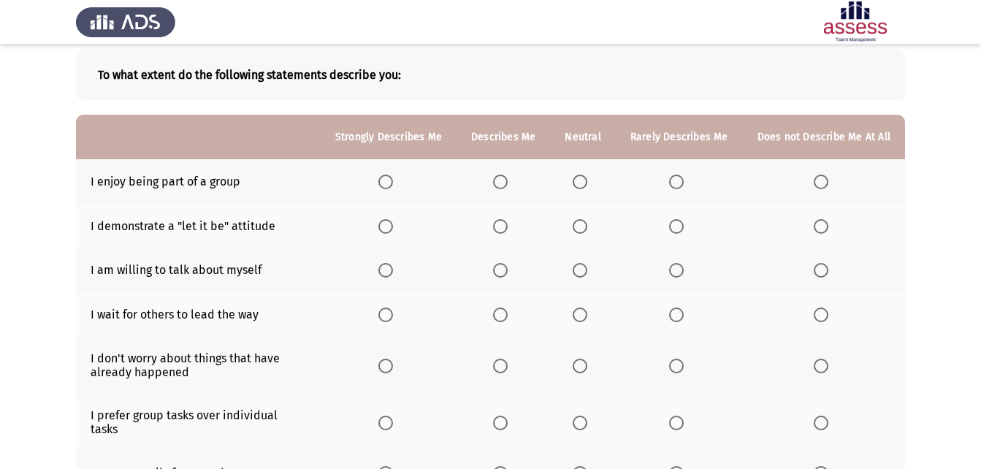
click at [505, 186] on span "Select an option" at bounding box center [500, 182] width 15 height 15
click at [505, 186] on input "Select an option" at bounding box center [500, 182] width 15 height 15
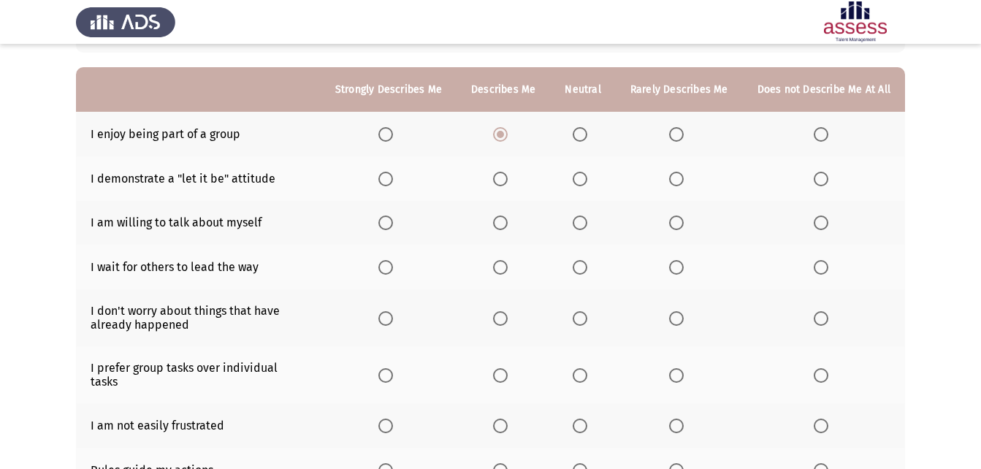
scroll to position [146, 0]
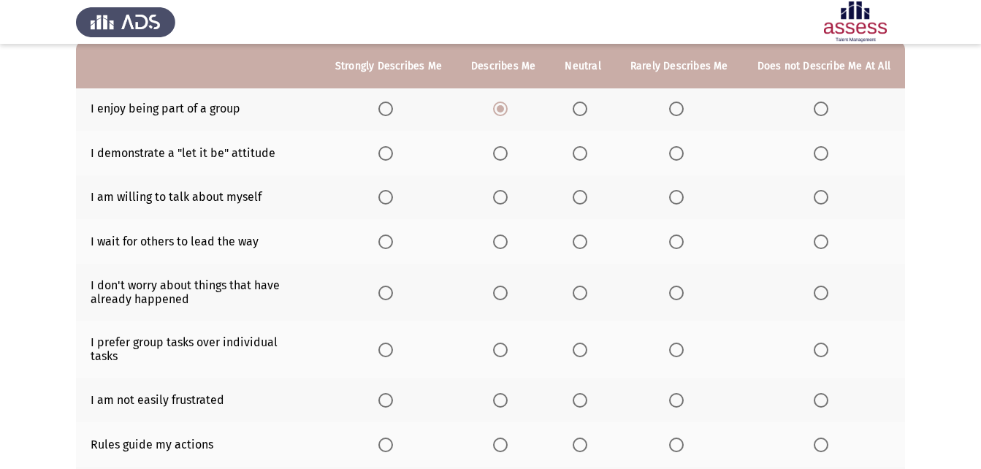
click at [583, 155] on span "Select an option" at bounding box center [580, 153] width 15 height 15
click at [583, 155] on input "Select an option" at bounding box center [580, 153] width 15 height 15
click at [587, 194] on span "Select an option" at bounding box center [580, 197] width 15 height 15
click at [587, 194] on input "Select an option" at bounding box center [580, 197] width 15 height 15
click at [830, 237] on label "Select an option" at bounding box center [824, 241] width 20 height 15
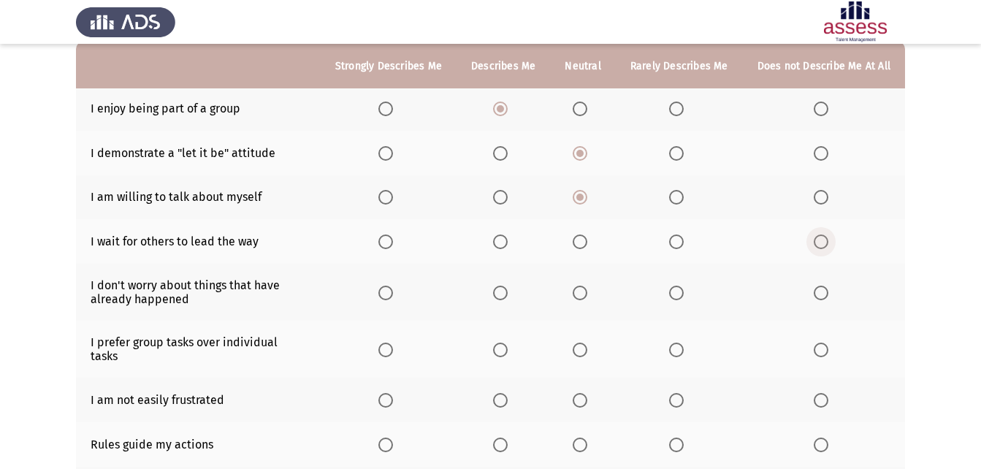
click at [828, 237] on input "Select an option" at bounding box center [821, 241] width 15 height 15
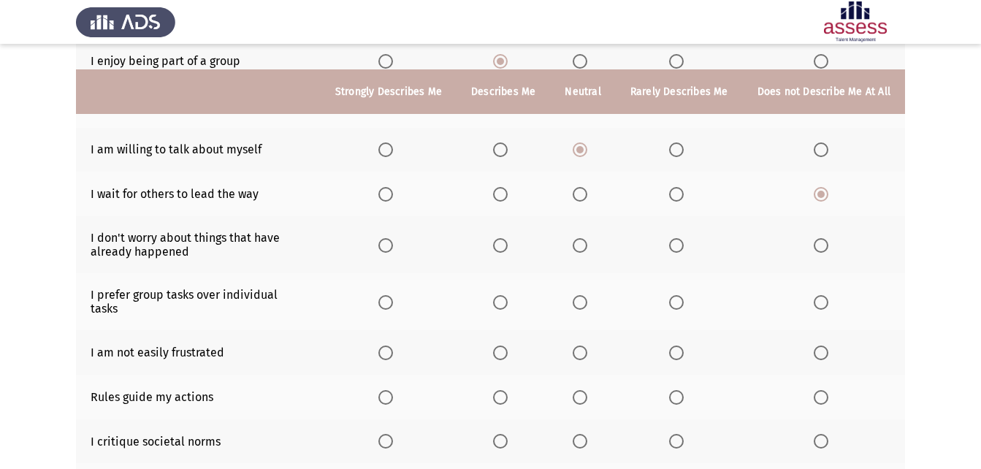
scroll to position [219, 0]
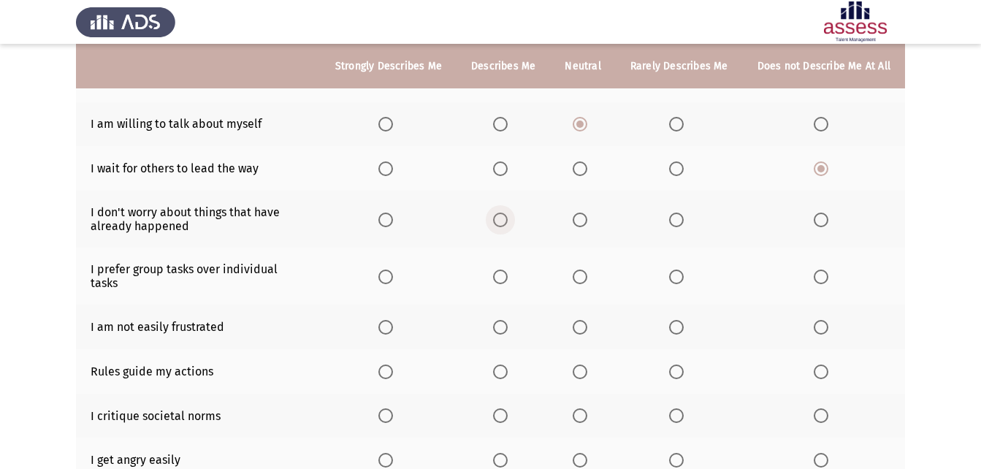
click at [508, 215] on span "Select an option" at bounding box center [500, 220] width 15 height 15
click at [508, 215] on input "Select an option" at bounding box center [500, 220] width 15 height 15
click at [580, 270] on span "Select an option" at bounding box center [580, 277] width 15 height 15
click at [580, 270] on input "Select an option" at bounding box center [580, 277] width 15 height 15
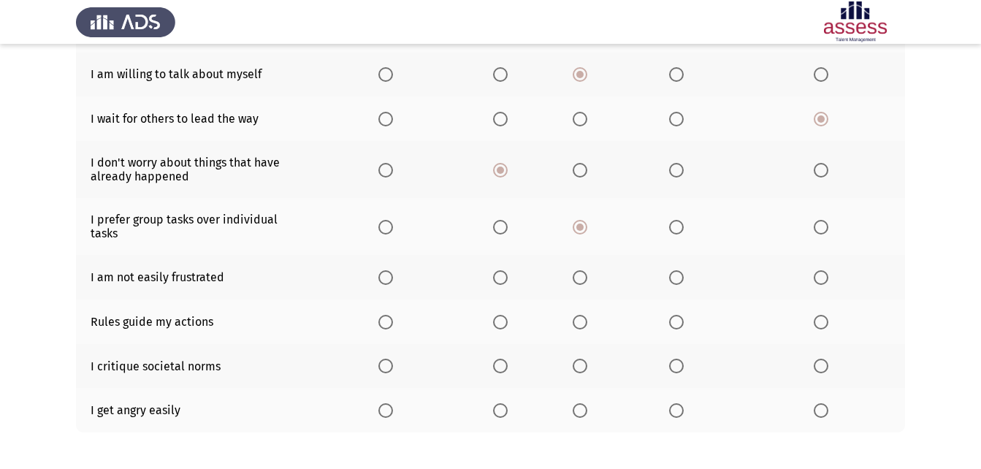
scroll to position [292, 0]
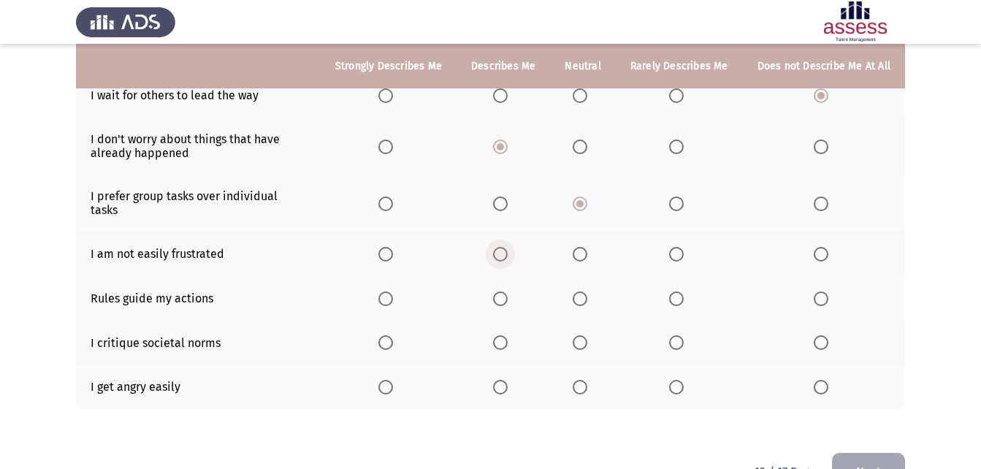
click at [505, 247] on span "Select an option" at bounding box center [500, 254] width 15 height 15
click at [505, 247] on input "Select an option" at bounding box center [500, 254] width 15 height 15
click at [587, 291] on span "Select an option" at bounding box center [580, 298] width 15 height 15
click at [587, 291] on input "Select an option" at bounding box center [580, 298] width 15 height 15
click at [679, 335] on span "Select an option" at bounding box center [676, 342] width 15 height 15
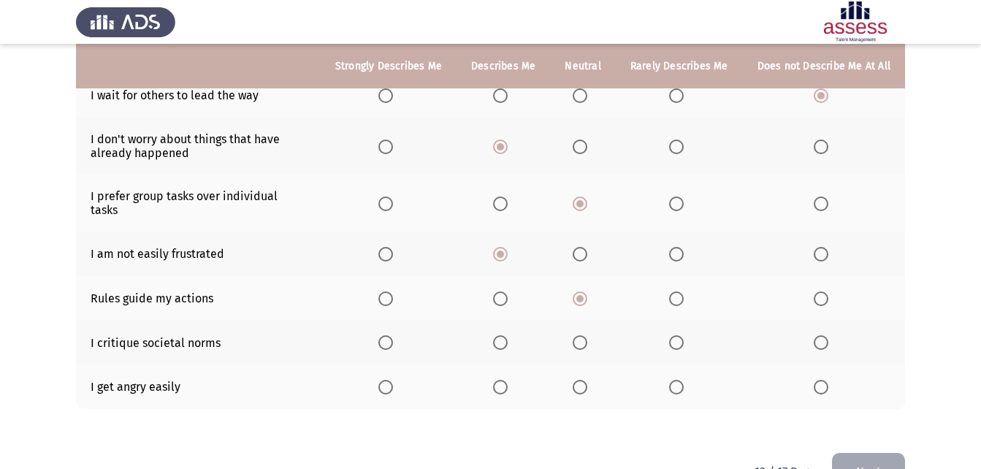
click at [679, 335] on input "Select an option" at bounding box center [676, 342] width 15 height 15
click at [508, 380] on span "Select an option" at bounding box center [500, 387] width 15 height 15
click at [508, 380] on input "Select an option" at bounding box center [500, 387] width 15 height 15
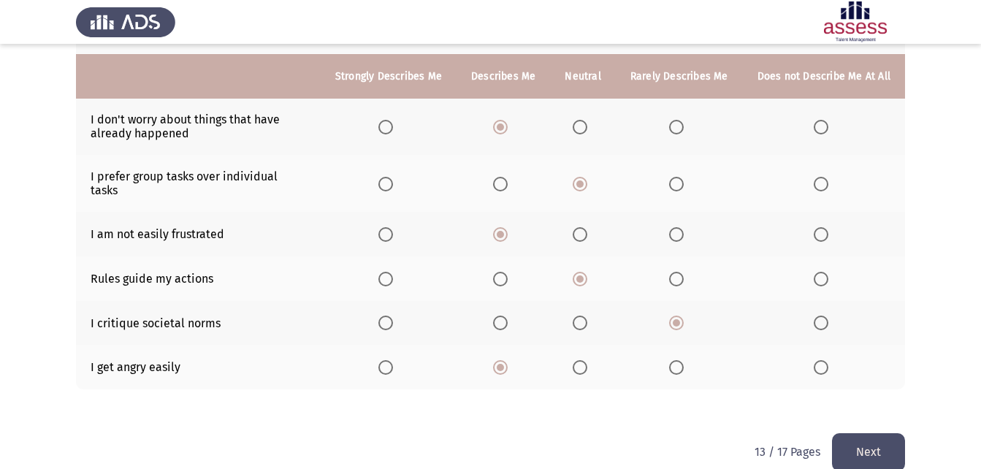
scroll to position [322, 0]
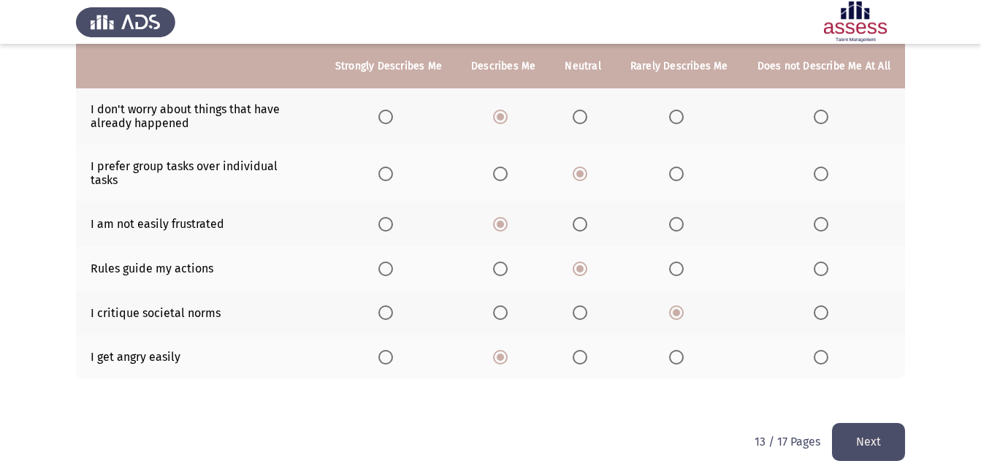
click at [881, 431] on button "Next" at bounding box center [868, 441] width 73 height 37
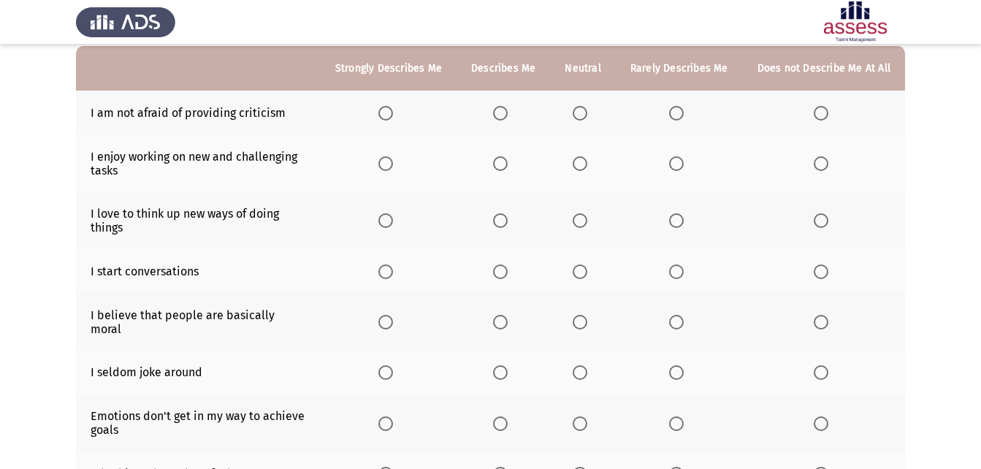
scroll to position [146, 0]
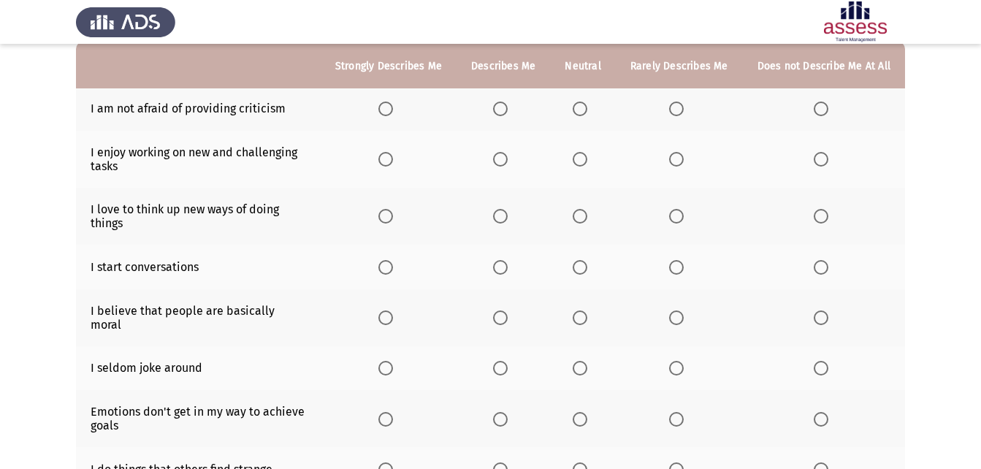
click at [503, 108] on span "Select an option" at bounding box center [500, 109] width 15 height 15
click at [503, 108] on input "Select an option" at bounding box center [500, 109] width 15 height 15
click at [682, 164] on span "Select an option" at bounding box center [676, 159] width 15 height 15
click at [682, 164] on input "Select an option" at bounding box center [676, 159] width 15 height 15
click at [505, 212] on span "Select an option" at bounding box center [500, 216] width 15 height 15
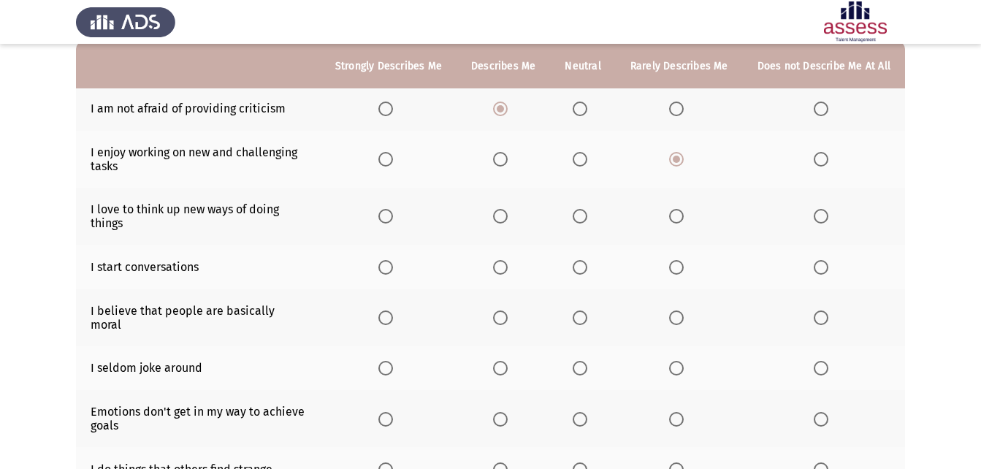
click at [505, 212] on input "Select an option" at bounding box center [500, 216] width 15 height 15
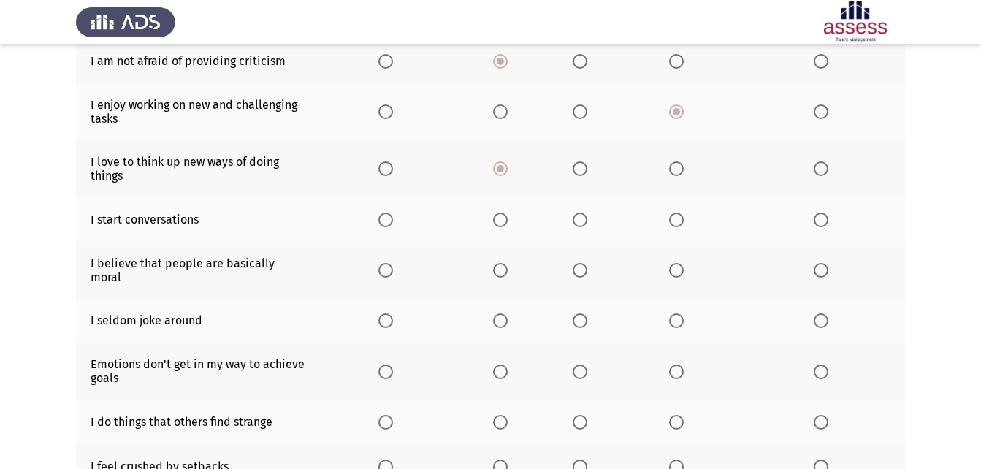
scroll to position [219, 0]
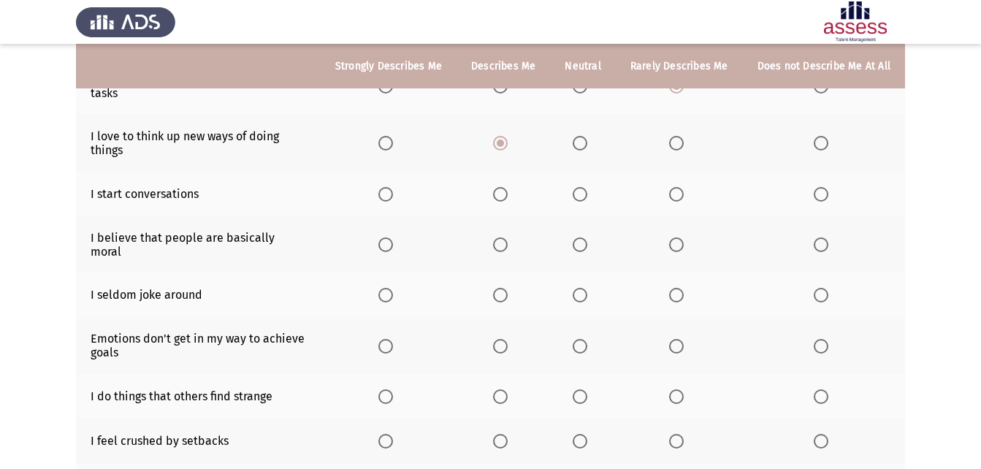
click at [502, 196] on span "Select an option" at bounding box center [500, 194] width 15 height 15
click at [502, 196] on input "Select an option" at bounding box center [500, 194] width 15 height 15
click at [578, 237] on span "Select an option" at bounding box center [580, 244] width 15 height 15
click at [578, 237] on input "Select an option" at bounding box center [580, 244] width 15 height 15
click at [499, 288] on span "Select an option" at bounding box center [500, 295] width 15 height 15
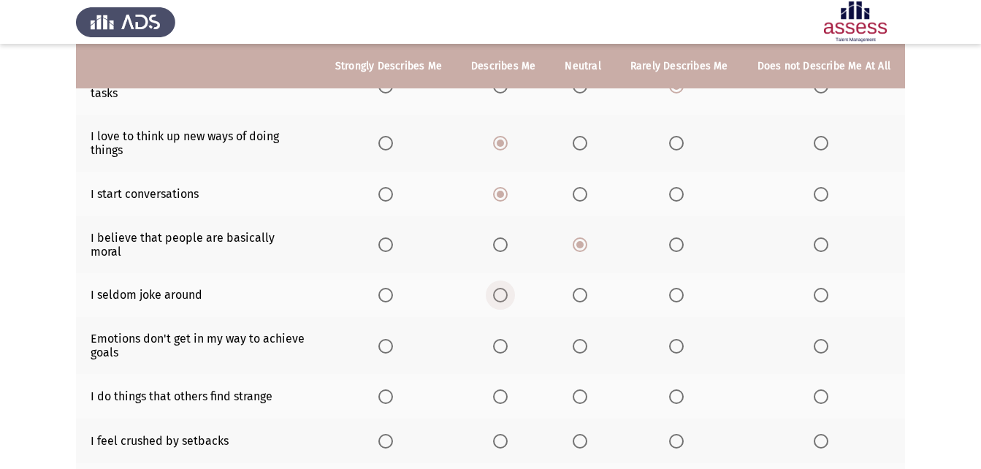
click at [499, 288] on input "Select an option" at bounding box center [500, 295] width 15 height 15
click at [576, 340] on th at bounding box center [582, 345] width 65 height 57
click at [580, 339] on span "Select an option" at bounding box center [580, 346] width 15 height 15
click at [580, 339] on input "Select an option" at bounding box center [580, 346] width 15 height 15
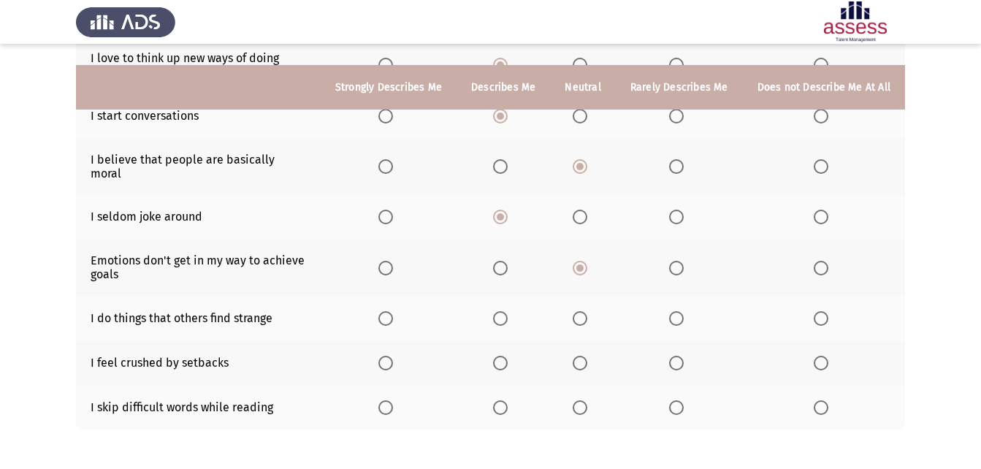
scroll to position [274, 0]
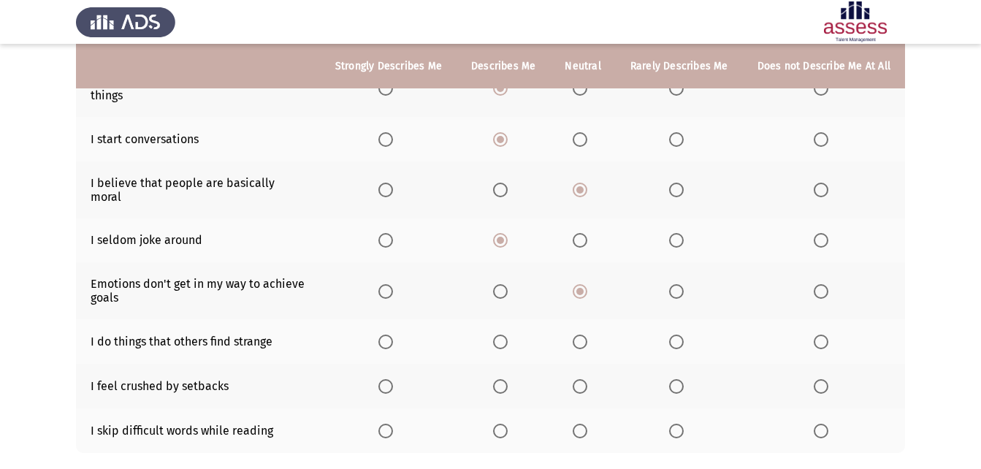
click at [508, 335] on span "Select an option" at bounding box center [500, 342] width 15 height 15
click at [508, 335] on input "Select an option" at bounding box center [500, 342] width 15 height 15
click at [495, 367] on th at bounding box center [502, 386] width 93 height 45
click at [500, 372] on th at bounding box center [502, 386] width 93 height 45
click at [500, 379] on span "Select an option" at bounding box center [500, 386] width 15 height 15
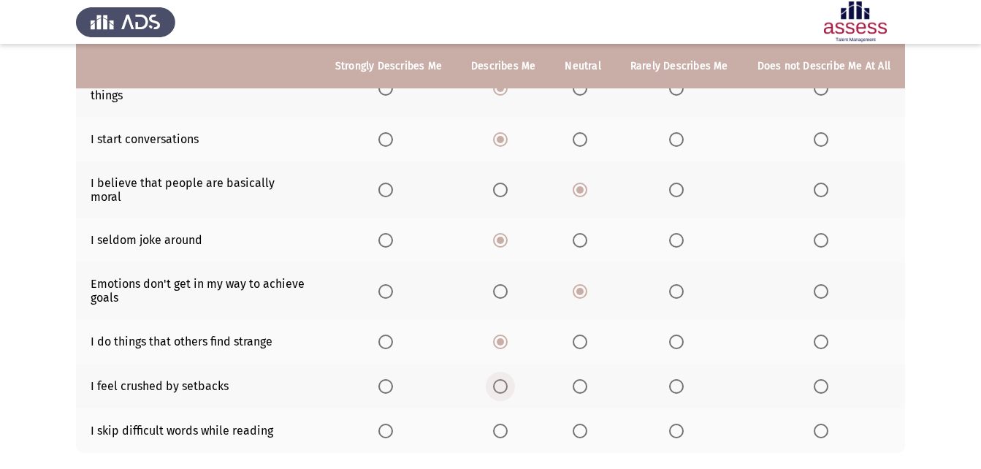
click at [500, 379] on input "Select an option" at bounding box center [500, 386] width 15 height 15
click at [503, 424] on span "Select an option" at bounding box center [500, 431] width 15 height 15
click at [503, 424] on input "Select an option" at bounding box center [500, 431] width 15 height 15
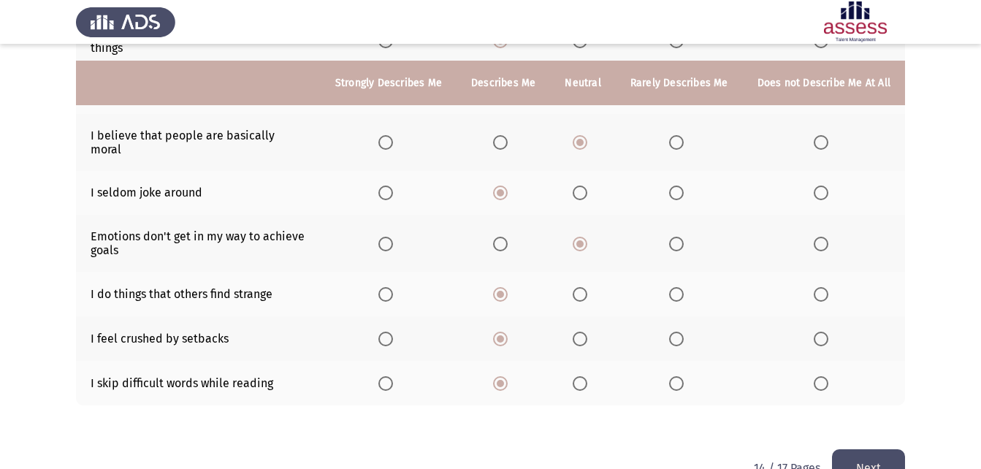
scroll to position [347, 0]
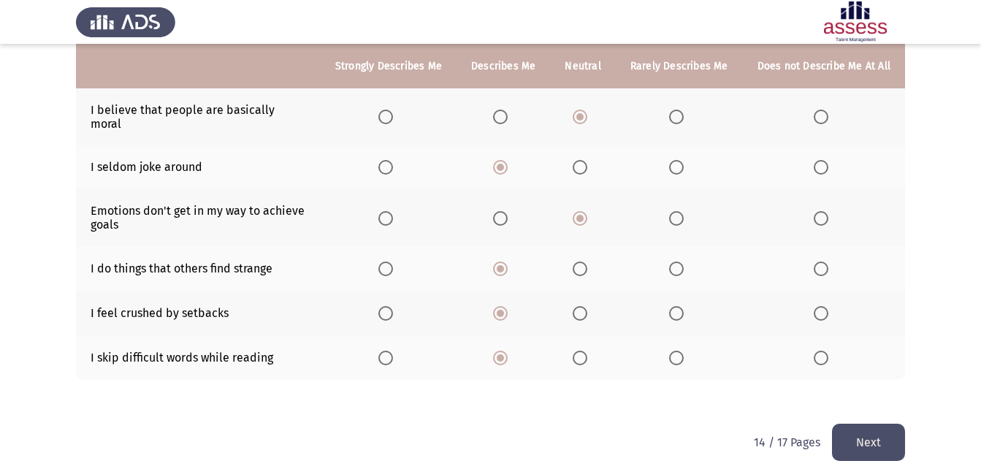
click at [840, 433] on button "Next" at bounding box center [868, 442] width 73 height 37
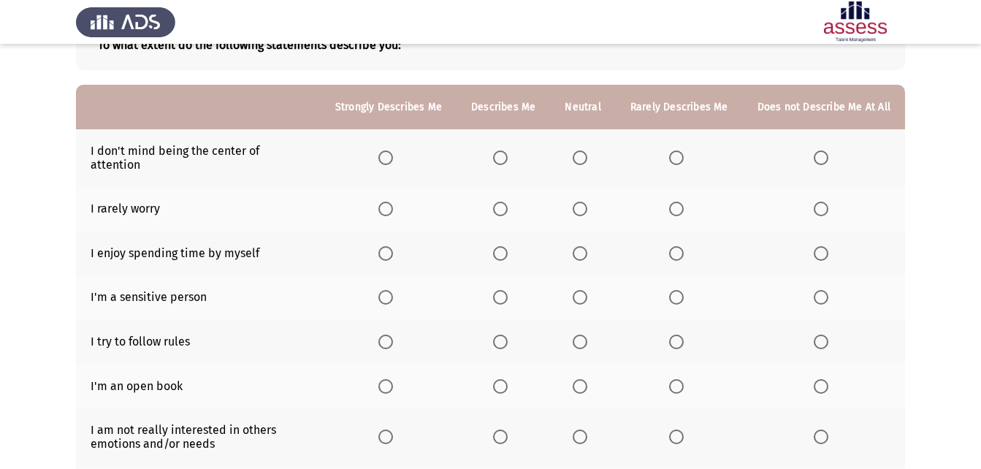
scroll to position [146, 0]
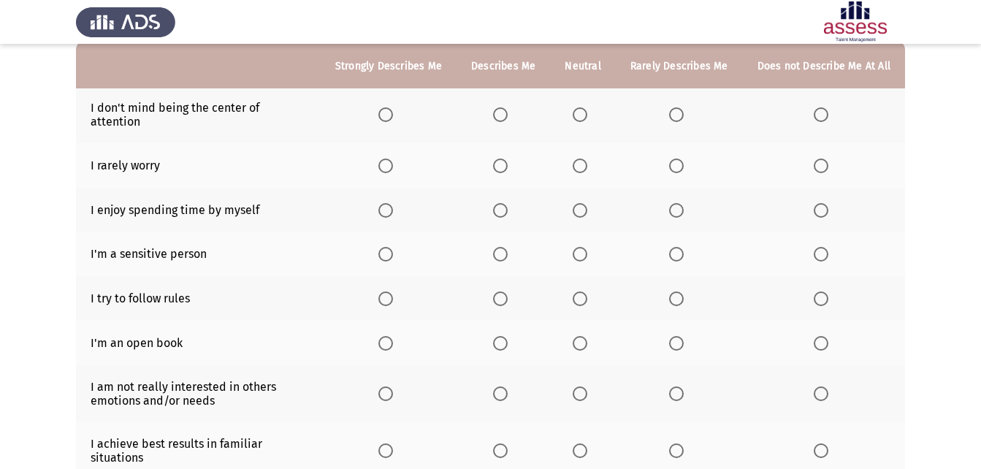
click at [511, 116] on th at bounding box center [502, 114] width 93 height 57
click at [503, 116] on th at bounding box center [502, 114] width 93 height 57
click at [502, 111] on span "Select an option" at bounding box center [500, 114] width 15 height 15
click at [502, 111] on input "Select an option" at bounding box center [500, 114] width 15 height 15
click at [505, 158] on span "Select an option" at bounding box center [500, 165] width 15 height 15
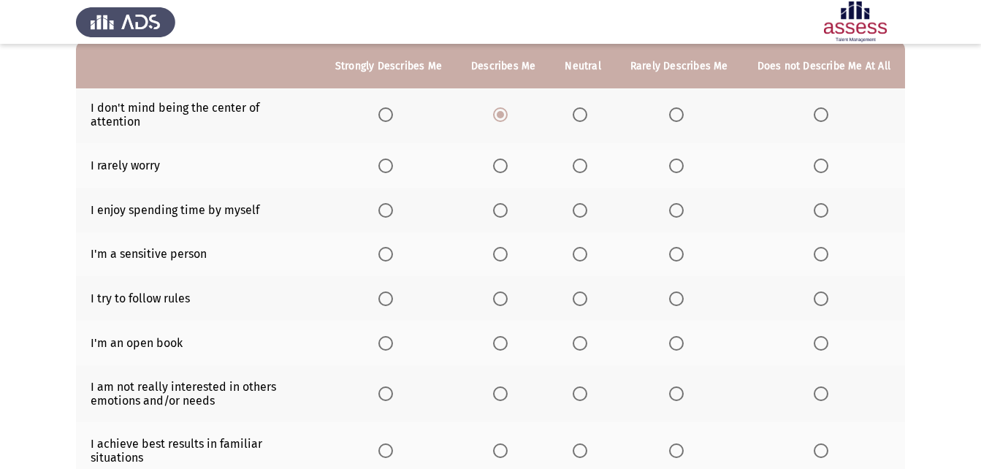
click at [505, 158] on input "Select an option" at bounding box center [500, 165] width 15 height 15
click at [505, 188] on th at bounding box center [502, 210] width 93 height 45
click at [508, 203] on span "Select an option" at bounding box center [500, 210] width 15 height 15
click at [508, 203] on input "Select an option" at bounding box center [500, 210] width 15 height 15
click at [574, 232] on th at bounding box center [582, 254] width 65 height 45
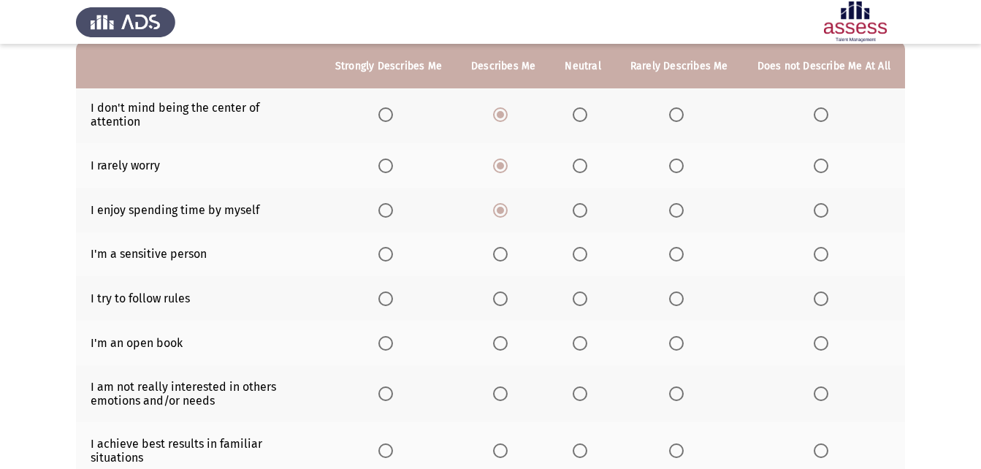
click at [593, 247] on label "Select an option" at bounding box center [583, 254] width 20 height 15
click at [587, 247] on input "Select an option" at bounding box center [580, 254] width 15 height 15
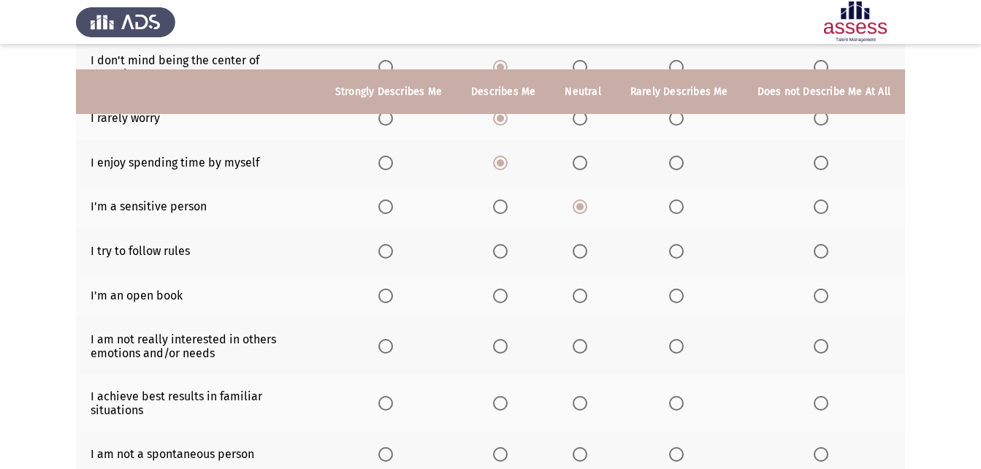
scroll to position [219, 0]
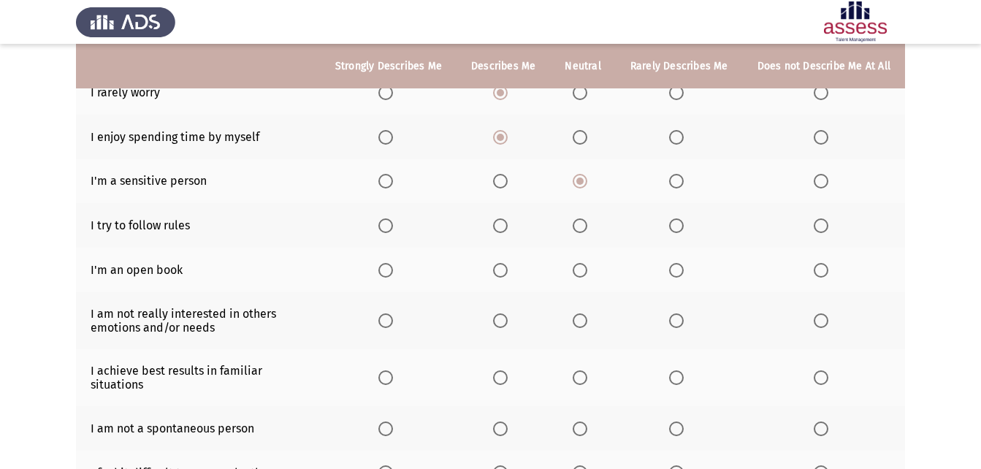
click at [393, 220] on span "Select an option" at bounding box center [385, 225] width 15 height 15
click at [393, 220] on input "Select an option" at bounding box center [385, 225] width 15 height 15
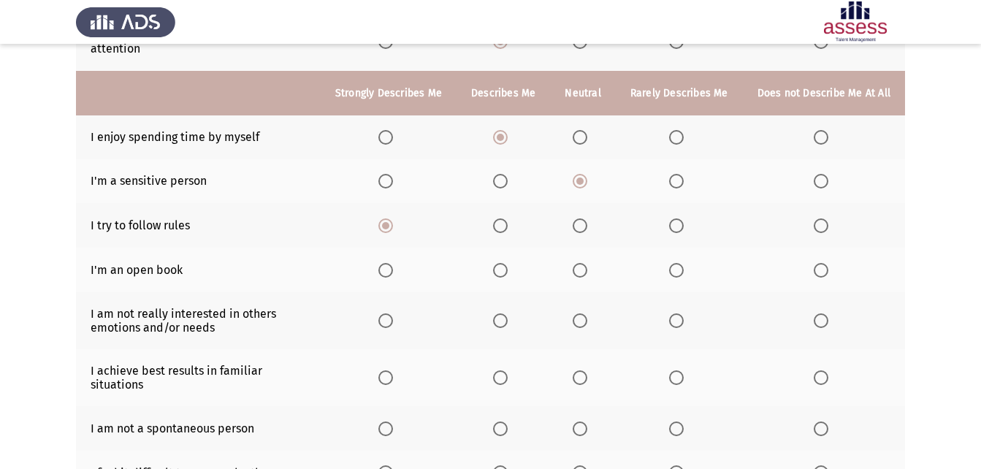
scroll to position [292, 0]
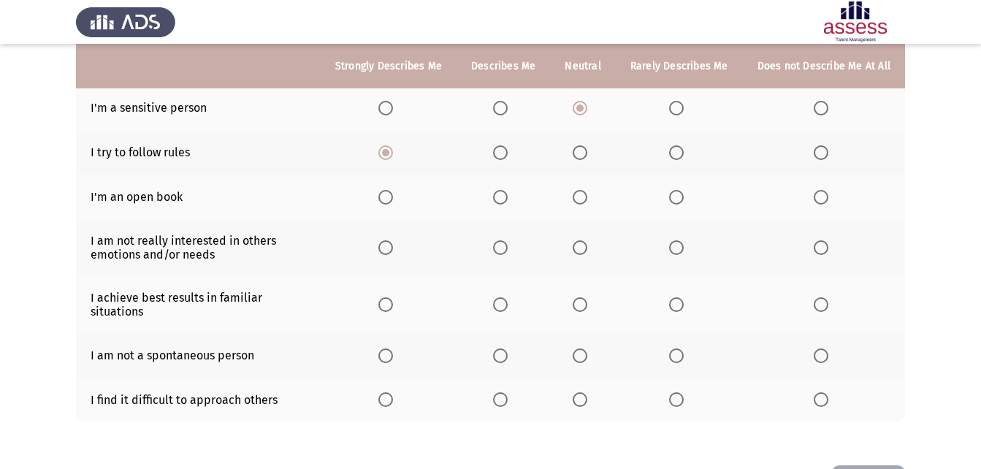
click at [390, 191] on span "Select an option" at bounding box center [385, 197] width 15 height 15
click at [390, 191] on input "Select an option" at bounding box center [385, 197] width 15 height 15
click at [679, 240] on span "Select an option" at bounding box center [676, 247] width 15 height 15
click at [679, 240] on input "Select an option" at bounding box center [676, 247] width 15 height 15
click at [584, 297] on span "Select an option" at bounding box center [580, 304] width 15 height 15
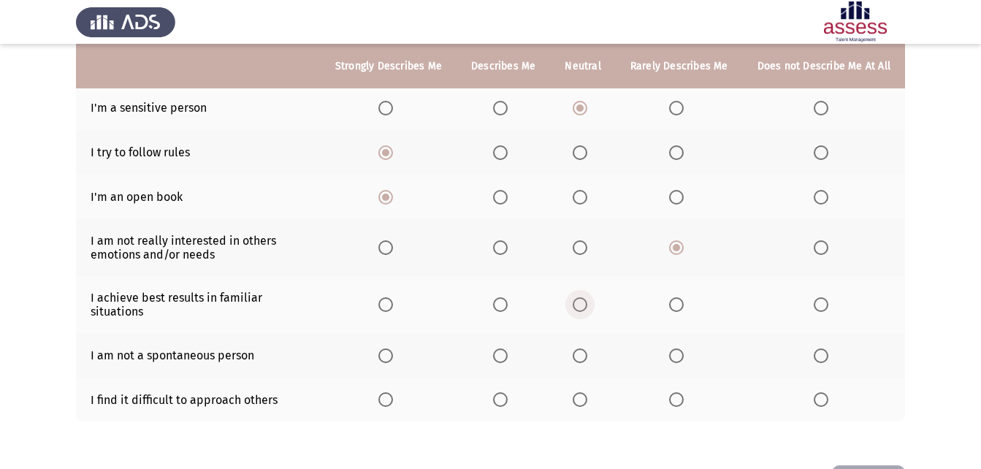
click at [584, 297] on input "Select an option" at bounding box center [580, 304] width 15 height 15
click at [674, 348] on span "Select an option" at bounding box center [676, 355] width 15 height 15
click at [674, 348] on input "Select an option" at bounding box center [676, 355] width 15 height 15
click at [507, 392] on span "Select an option" at bounding box center [500, 399] width 15 height 15
click at [507, 392] on input "Select an option" at bounding box center [500, 399] width 15 height 15
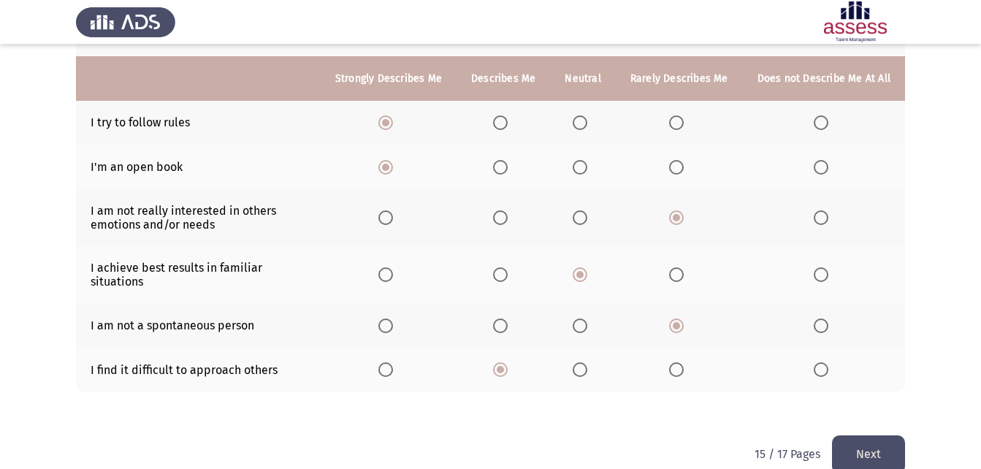
scroll to position [335, 0]
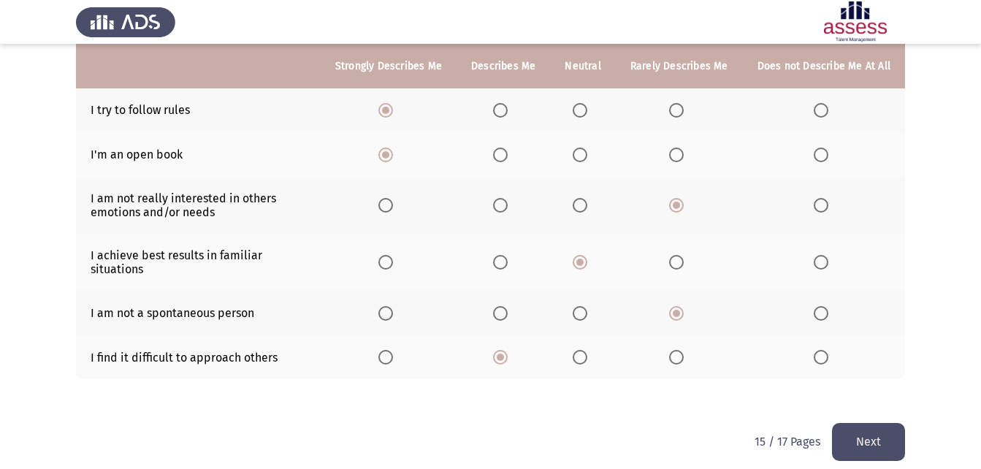
click at [868, 427] on button "Next" at bounding box center [868, 441] width 73 height 37
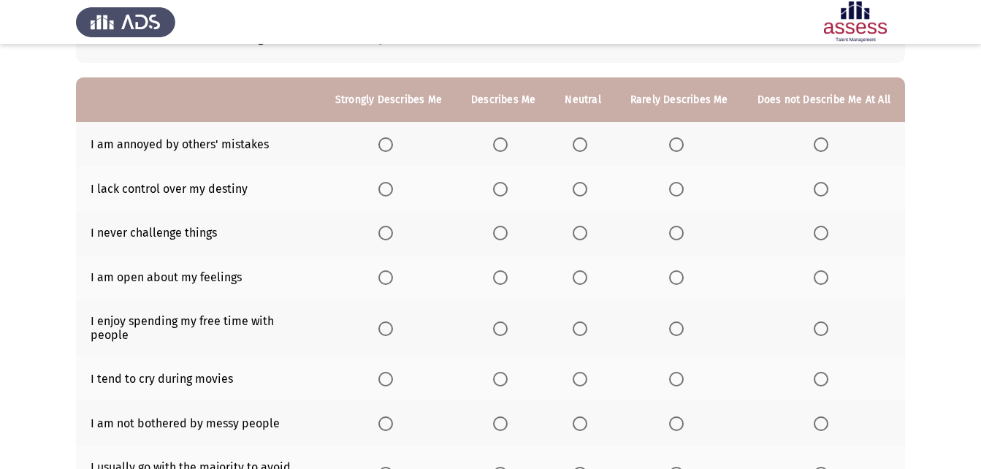
scroll to position [146, 0]
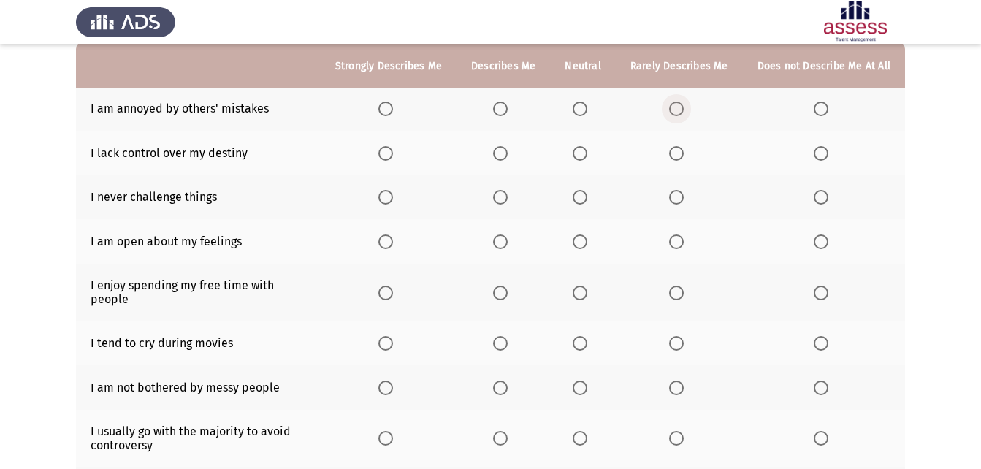
click at [681, 111] on span "Select an option" at bounding box center [676, 109] width 15 height 15
click at [681, 111] on input "Select an option" at bounding box center [676, 109] width 15 height 15
click at [390, 153] on span "Select an option" at bounding box center [385, 153] width 15 height 15
click at [390, 153] on input "Select an option" at bounding box center [385, 153] width 15 height 15
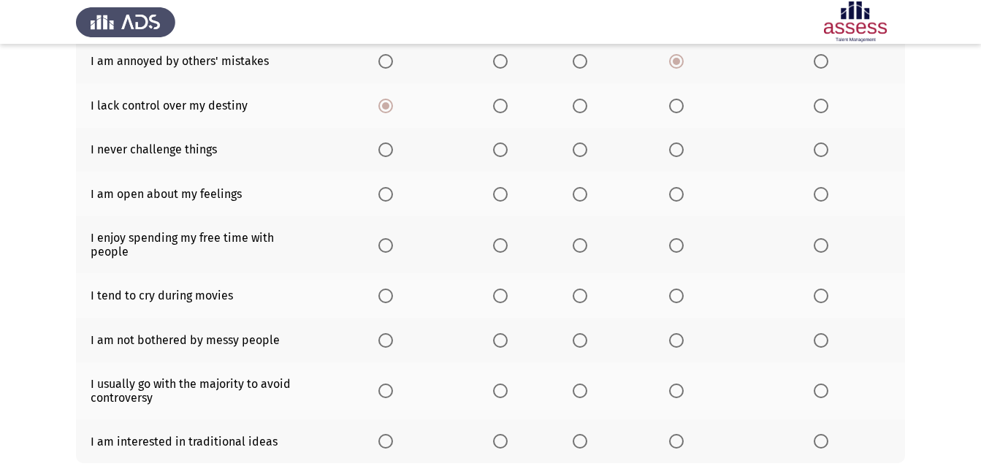
scroll to position [219, 0]
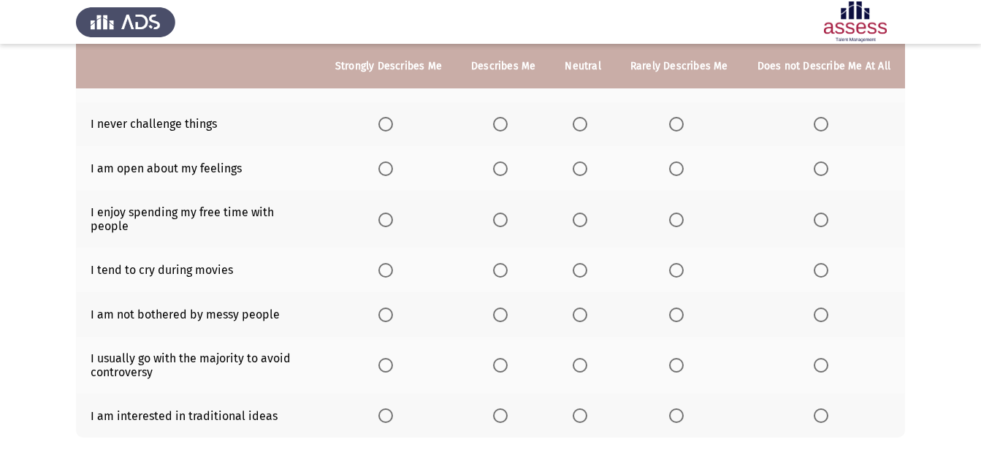
click at [683, 129] on span "Select an option" at bounding box center [676, 124] width 15 height 15
click at [683, 129] on input "Select an option" at bounding box center [676, 124] width 15 height 15
click at [502, 168] on span "Select an option" at bounding box center [500, 168] width 15 height 15
click at [502, 168] on input "Select an option" at bounding box center [500, 168] width 15 height 15
click at [584, 215] on span "Select an option" at bounding box center [580, 220] width 15 height 15
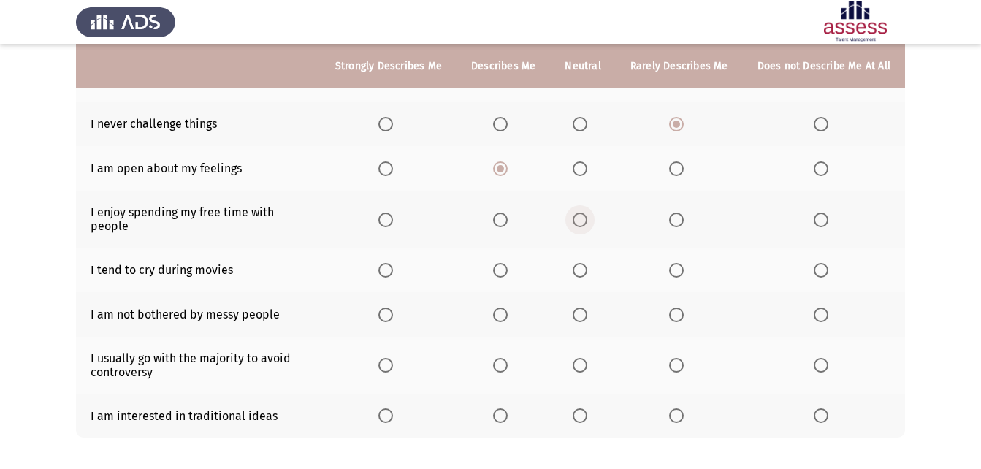
click at [584, 215] on input "Select an option" at bounding box center [580, 220] width 15 height 15
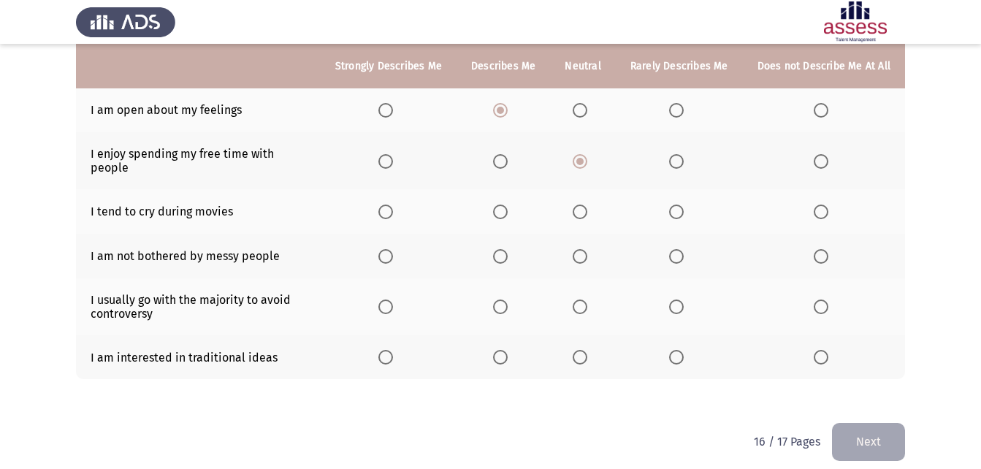
click at [684, 205] on span "Select an option" at bounding box center [676, 212] width 15 height 15
click at [684, 205] on input "Select an option" at bounding box center [676, 212] width 15 height 15
click at [580, 250] on span "Select an option" at bounding box center [580, 256] width 15 height 15
click at [580, 250] on input "Select an option" at bounding box center [580, 256] width 15 height 15
click at [391, 299] on span "Select an option" at bounding box center [385, 306] width 15 height 15
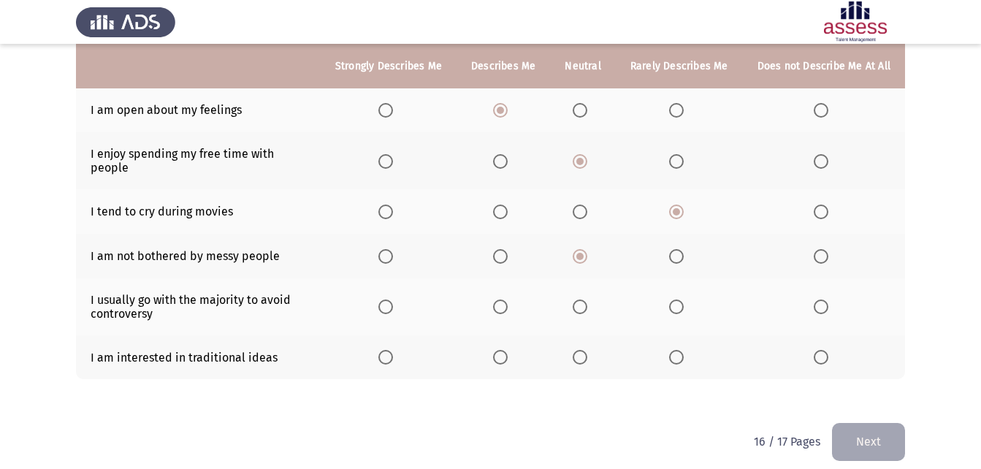
click at [391, 299] on input "Select an option" at bounding box center [385, 306] width 15 height 15
click at [389, 350] on span "Select an option" at bounding box center [385, 357] width 15 height 15
click at [389, 350] on input "Select an option" at bounding box center [385, 357] width 15 height 15
click at [867, 434] on button "Next" at bounding box center [868, 441] width 73 height 37
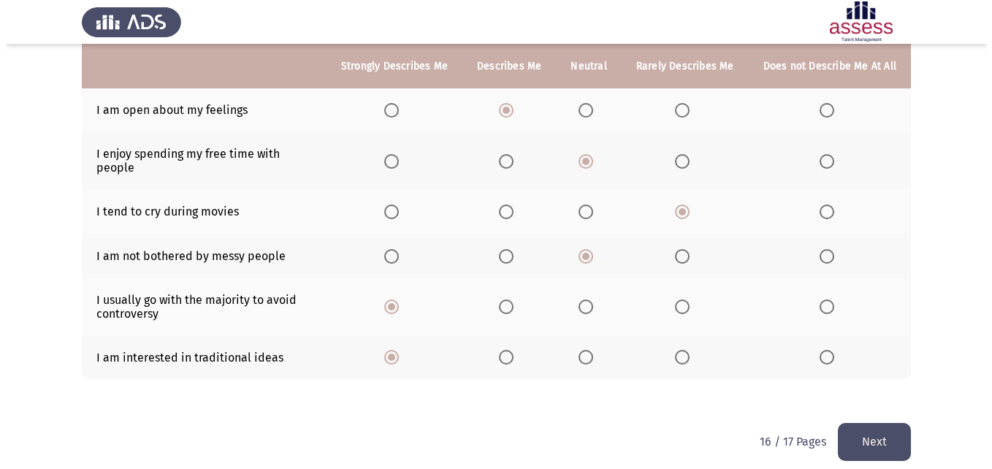
scroll to position [0, 0]
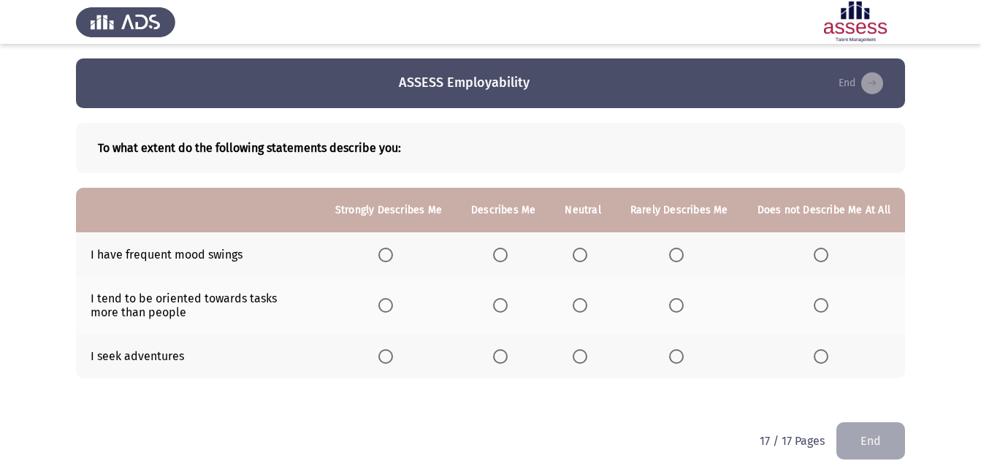
click at [583, 255] on span "Select an option" at bounding box center [580, 255] width 15 height 15
click at [583, 255] on input "Select an option" at bounding box center [580, 255] width 15 height 15
click at [393, 358] on span "Select an option" at bounding box center [385, 356] width 15 height 15
click at [393, 358] on input "Select an option" at bounding box center [385, 356] width 15 height 15
click at [393, 302] on span "Select an option" at bounding box center [385, 305] width 15 height 15
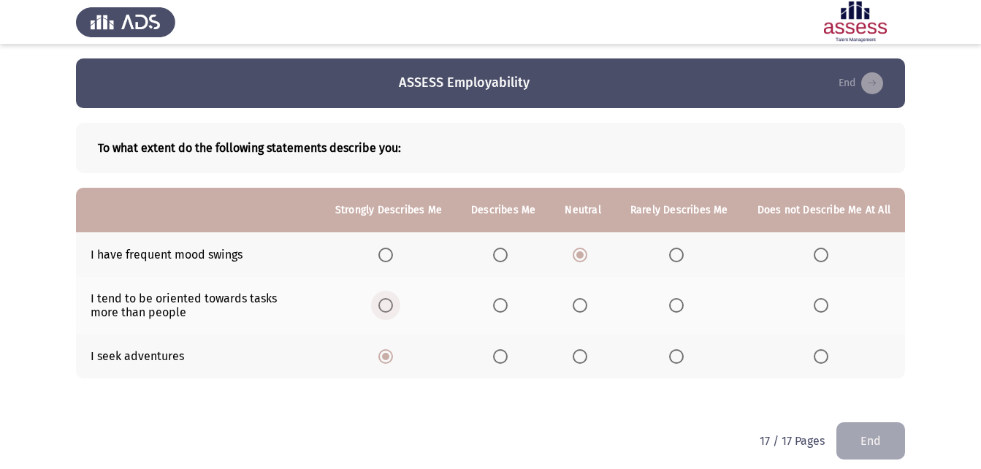
click at [393, 302] on input "Select an option" at bounding box center [385, 305] width 15 height 15
click at [871, 437] on button "End" at bounding box center [870, 440] width 69 height 37
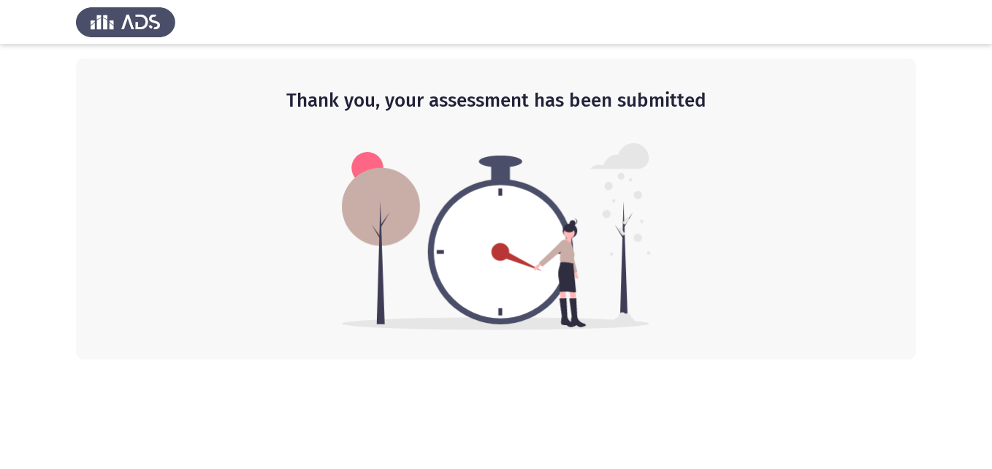
click at [159, 20] on img at bounding box center [125, 21] width 99 height 41
click at [147, 20] on img at bounding box center [125, 21] width 99 height 41
drag, startPoint x: 948, startPoint y: 0, endPoint x: 403, endPoint y: 172, distance: 571.2
click at [403, 172] on img at bounding box center [496, 236] width 309 height 187
